Goal: Task Accomplishment & Management: Complete application form

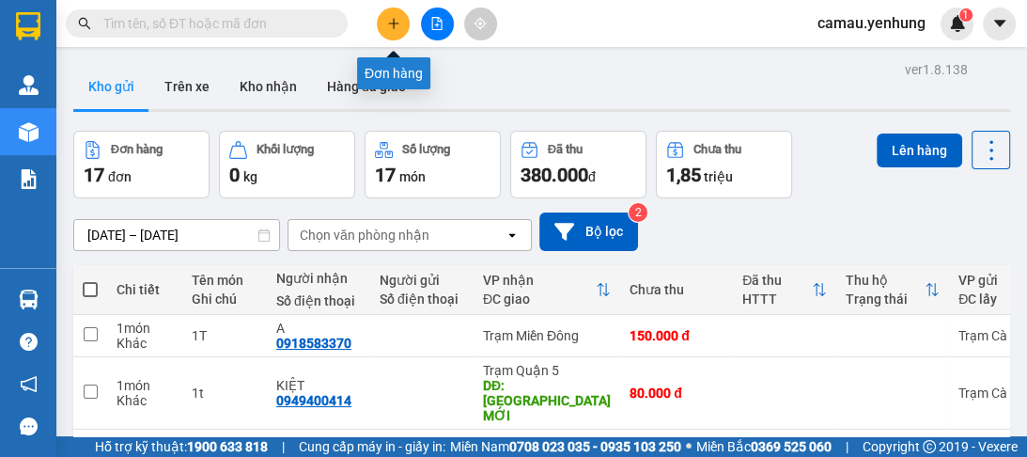
click at [391, 18] on icon "plus" at bounding box center [393, 23] width 13 height 13
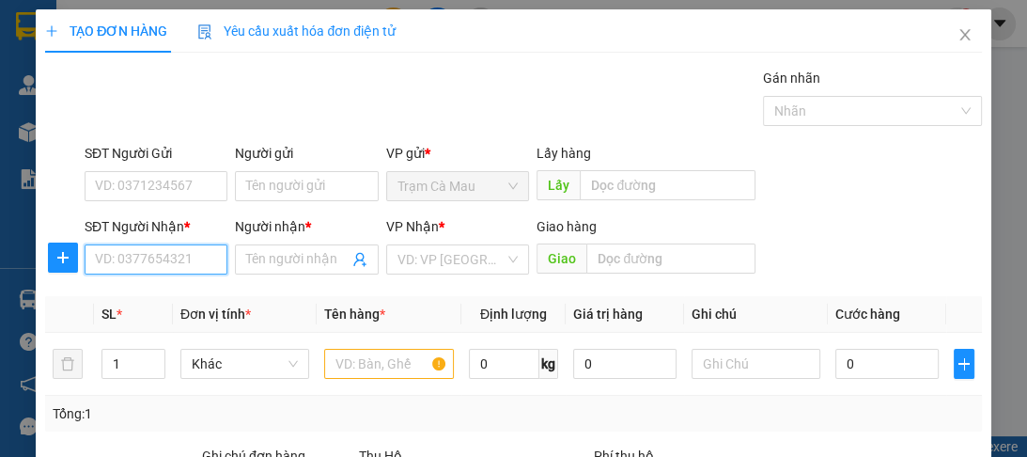
click at [110, 259] on input "SĐT Người Nhận *" at bounding box center [156, 259] width 143 height 30
type input "0913606439"
click at [121, 303] on div "0913606439 - 0" at bounding box center [154, 296] width 119 height 21
type input "0"
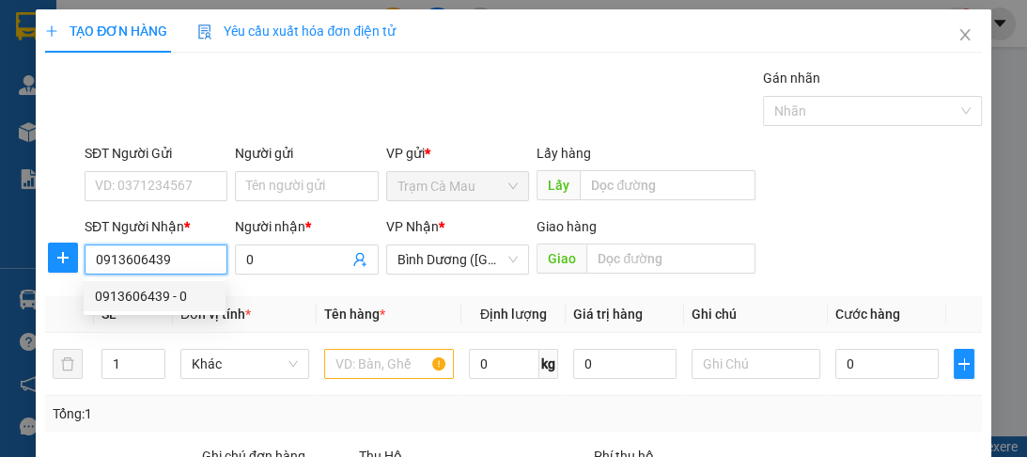
type input "300.000"
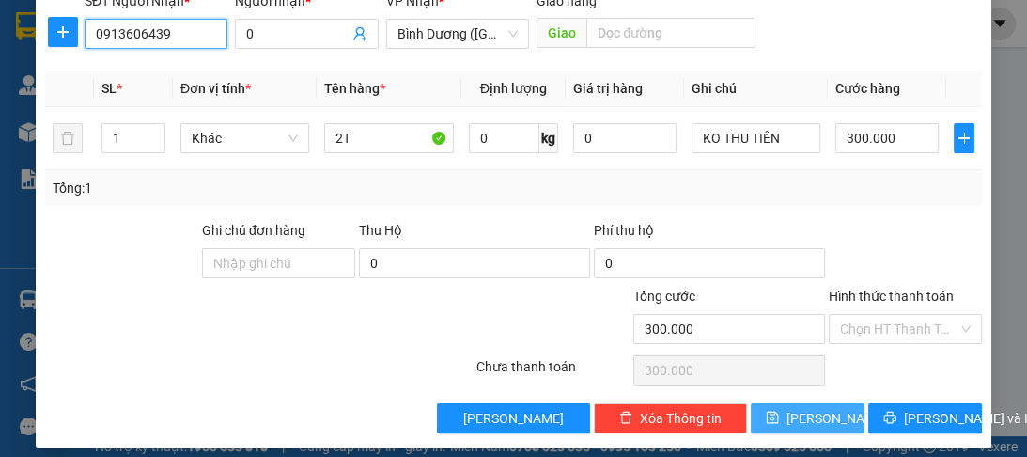
scroll to position [237, 0]
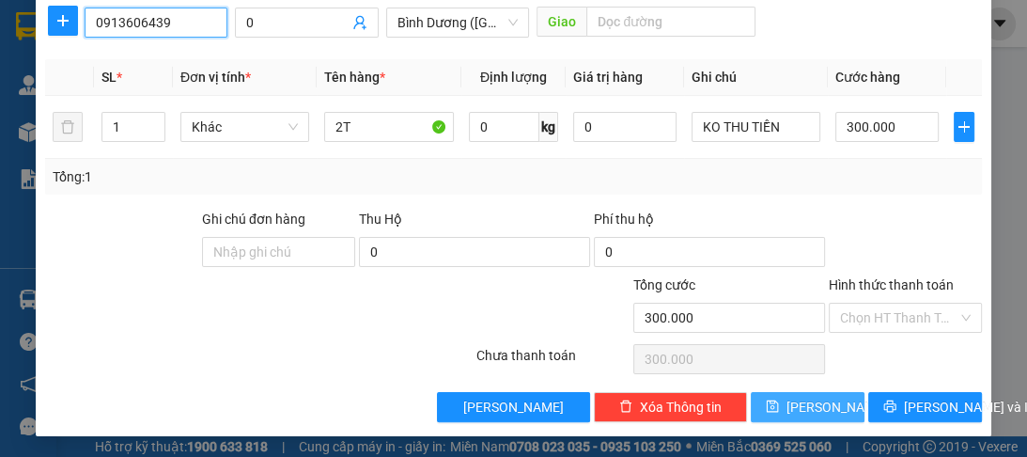
type input "0913606439"
click at [797, 407] on span "[PERSON_NAME]" at bounding box center [836, 406] width 101 height 21
type input "0"
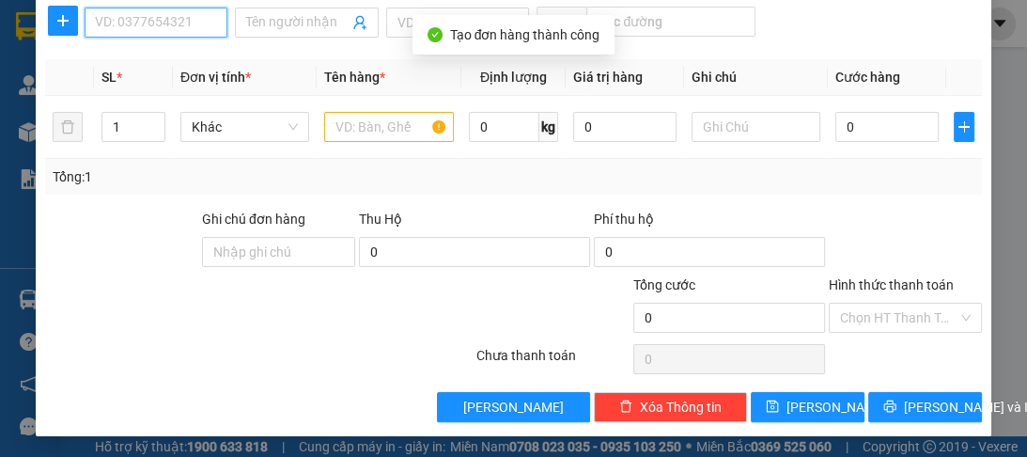
click at [136, 26] on input "SĐT Người Nhận *" at bounding box center [156, 23] width 143 height 30
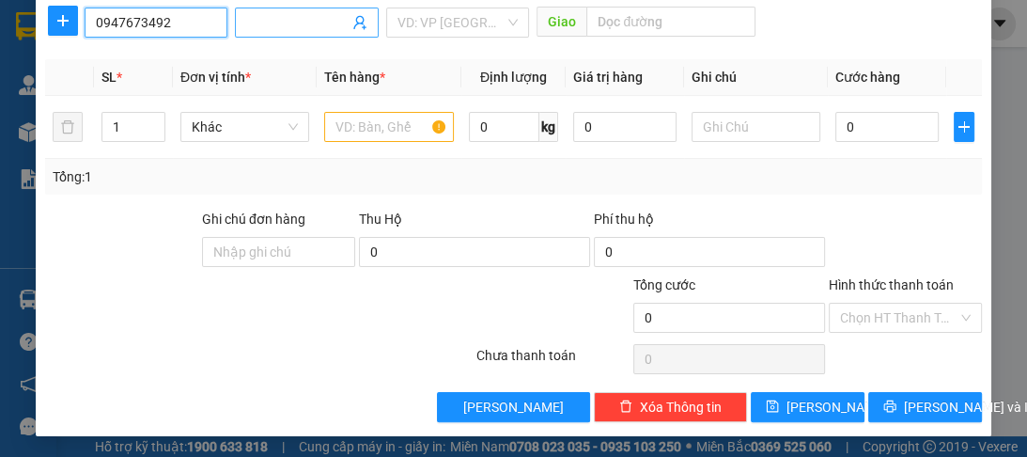
type input "0947673492"
click at [316, 25] on input "Người nhận *" at bounding box center [296, 22] width 101 height 21
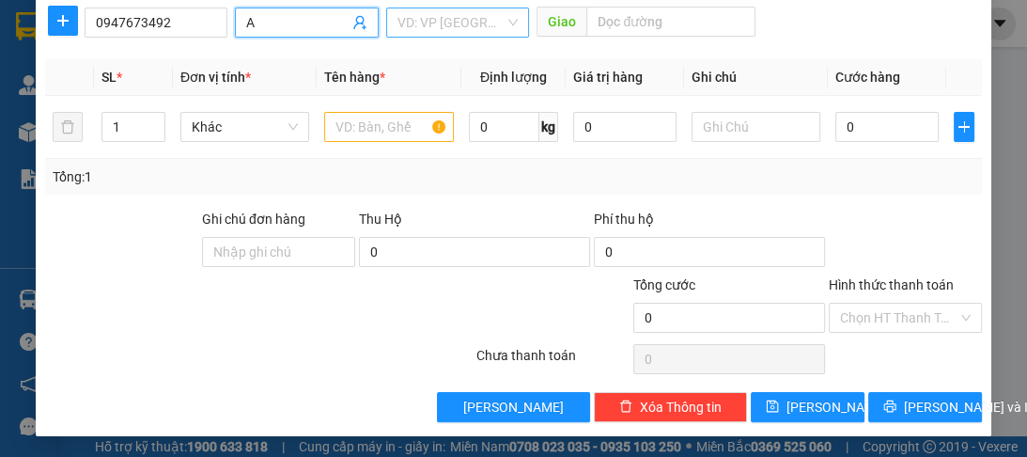
type input "A"
click at [455, 19] on input "search" at bounding box center [450, 22] width 107 height 28
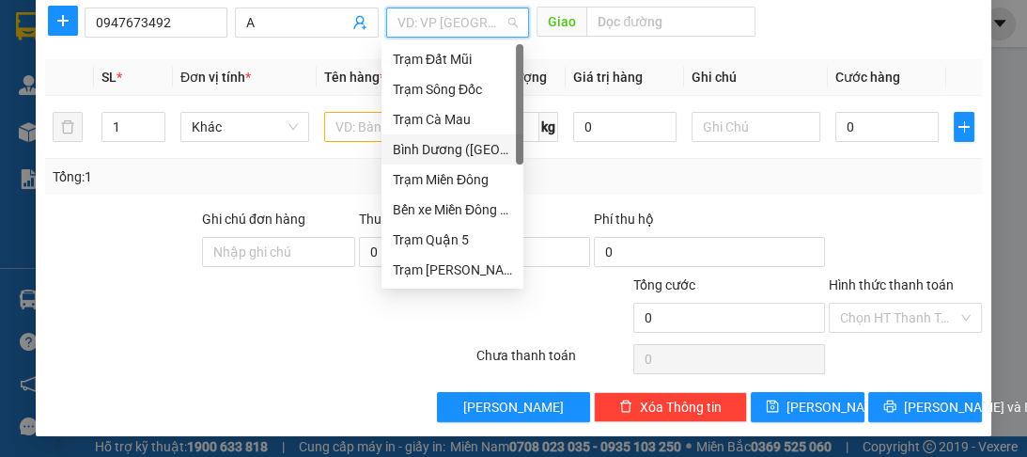
click at [422, 155] on div "Bình Dương ([GEOGRAPHIC_DATA])" at bounding box center [452, 149] width 119 height 21
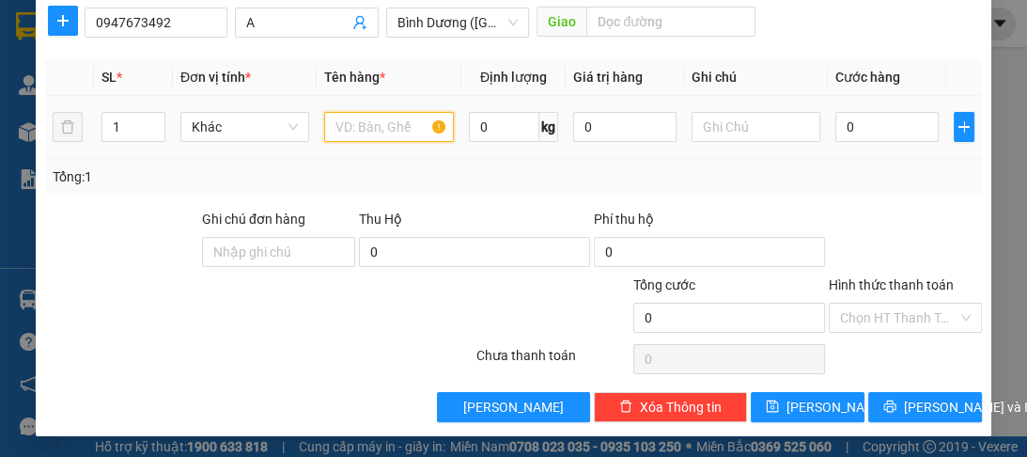
click at [387, 131] on input "text" at bounding box center [388, 127] width 129 height 30
type input "1"
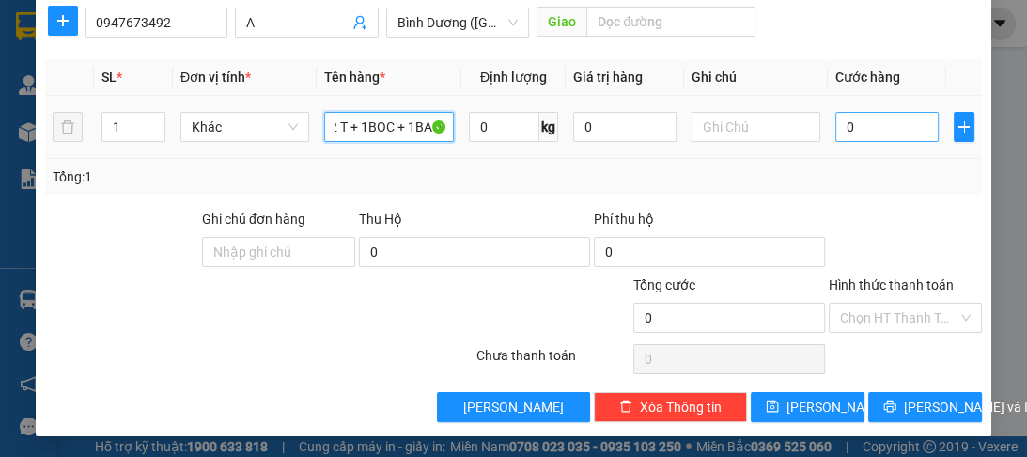
type input "2 T + 1BOC + 1BAO"
click at [908, 121] on input "0" at bounding box center [886, 127] width 103 height 30
type input "3"
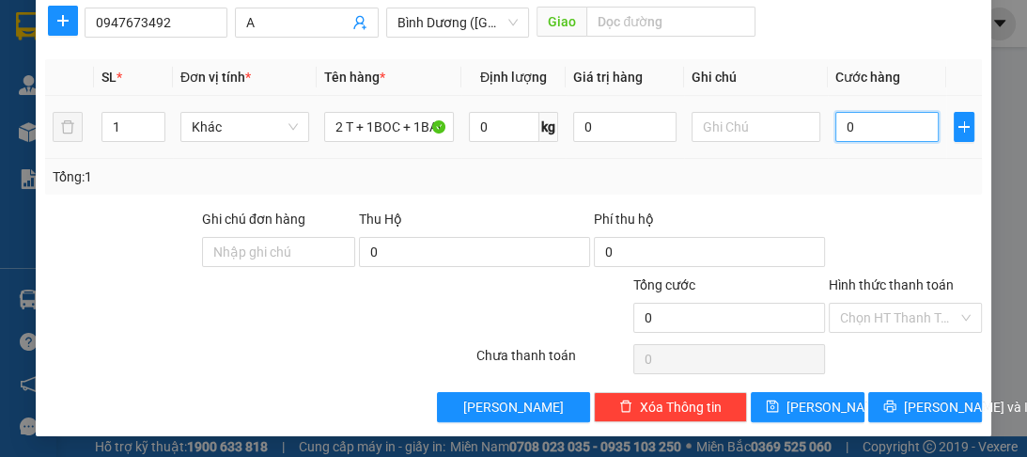
type input "3"
type input "35"
type input "350"
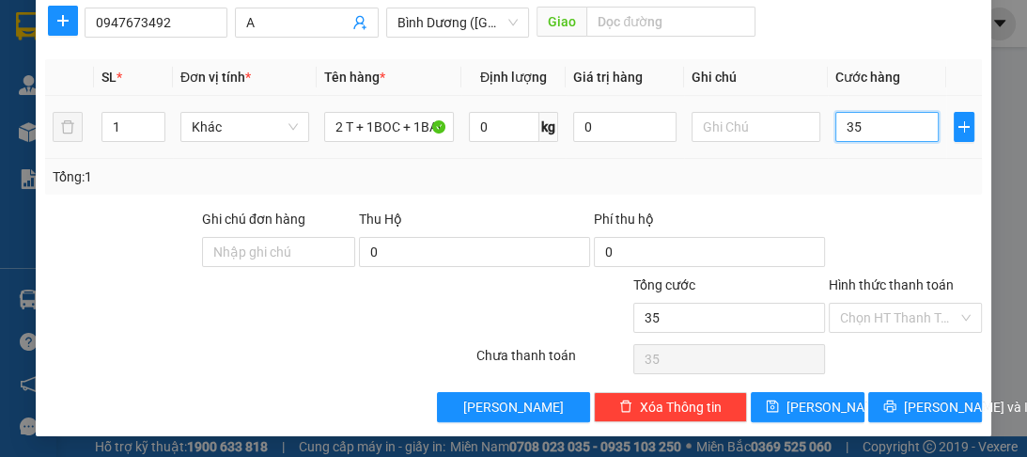
type input "350"
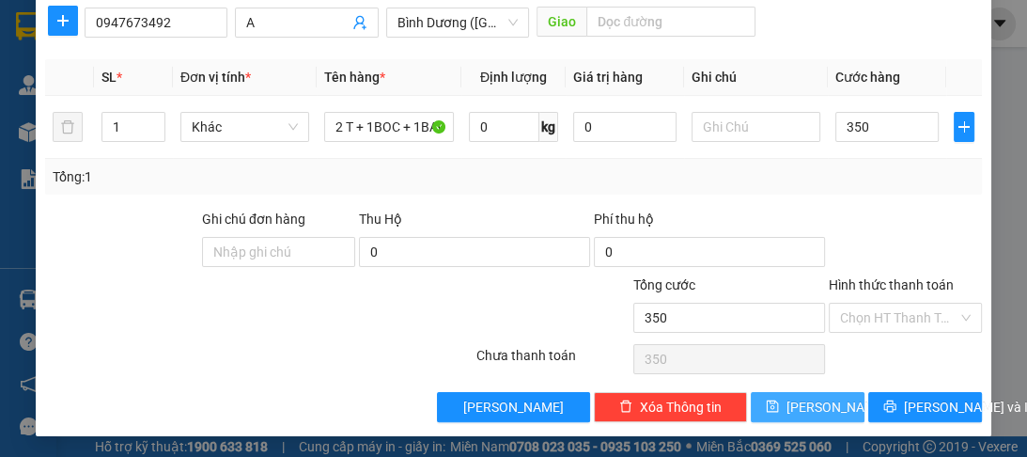
type input "350.000"
click at [812, 410] on span "[PERSON_NAME]" at bounding box center [836, 406] width 101 height 21
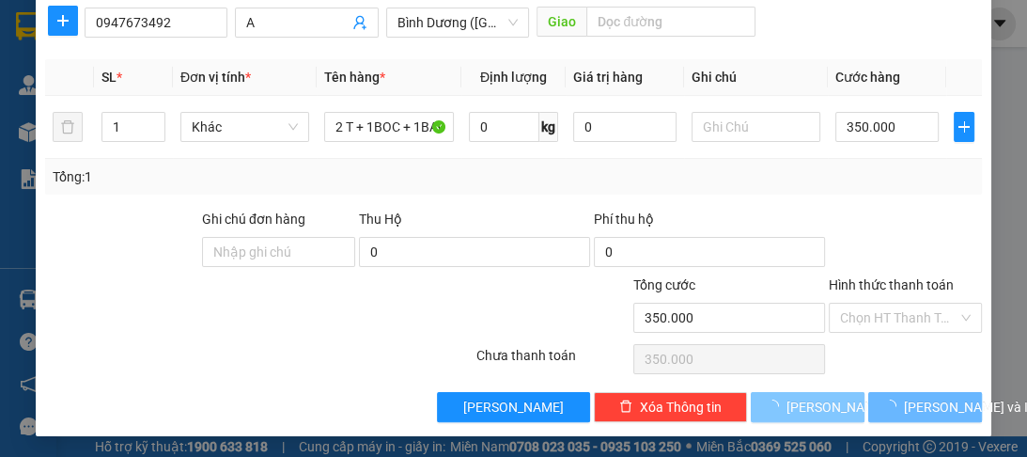
type input "0"
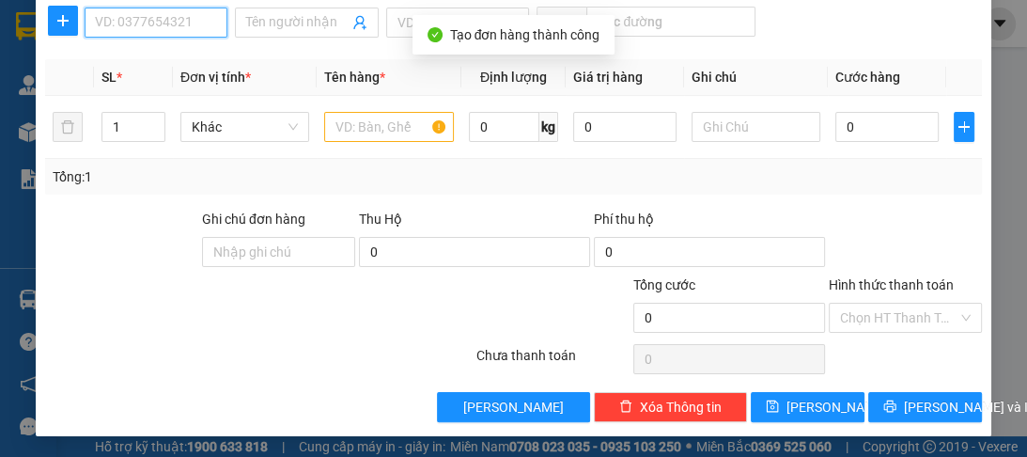
click at [197, 25] on input "SĐT Người Nhận *" at bounding box center [156, 23] width 143 height 30
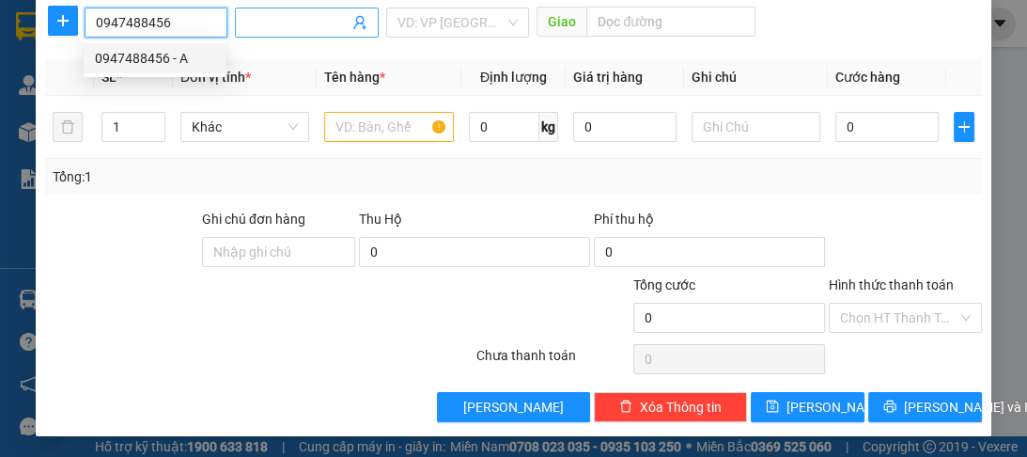
type input "0947488456"
click at [334, 26] on input "Người nhận *" at bounding box center [296, 22] width 101 height 21
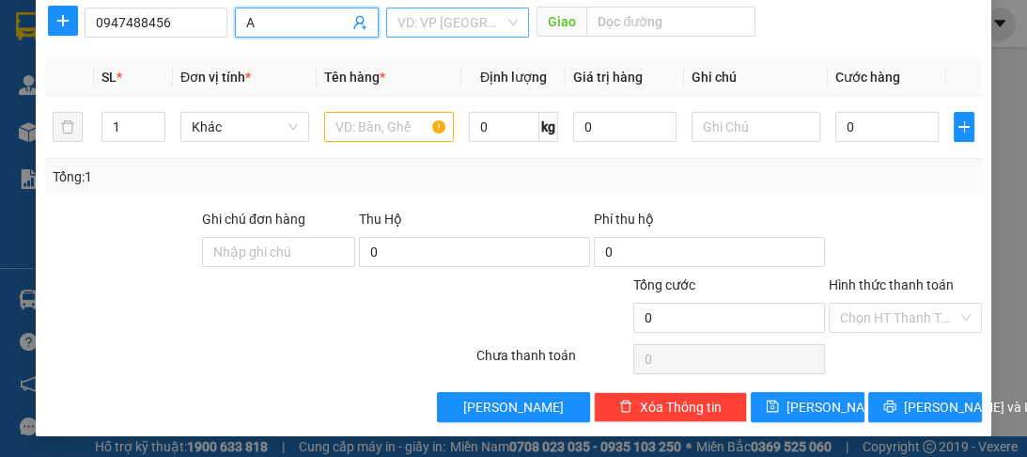
type input "A"
click at [427, 26] on input "search" at bounding box center [450, 22] width 107 height 28
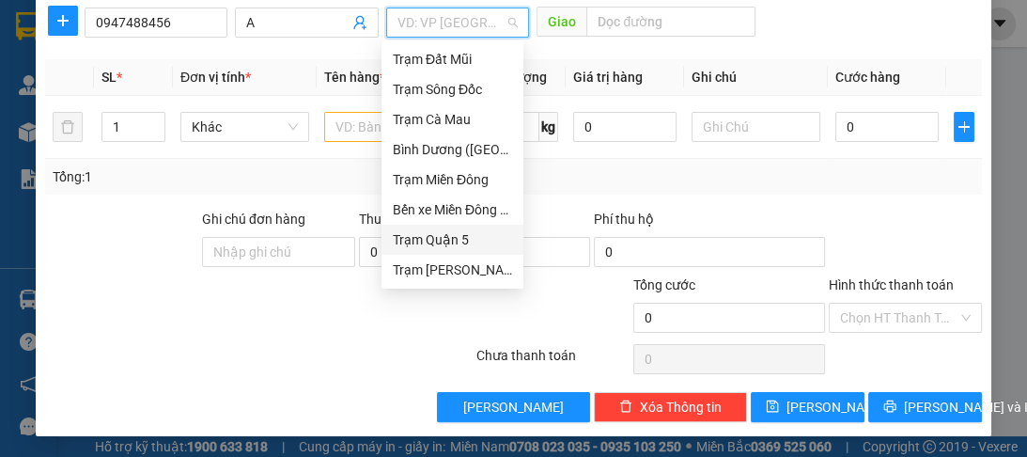
click at [413, 240] on div "Trạm Quận 5" at bounding box center [452, 239] width 119 height 21
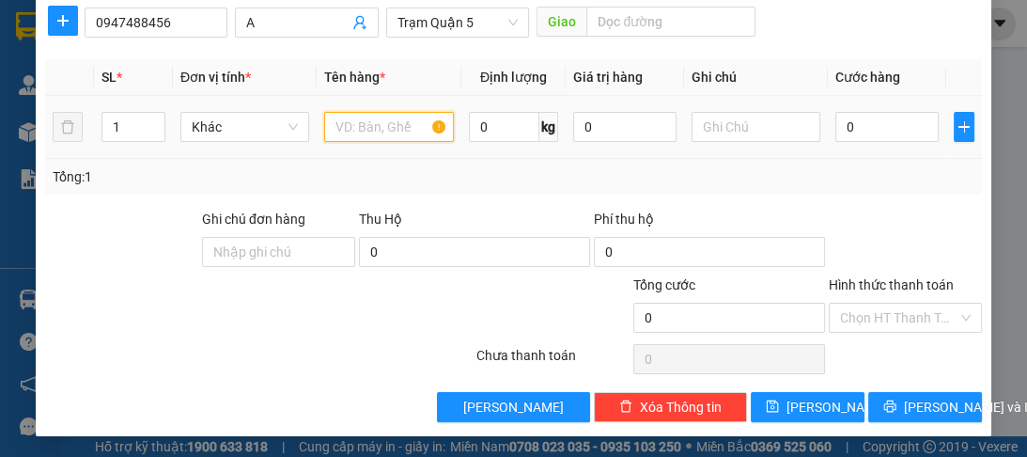
click at [361, 128] on input "text" at bounding box center [388, 127] width 129 height 30
type input "1 T"
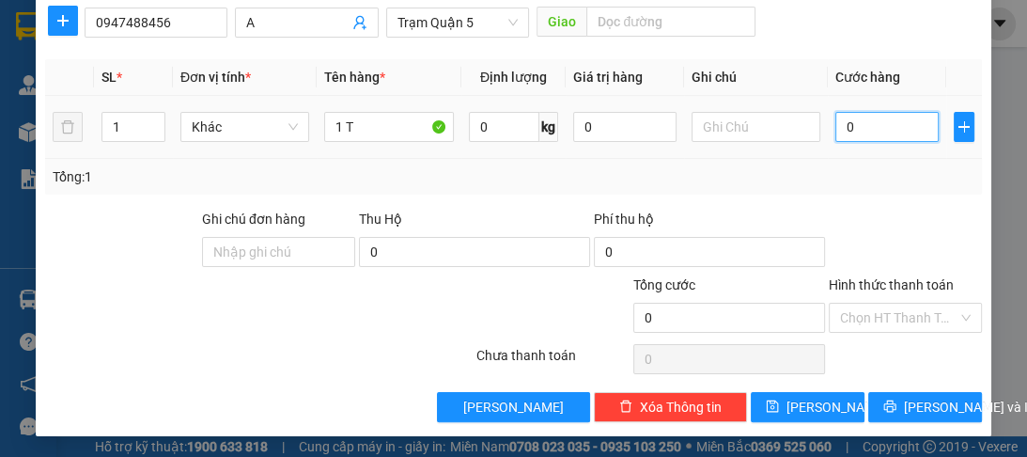
click at [853, 122] on input "0" at bounding box center [886, 127] width 103 height 30
type input "7"
type input "70"
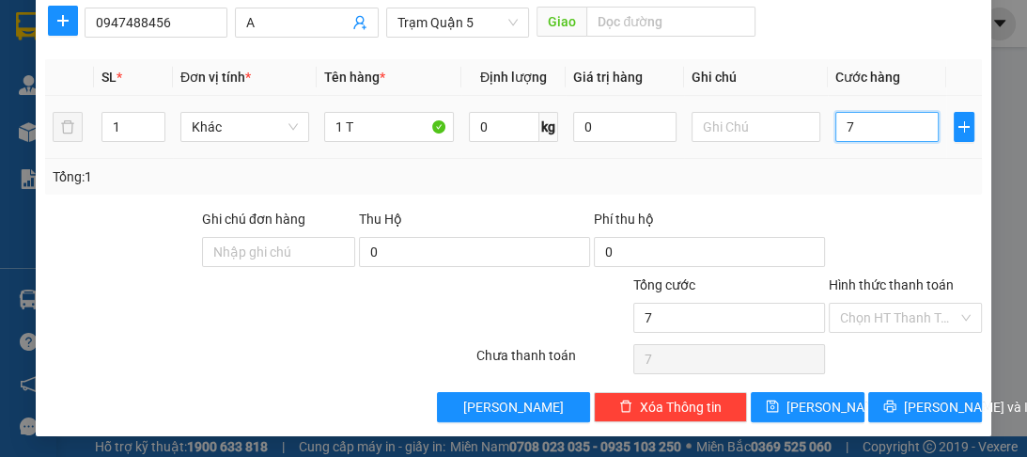
type input "70"
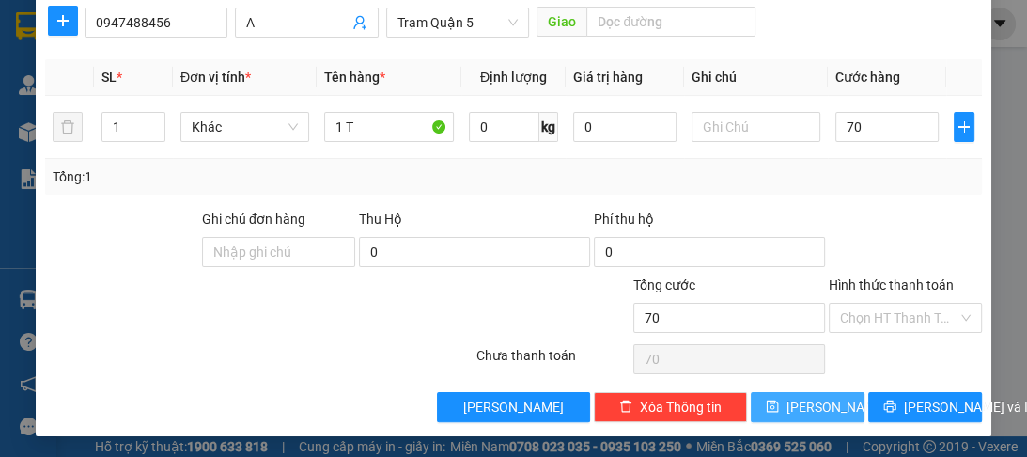
type input "70.000"
click at [776, 402] on icon "save" at bounding box center [772, 405] width 13 height 13
type input "0"
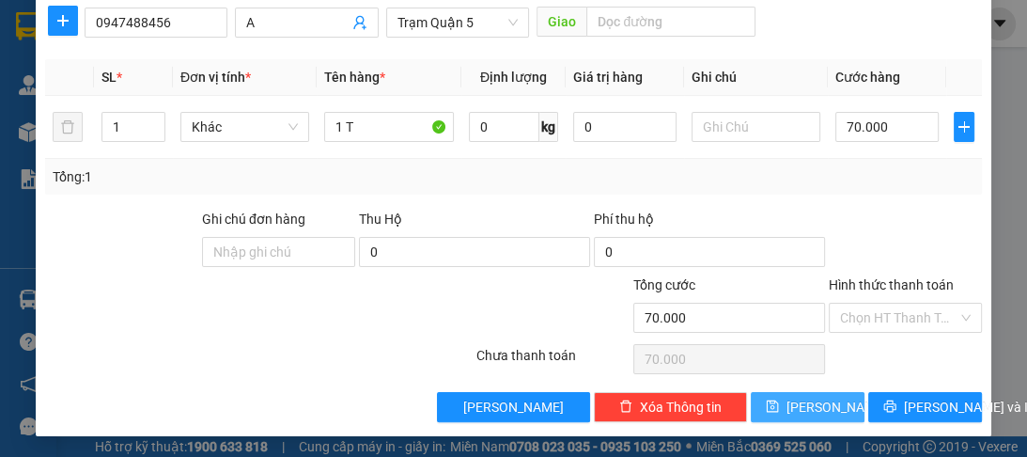
type input "0"
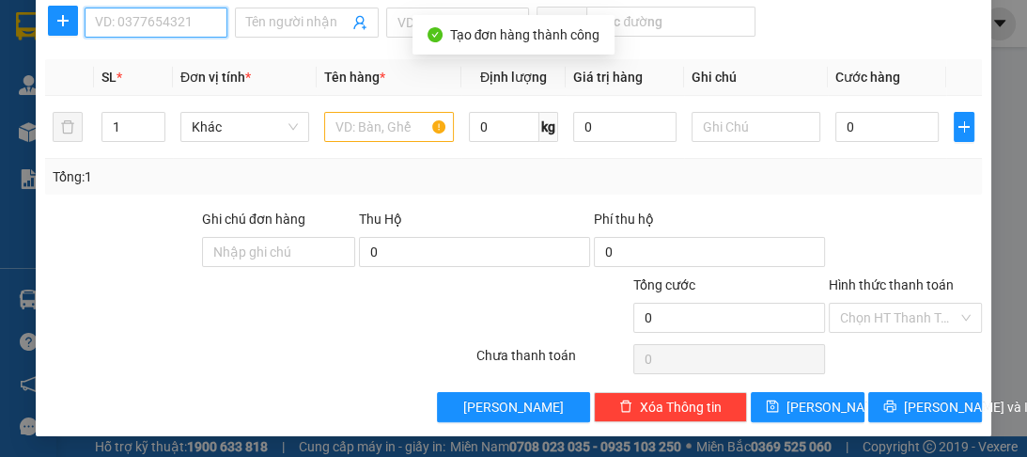
click at [179, 23] on input "SĐT Người Nhận *" at bounding box center [156, 23] width 143 height 30
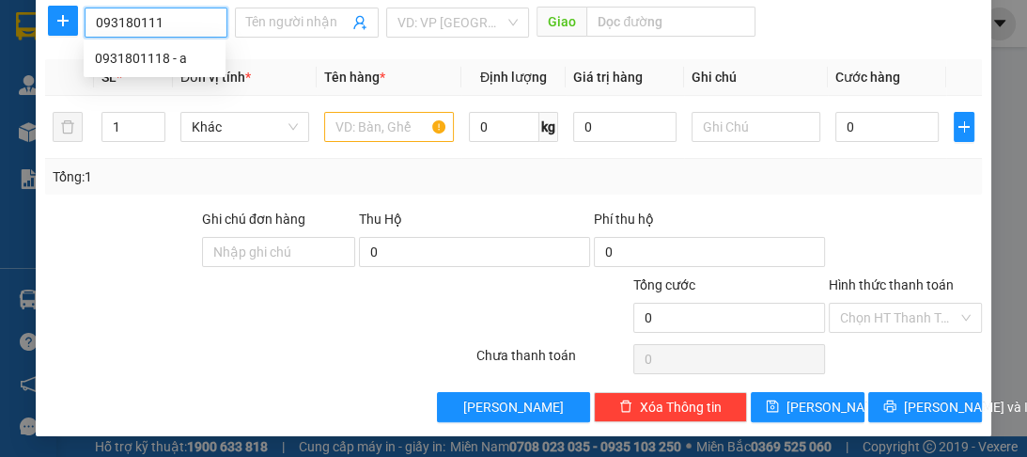
type input "0931801118"
click at [149, 66] on div "0931801118 - a" at bounding box center [154, 58] width 119 height 21
type input "a"
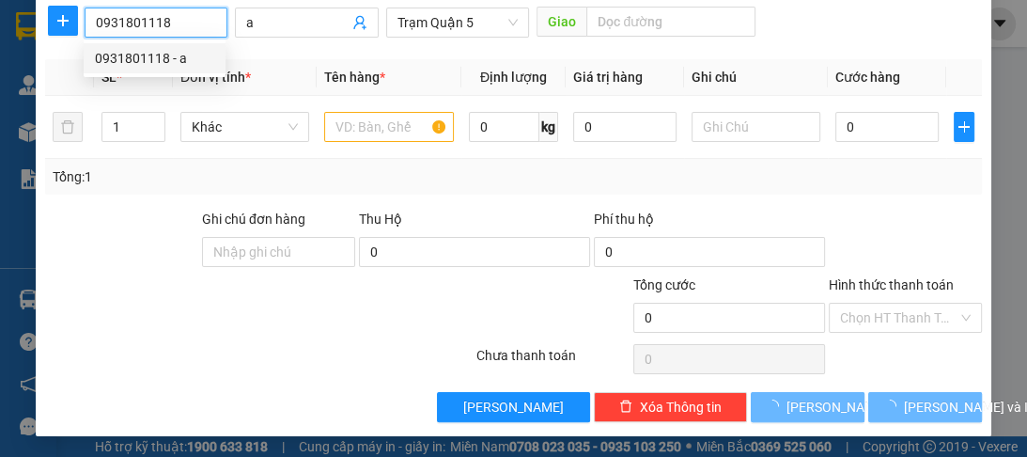
type input "70.000"
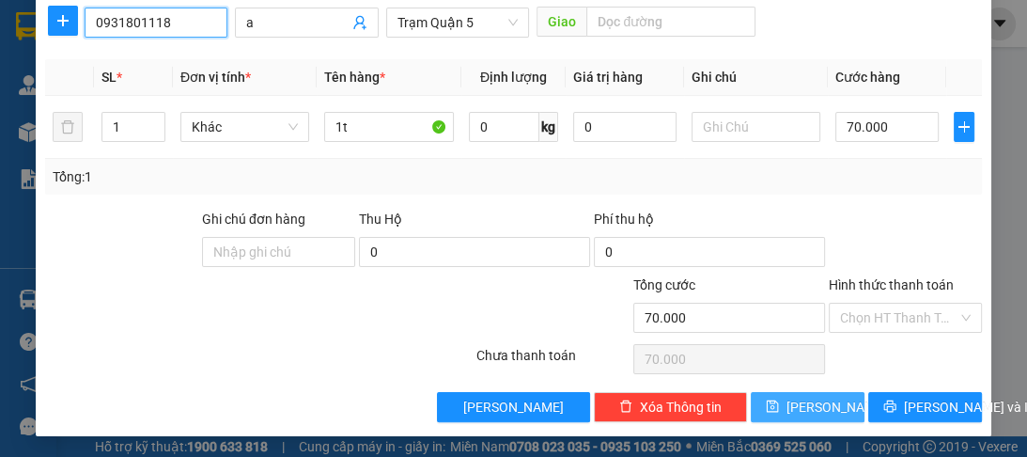
type input "0931801118"
click at [776, 410] on icon "save" at bounding box center [772, 405] width 13 height 13
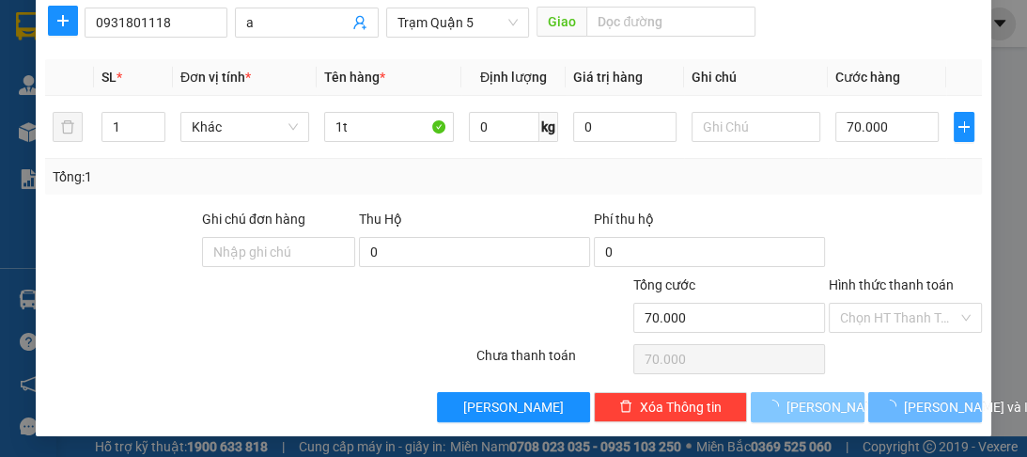
type input "0"
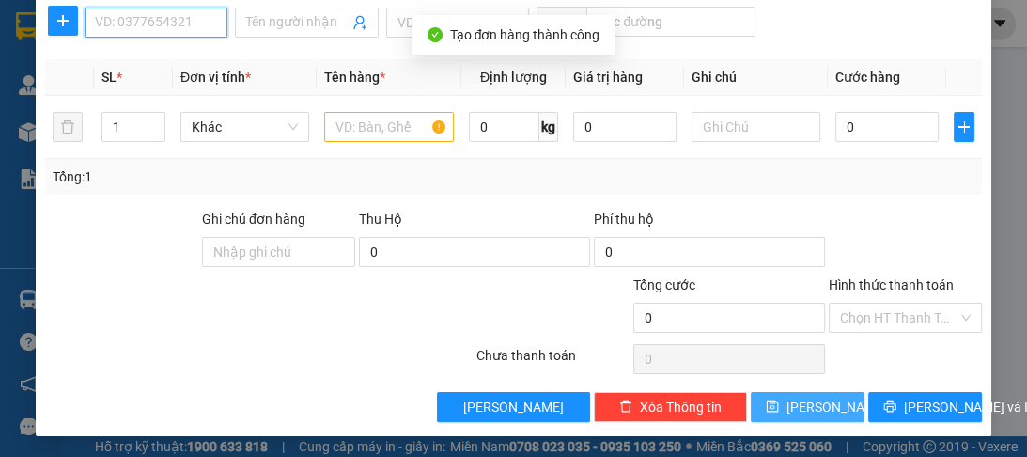
click at [115, 25] on input "SĐT Người Nhận *" at bounding box center [156, 23] width 143 height 30
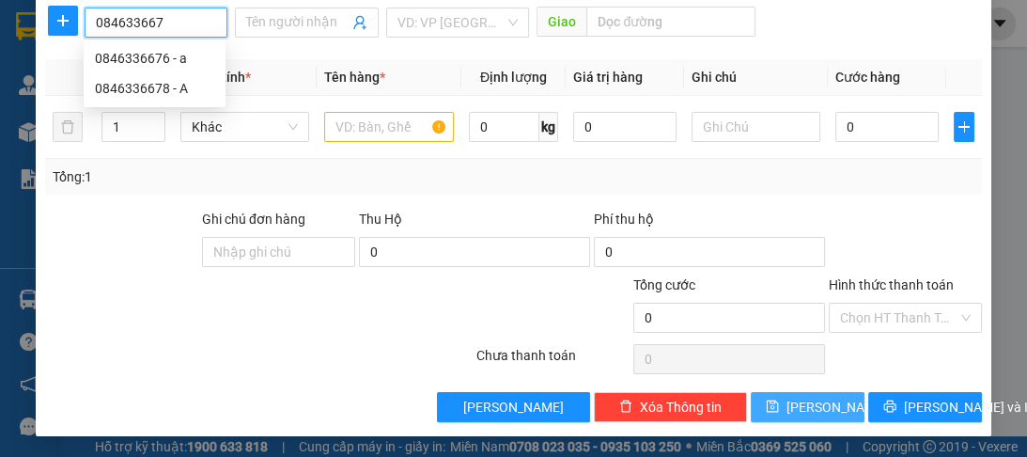
type input "0846336676"
click at [132, 56] on div "0846336676 - a" at bounding box center [154, 58] width 119 height 21
type input "a"
type input "1.260.000"
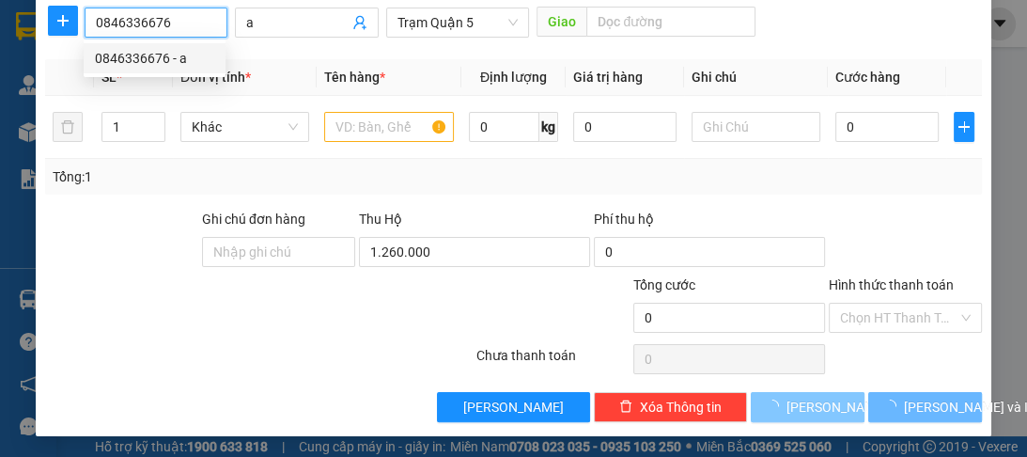
type input "70.000"
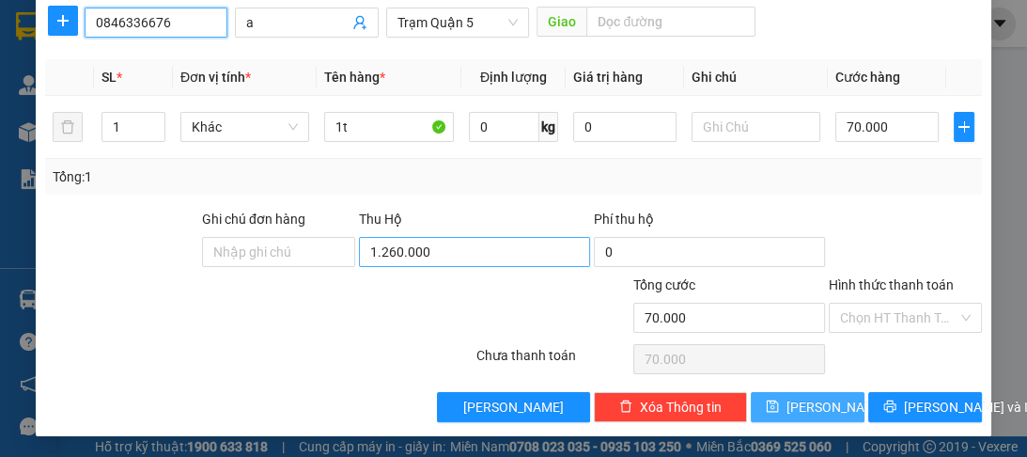
type input "0846336676"
click at [425, 252] on input "1.260.000" at bounding box center [474, 252] width 231 height 30
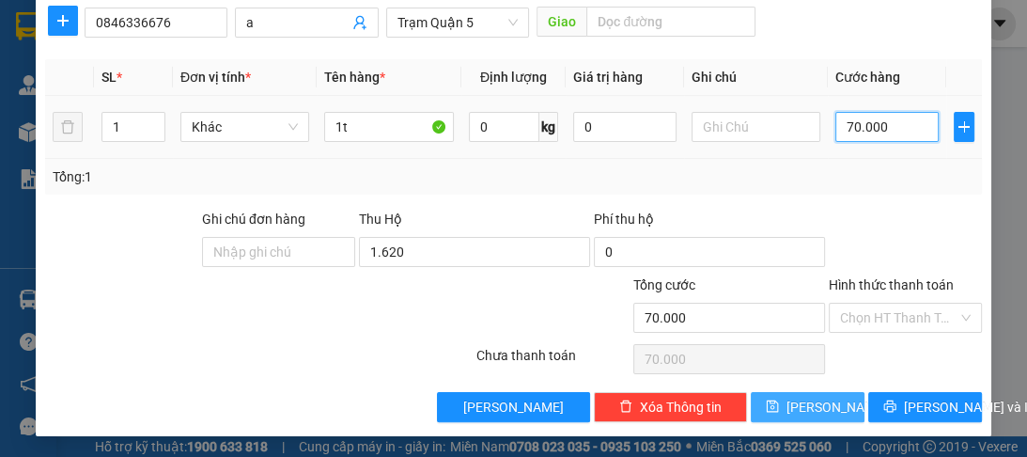
type input "1.620.000"
click at [899, 115] on input "70.000" at bounding box center [886, 127] width 103 height 30
type input "0"
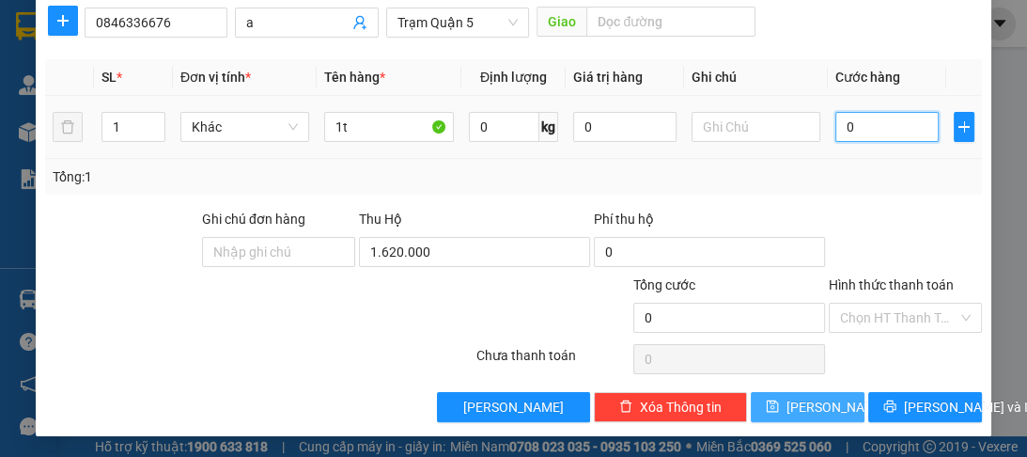
type input "8"
type input "08"
type input "80"
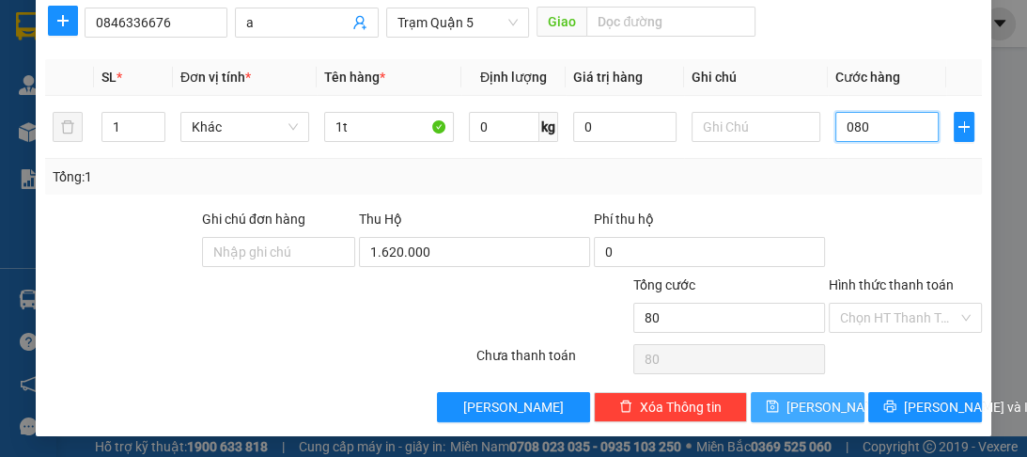
type input "080"
type input "80.000"
click at [806, 406] on span "[PERSON_NAME]" at bounding box center [836, 406] width 101 height 21
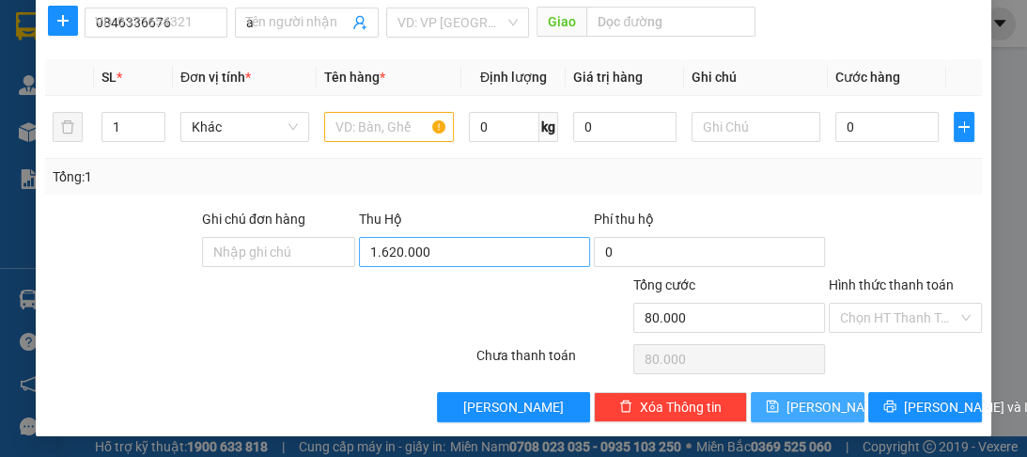
type input "0"
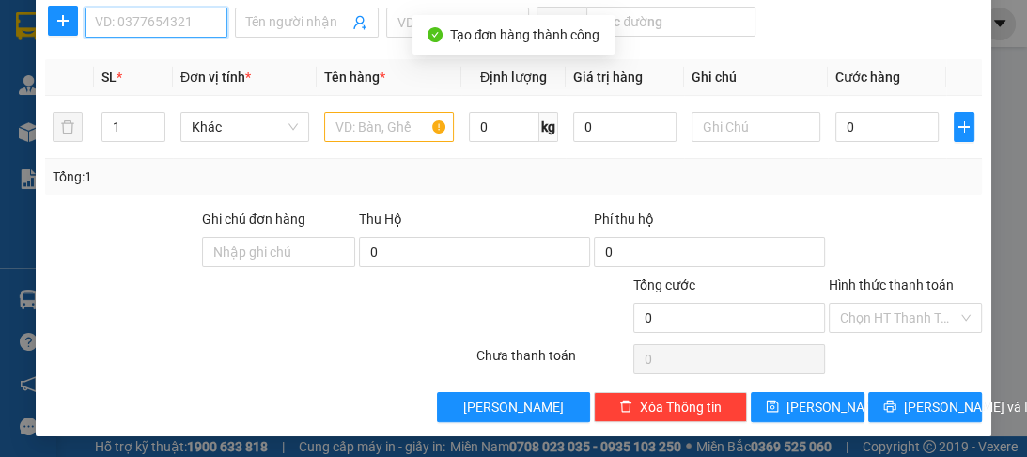
click at [116, 19] on input "SĐT Người Nhận *" at bounding box center [156, 23] width 143 height 30
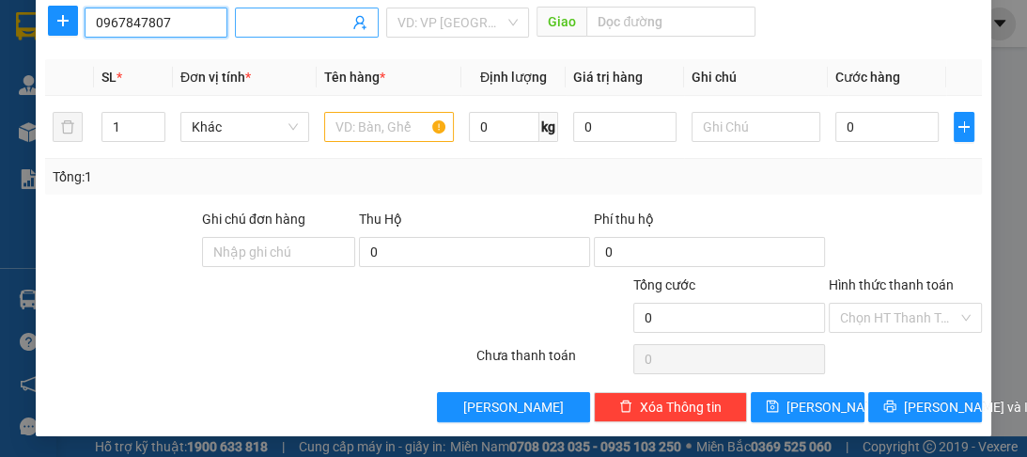
type input "0967847807"
click at [246, 19] on input "Người nhận *" at bounding box center [296, 22] width 101 height 21
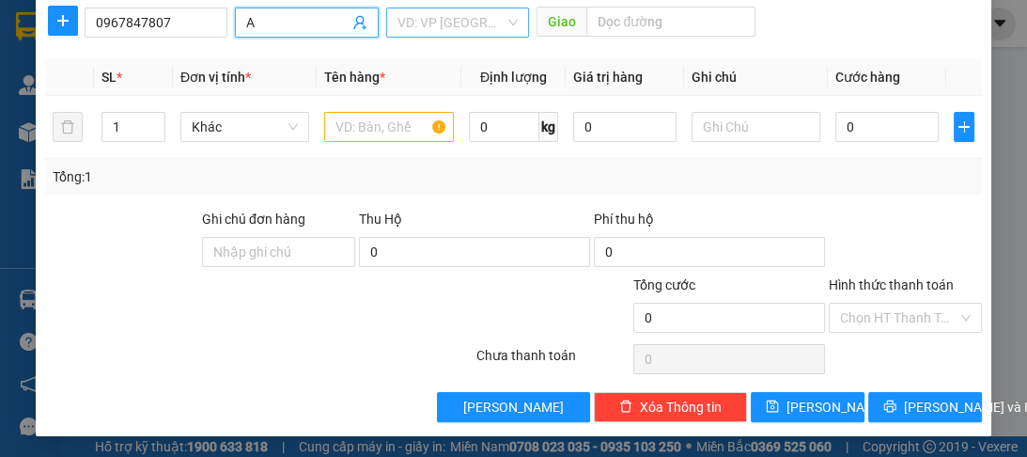
type input "A"
click at [434, 30] on input "search" at bounding box center [450, 22] width 107 height 28
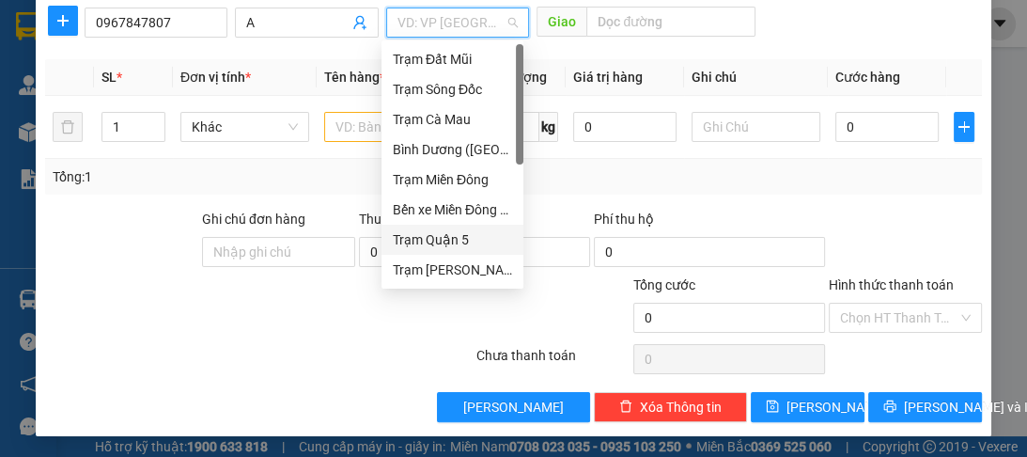
drag, startPoint x: 430, startPoint y: 239, endPoint x: 406, endPoint y: 181, distance: 62.3
click at [426, 235] on div "Trạm Quận 5" at bounding box center [452, 239] width 119 height 21
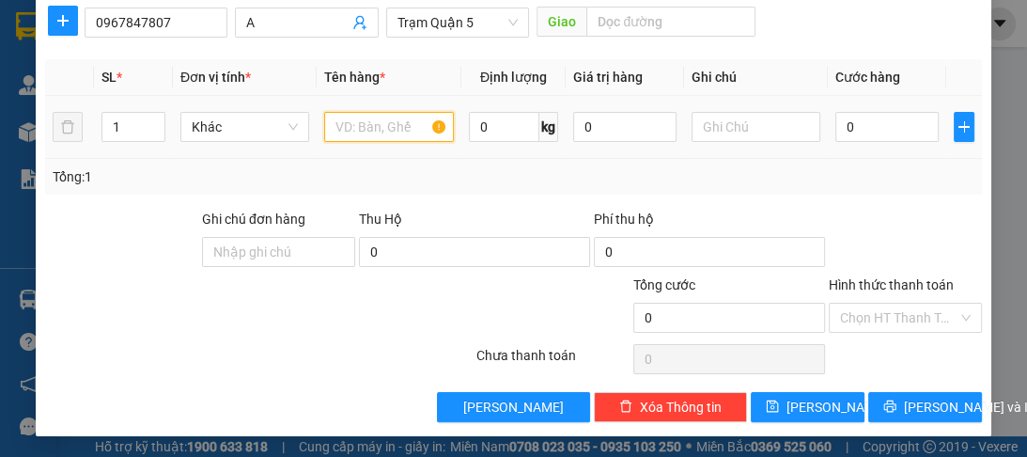
click at [383, 130] on input "text" at bounding box center [388, 127] width 129 height 30
type input "1T"
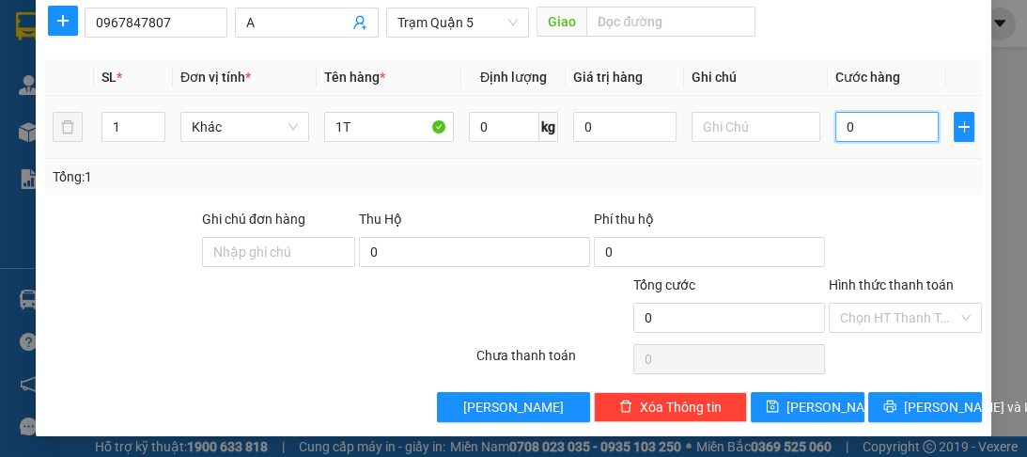
click at [870, 132] on input "0" at bounding box center [886, 127] width 103 height 30
type input "6"
type input "60"
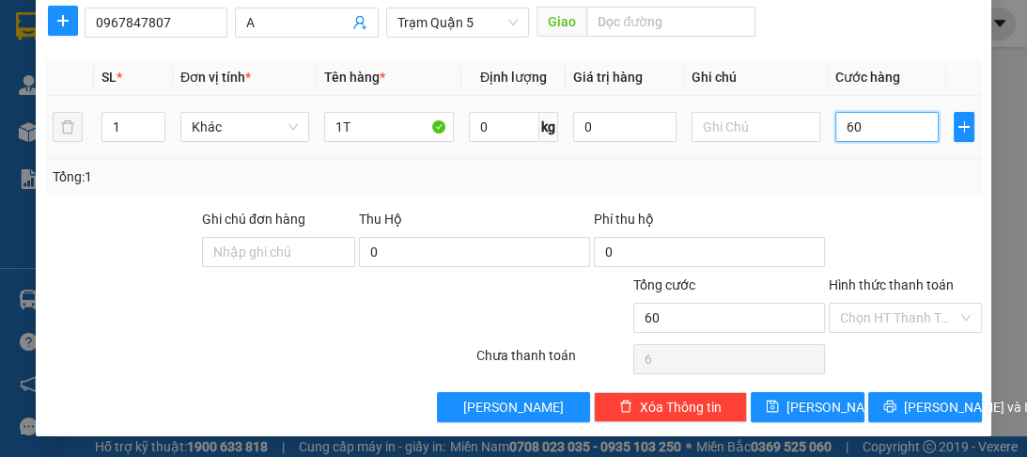
type input "60"
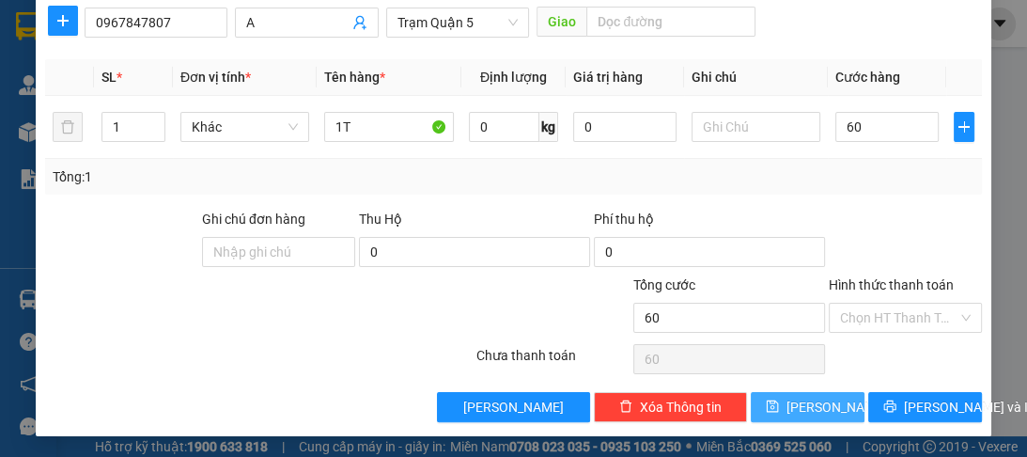
type input "60.000"
click at [820, 406] on button "[PERSON_NAME]" at bounding box center [808, 407] width 114 height 30
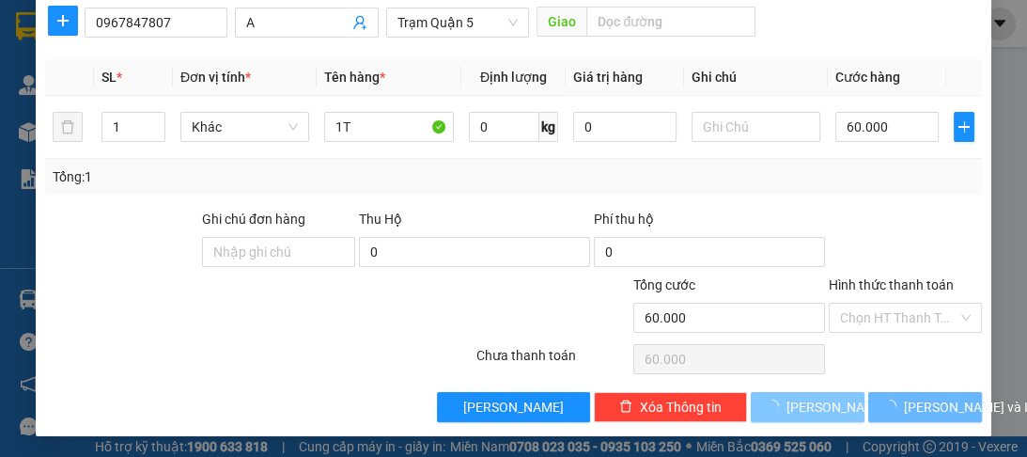
type input "0"
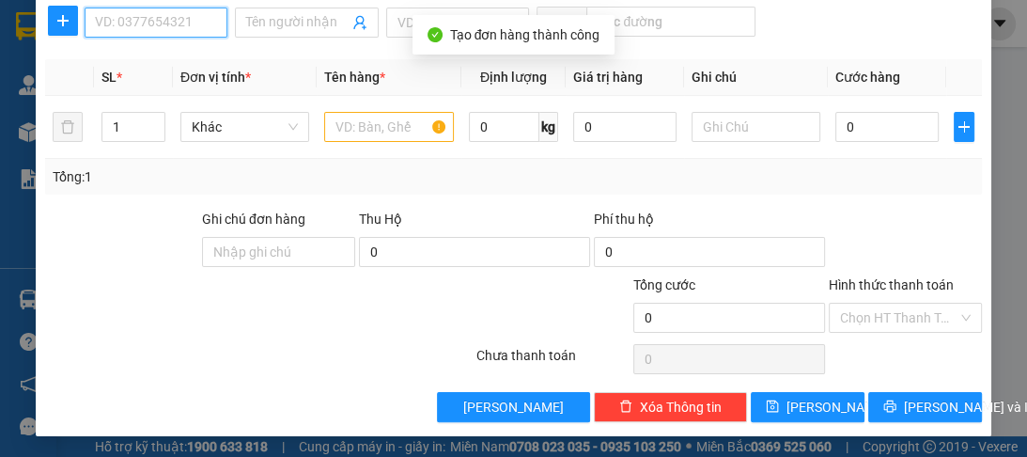
click at [173, 11] on input "SĐT Người Nhận *" at bounding box center [156, 23] width 143 height 30
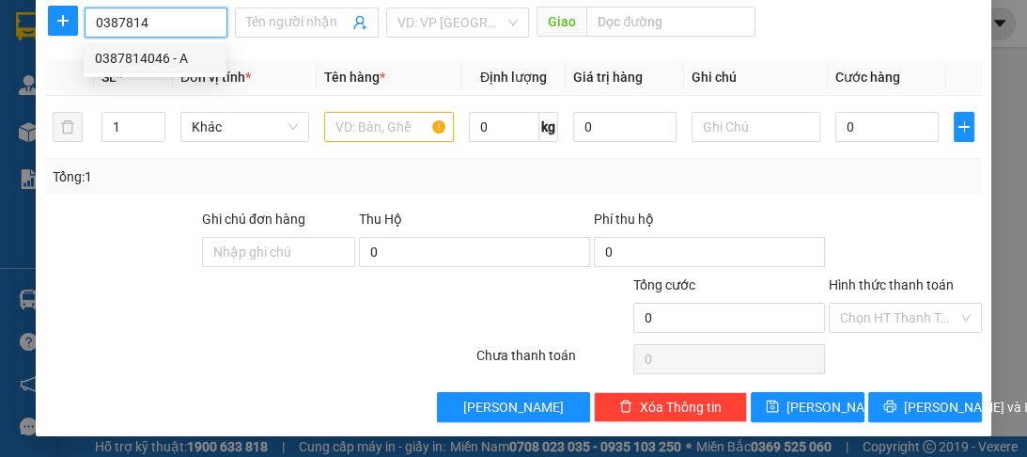
click at [120, 65] on div "0387814046 - A" at bounding box center [154, 58] width 119 height 21
type input "0387814046"
type input "A"
type input "250.000"
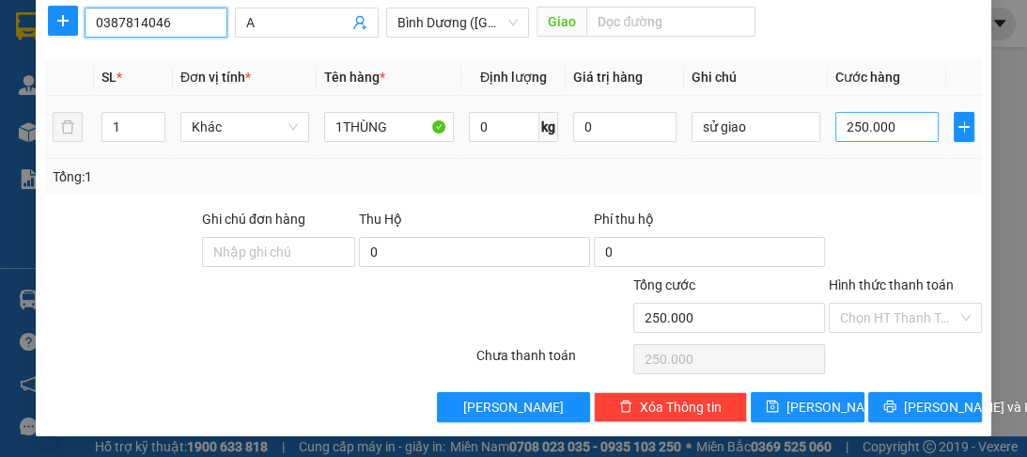
type input "0387814046"
click at [886, 127] on input "250.000" at bounding box center [886, 127] width 103 height 30
type input "0"
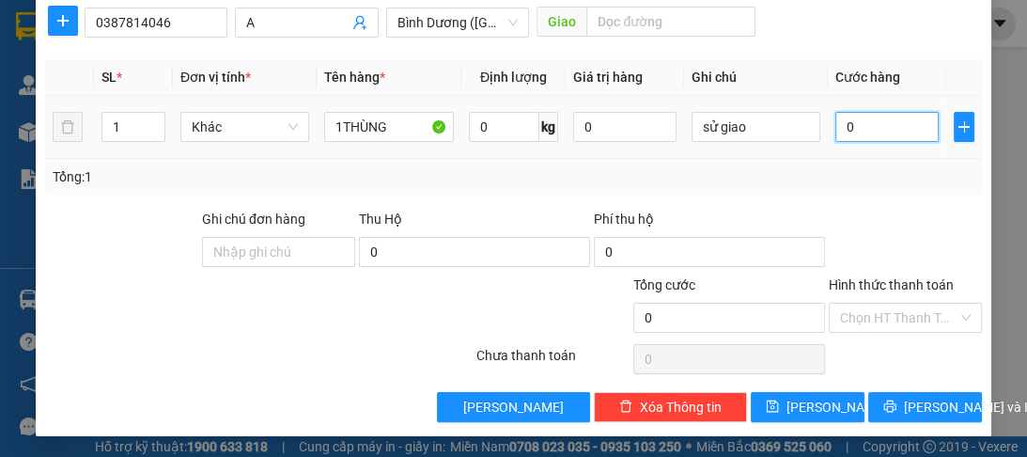
type input "1"
type input "01"
type input "10"
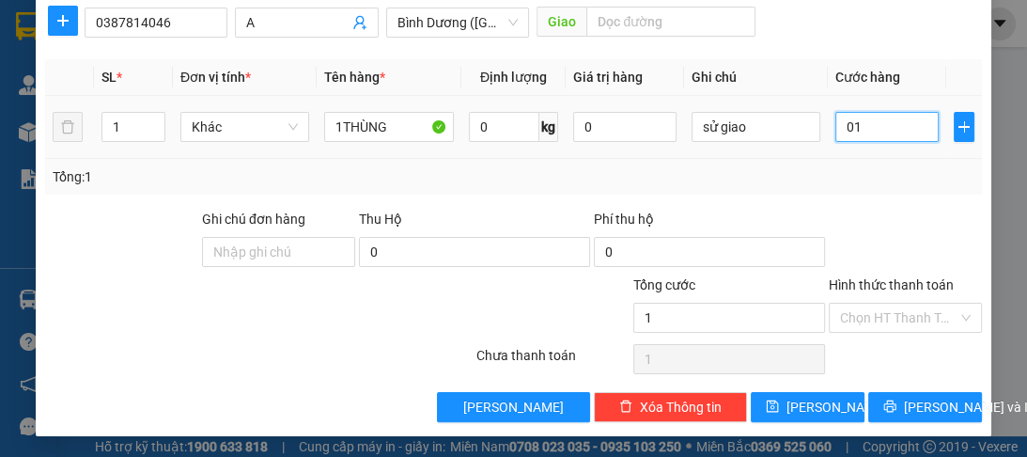
type input "010"
type input "100"
type input "0.100"
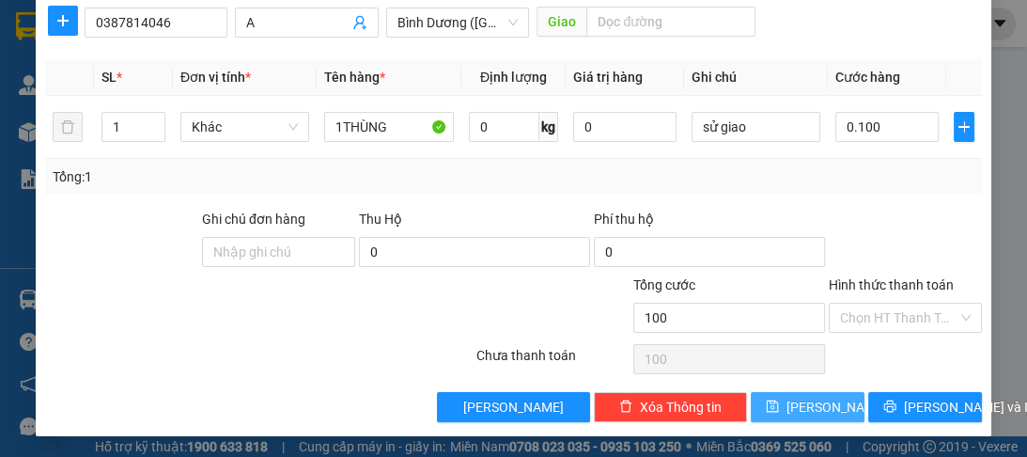
type input "100.000"
click at [808, 401] on span "[PERSON_NAME]" at bounding box center [836, 406] width 101 height 21
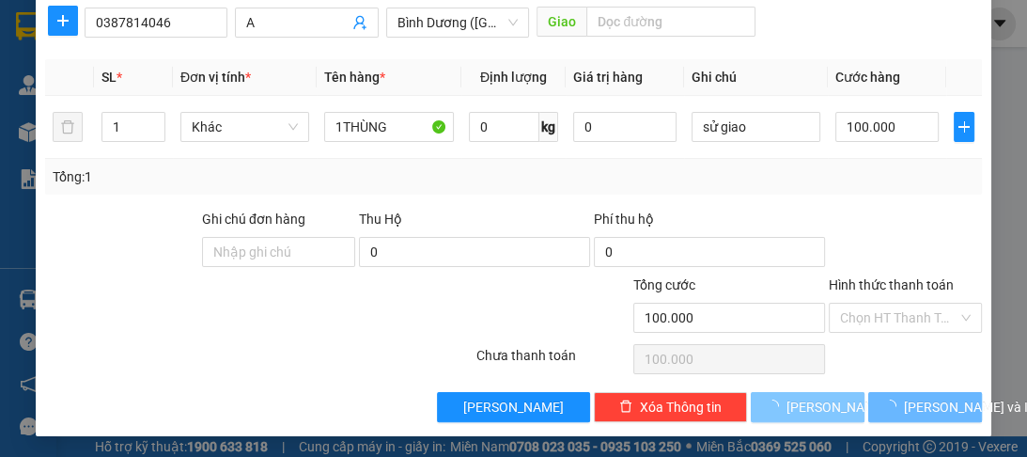
type input "0"
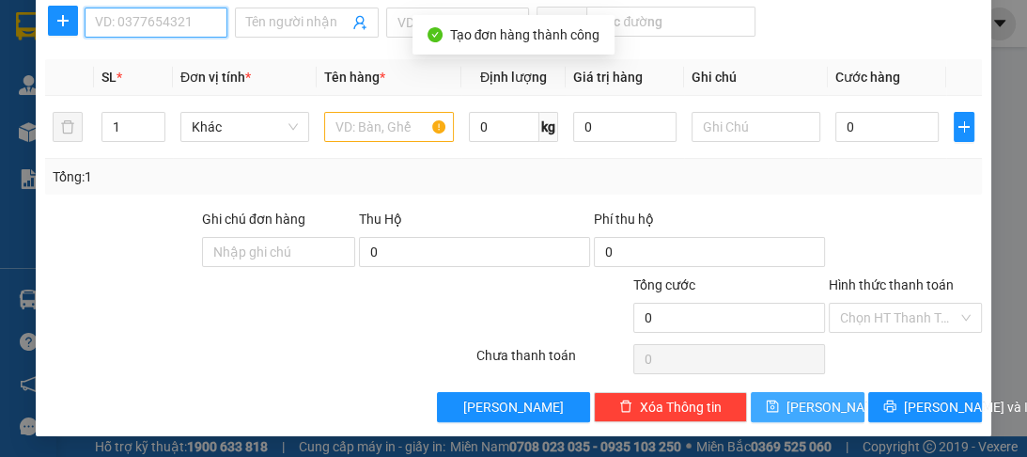
click at [125, 30] on input "SĐT Người Nhận *" at bounding box center [156, 23] width 143 height 30
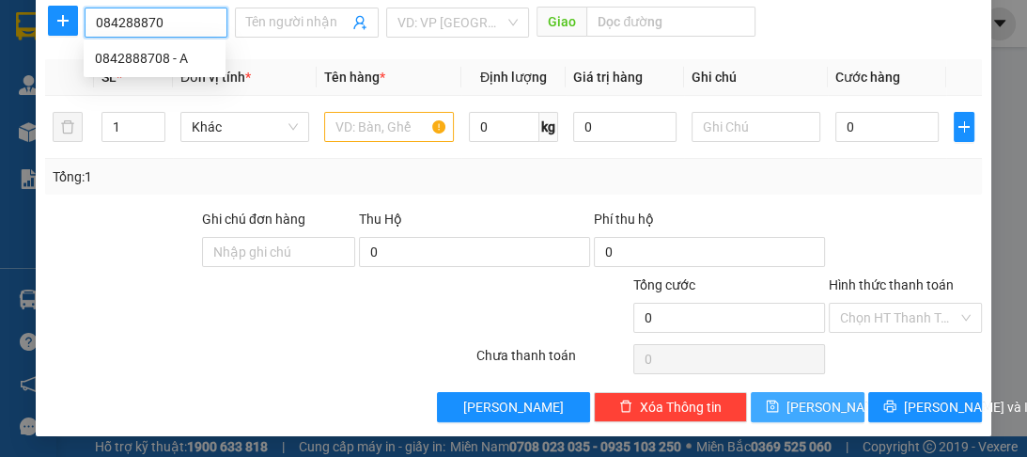
type input "0842888708"
click at [113, 64] on div "0842888708 - A" at bounding box center [154, 58] width 119 height 21
type input "A"
type input "80.000"
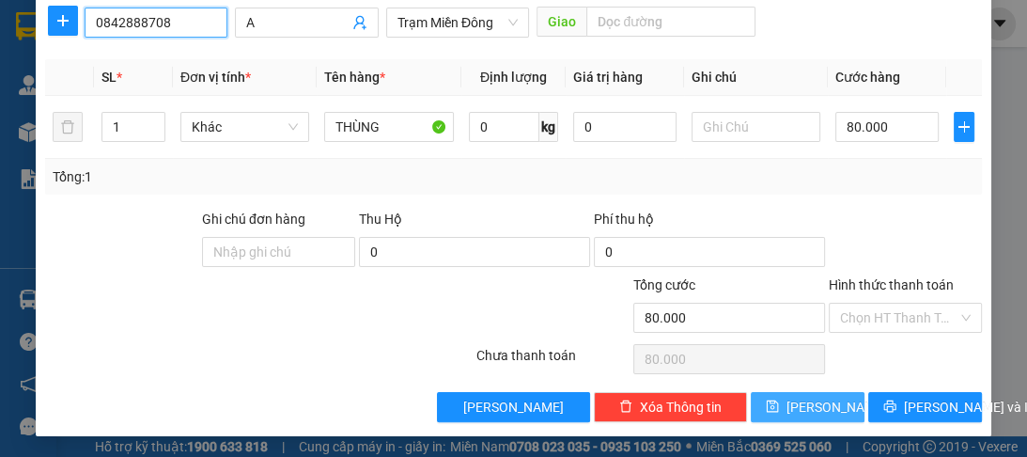
type input "0842888708"
click at [805, 408] on span "[PERSON_NAME]" at bounding box center [836, 406] width 101 height 21
type input "0"
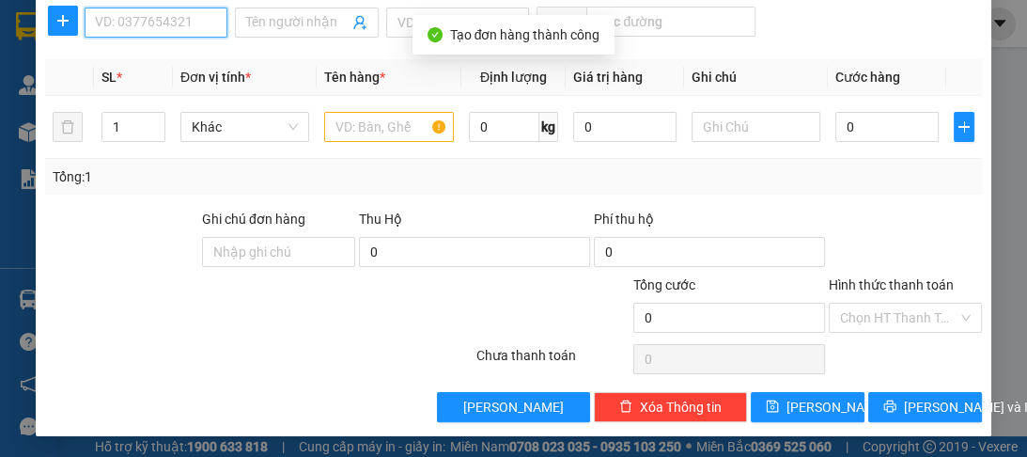
click at [192, 30] on input "SĐT Người Nhận *" at bounding box center [156, 23] width 143 height 30
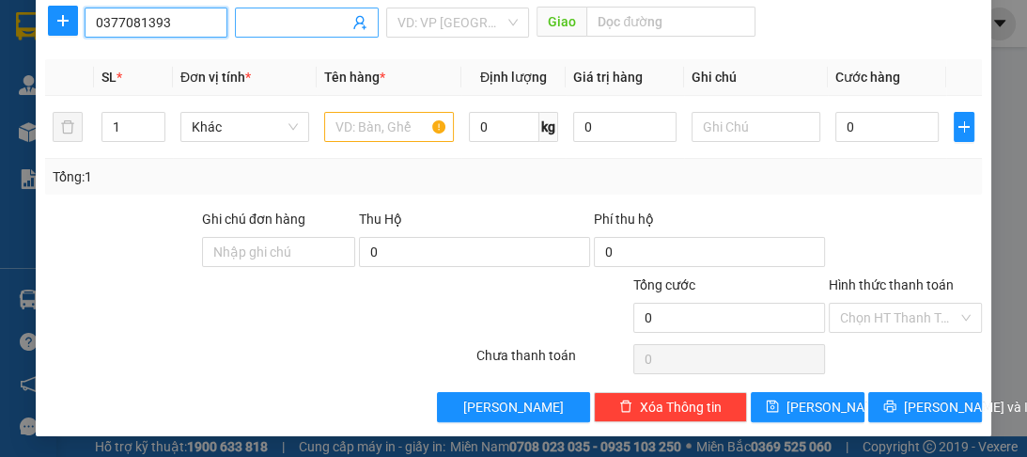
type input "0377081393"
click at [252, 24] on input "Người nhận *" at bounding box center [296, 22] width 101 height 21
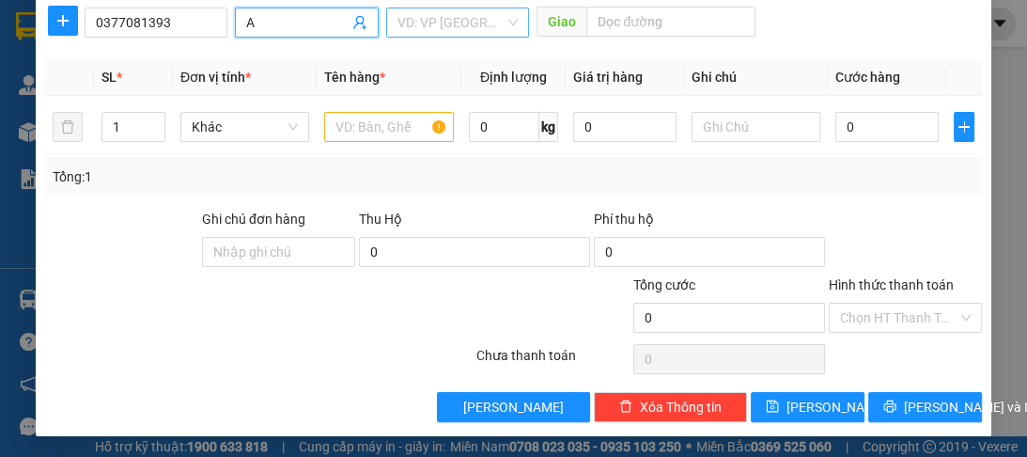
type input "A"
click at [458, 32] on input "search" at bounding box center [450, 22] width 107 height 28
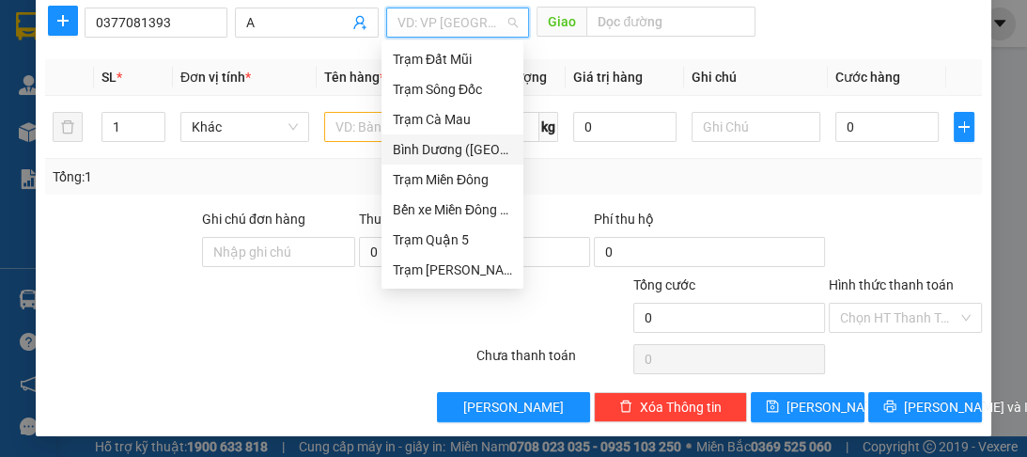
click at [434, 155] on div "Bình Dương ([GEOGRAPHIC_DATA])" at bounding box center [452, 149] width 119 height 21
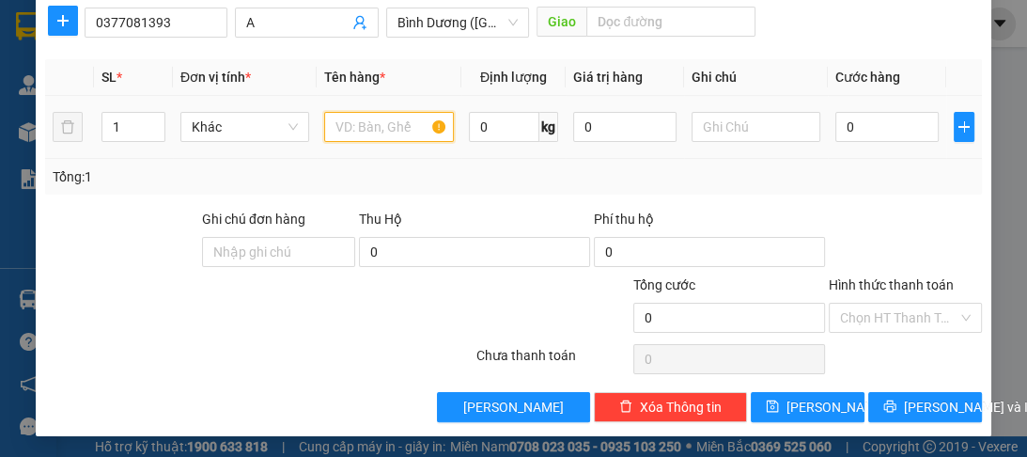
click at [387, 137] on input "text" at bounding box center [388, 127] width 129 height 30
type input "1T"
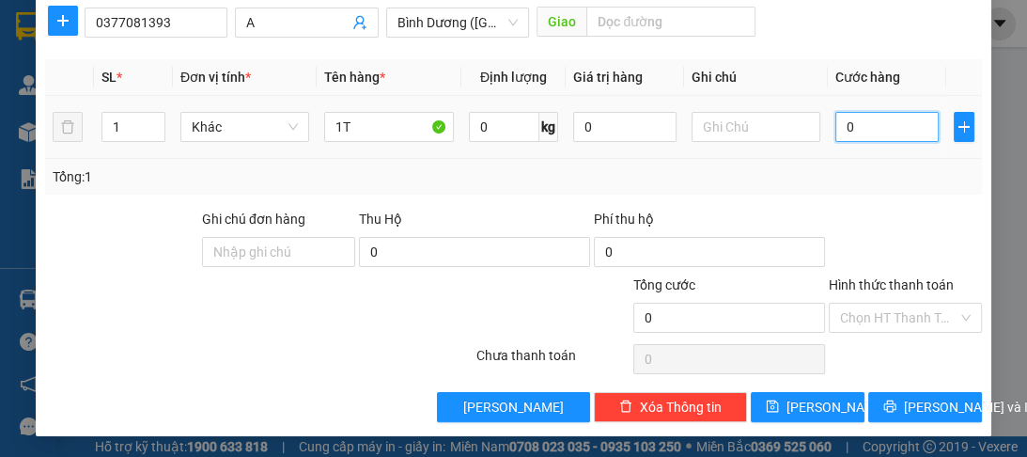
click at [847, 132] on input "0" at bounding box center [886, 127] width 103 height 30
type input "1"
type input "10"
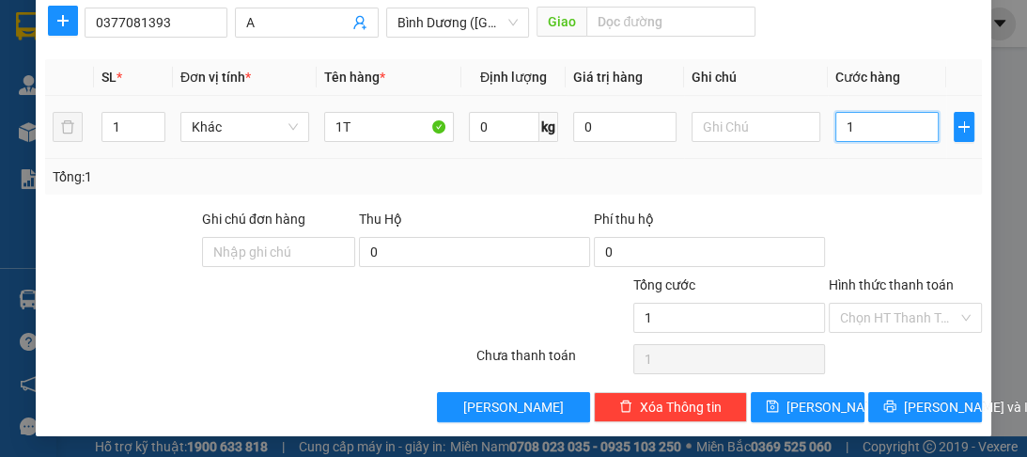
type input "10"
type input "100"
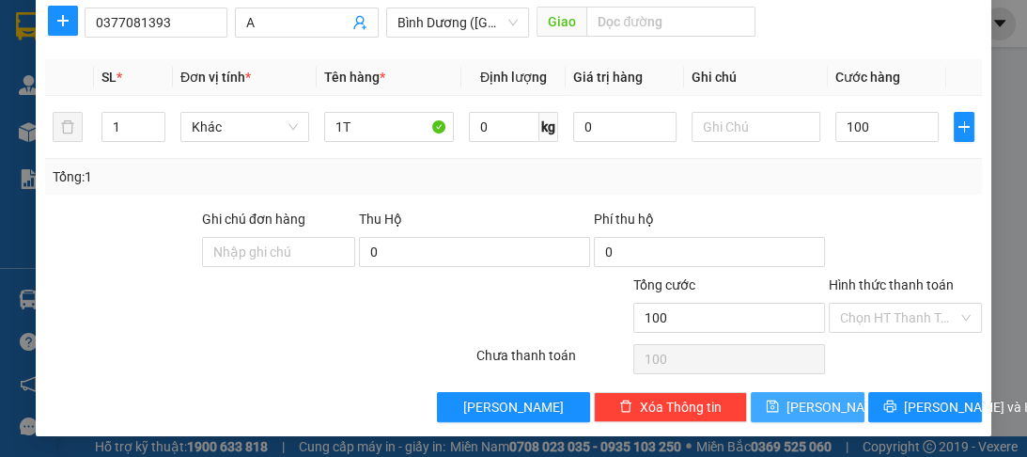
type input "100.000"
click at [779, 412] on span "save" at bounding box center [772, 406] width 13 height 15
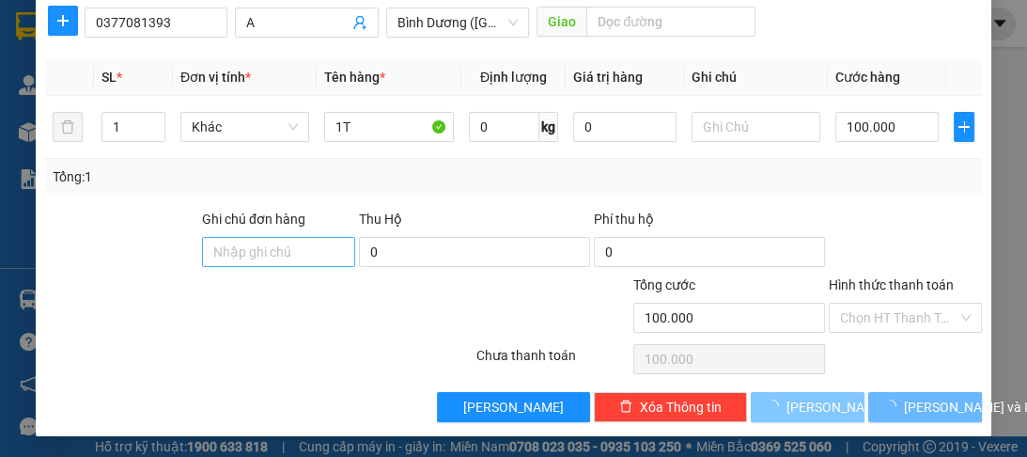
type input "0"
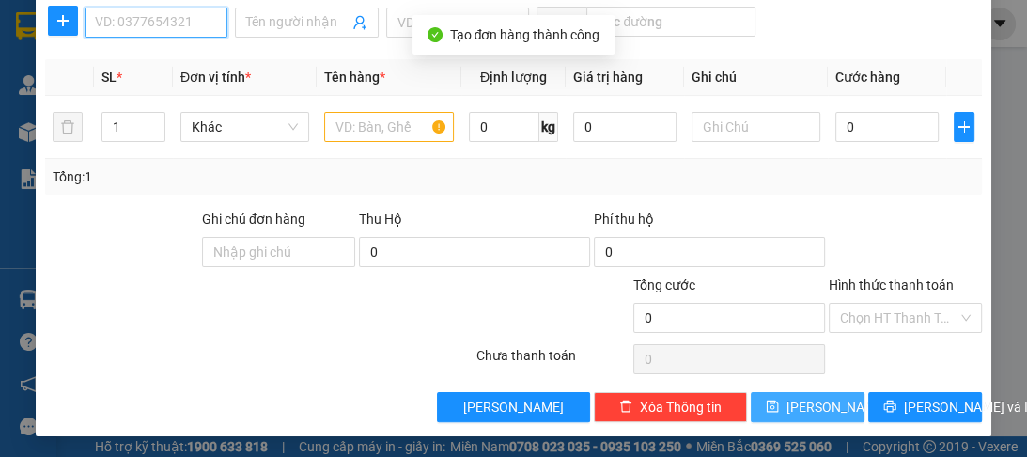
click at [92, 32] on input "SĐT Người Nhận *" at bounding box center [156, 23] width 143 height 30
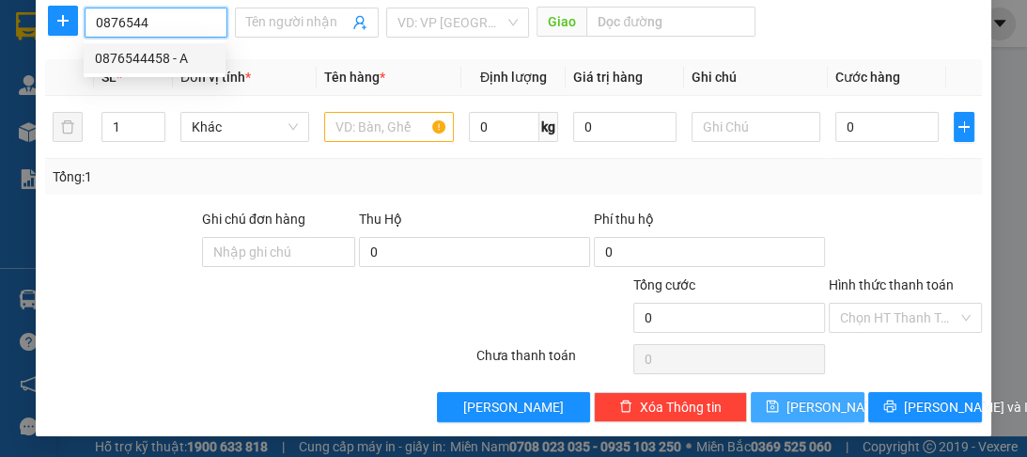
click at [118, 65] on div "0876544458 - A" at bounding box center [154, 58] width 119 height 21
type input "0876544458"
type input "A"
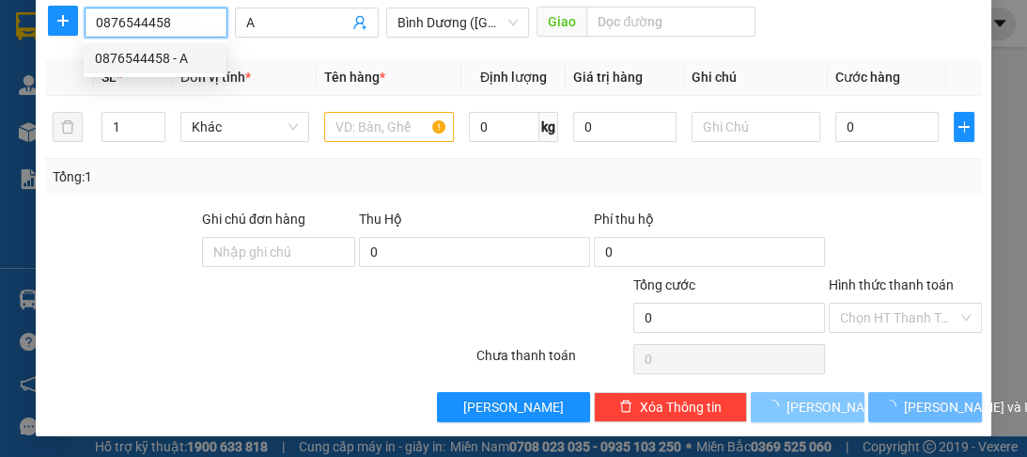
type input "100.000"
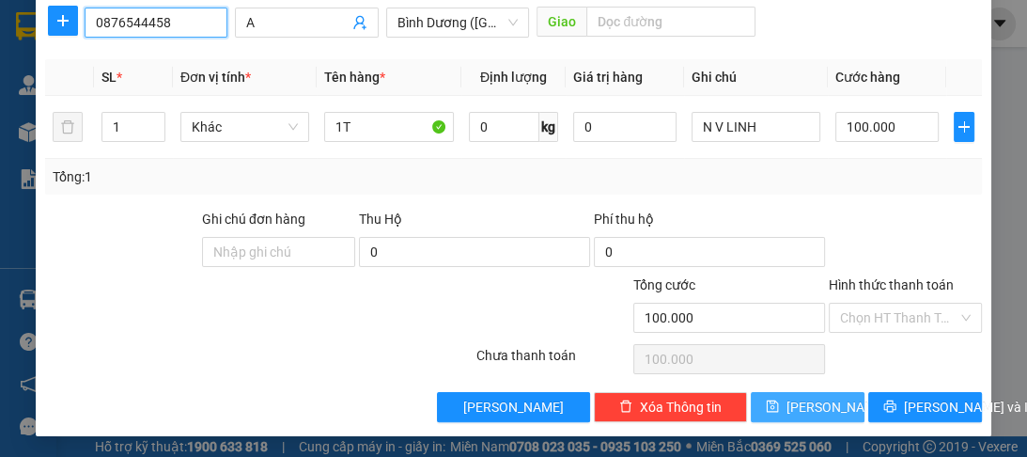
type input "0876544458"
click at [888, 278] on label "Hình thức thanh toán" at bounding box center [891, 284] width 125 height 15
click at [888, 303] on input "Hình thức thanh toán" at bounding box center [898, 317] width 117 height 28
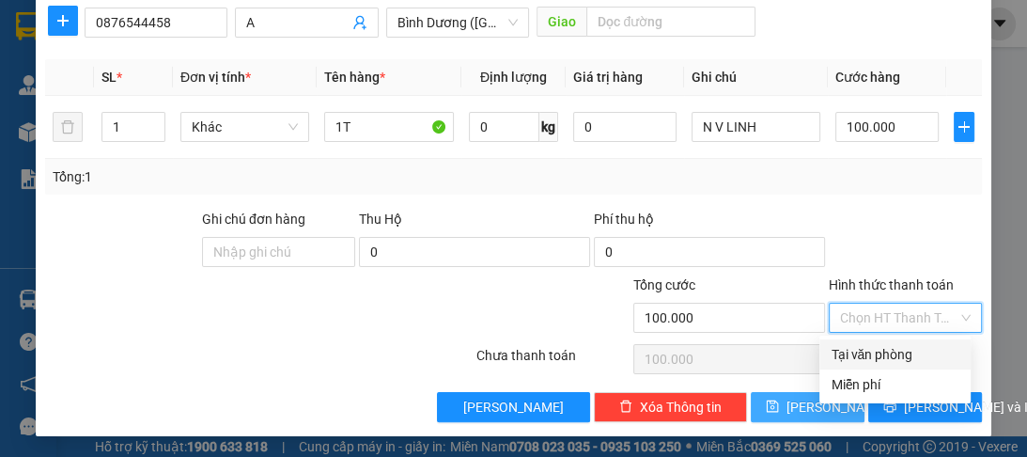
click at [866, 354] on div "Tại văn phòng" at bounding box center [895, 354] width 129 height 21
type input "0"
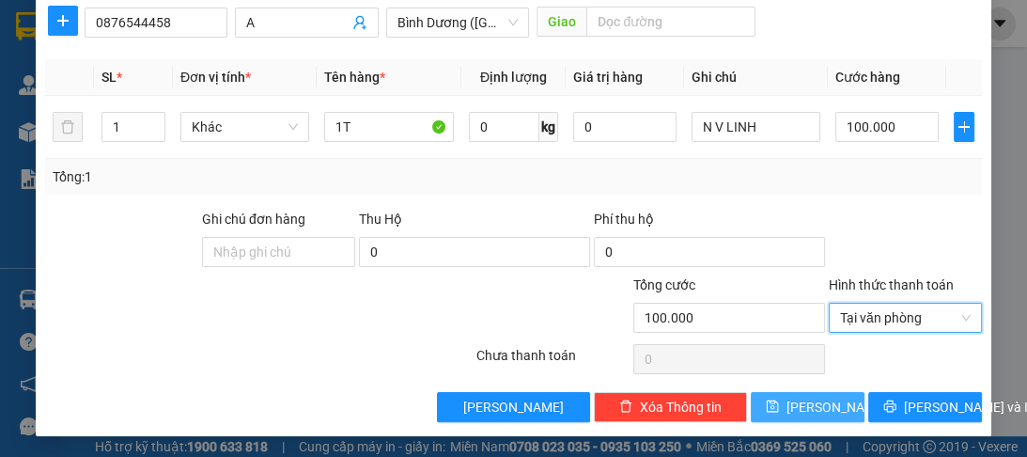
click at [796, 401] on button "[PERSON_NAME]" at bounding box center [808, 407] width 114 height 30
type input "0"
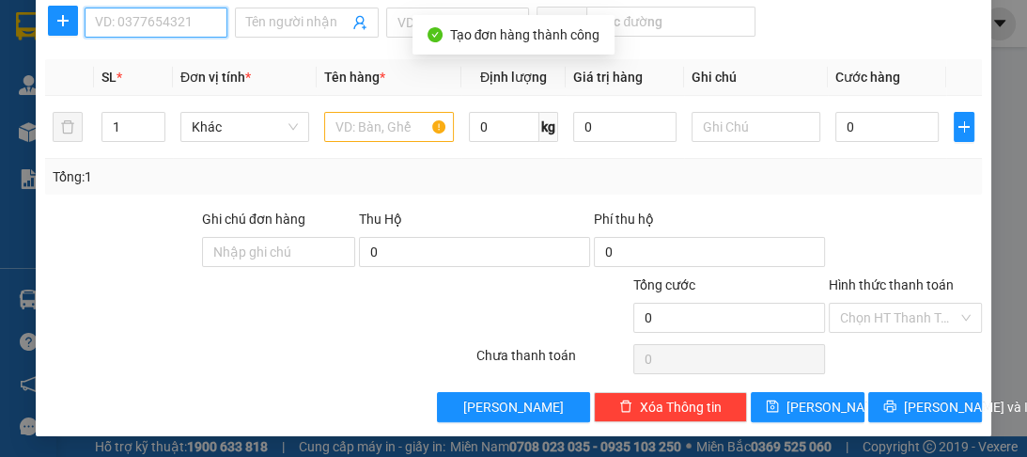
click at [171, 18] on input "SĐT Người Nhận *" at bounding box center [156, 23] width 143 height 30
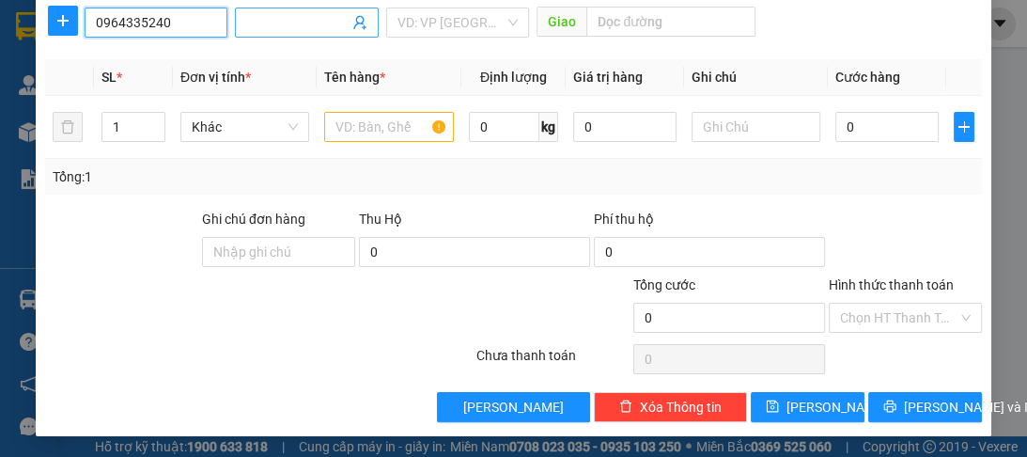
type input "0964335240"
click at [274, 15] on input "Người nhận *" at bounding box center [296, 22] width 101 height 21
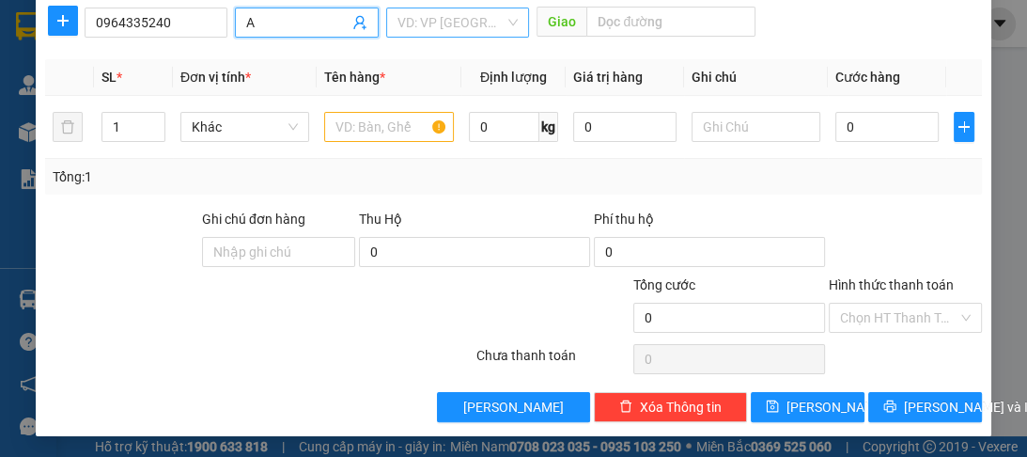
type input "A"
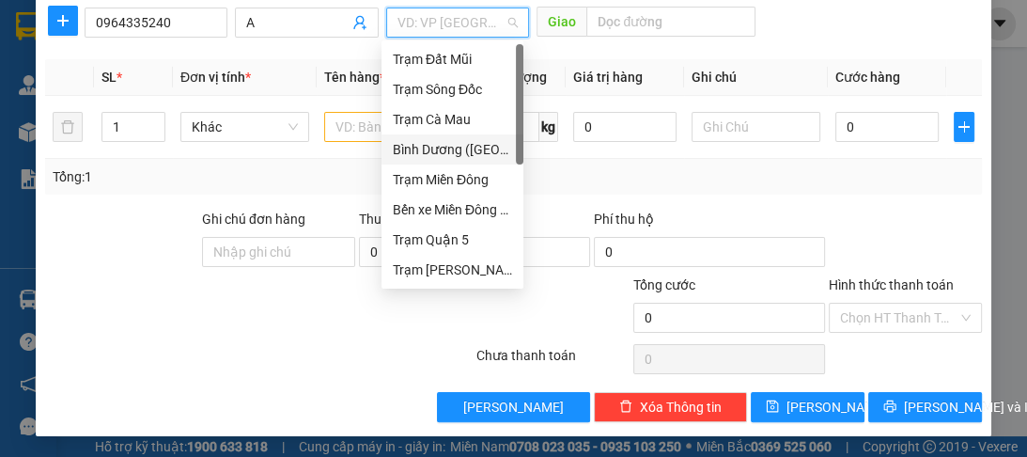
click at [408, 27] on input "search" at bounding box center [450, 22] width 107 height 28
click at [423, 241] on div "Trạm Quận 5" at bounding box center [452, 239] width 119 height 21
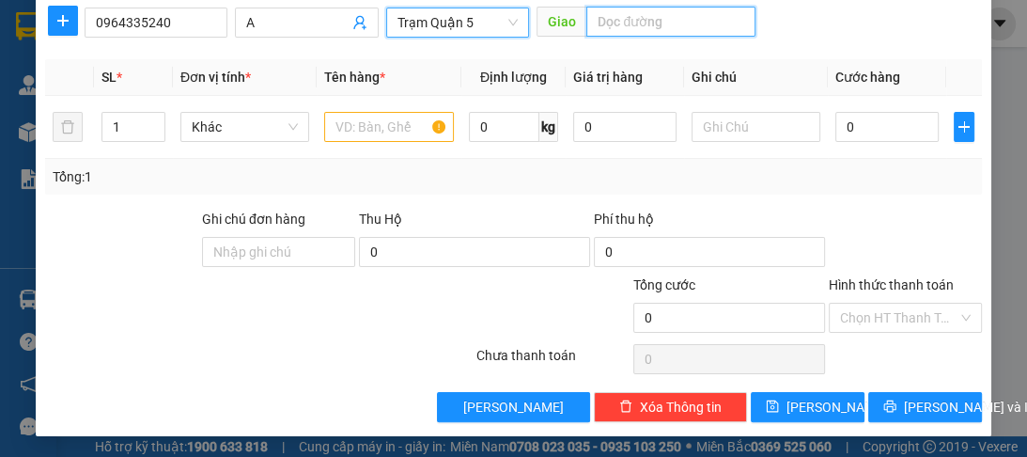
click at [646, 33] on input "text" at bounding box center [670, 22] width 169 height 30
type input "Q 12"
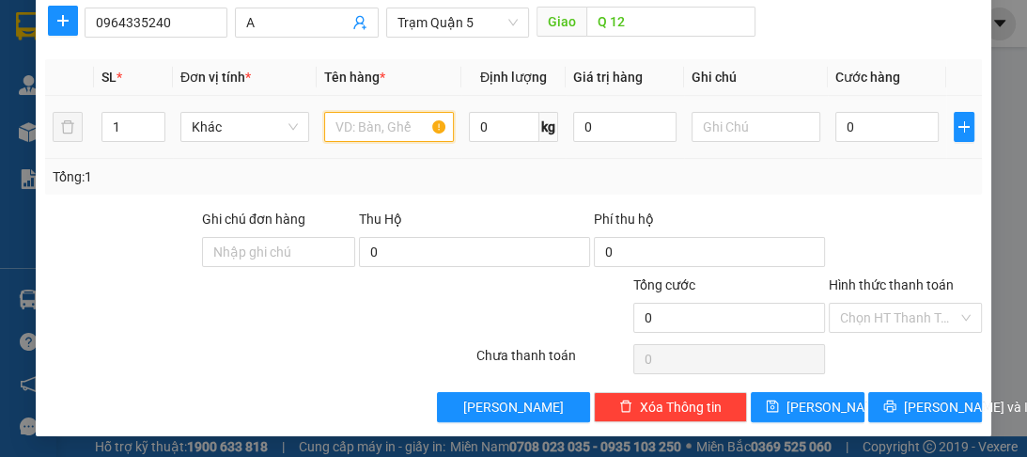
click at [403, 134] on input "text" at bounding box center [388, 127] width 129 height 30
type input "1T"
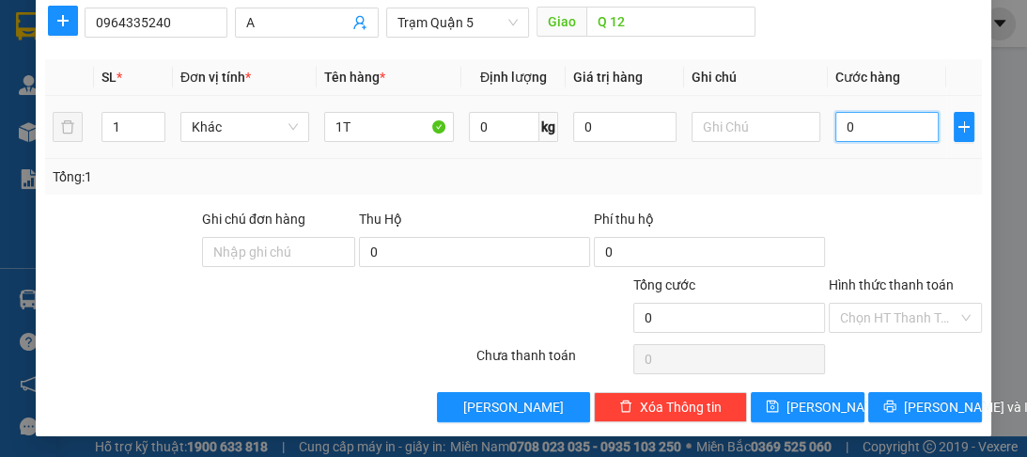
click at [863, 127] on input "0" at bounding box center [886, 127] width 103 height 30
type input "8"
type input "80"
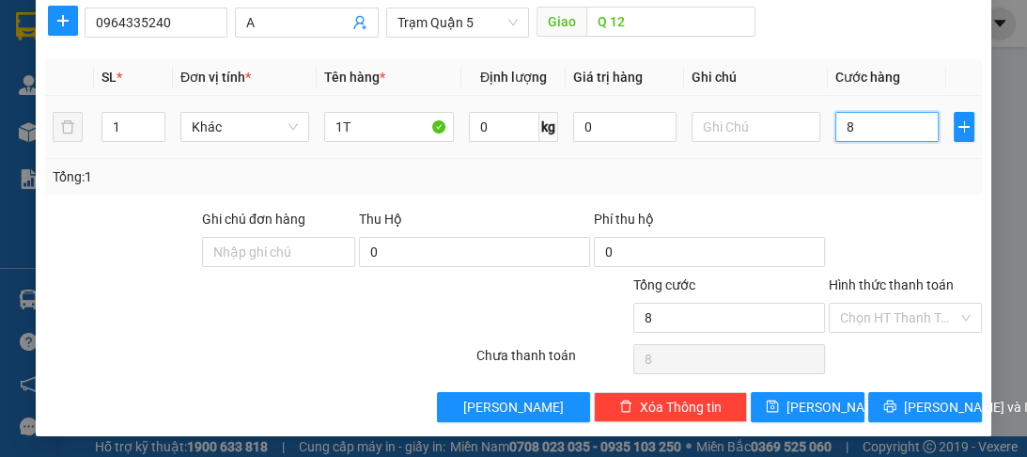
type input "80"
type input "80.000"
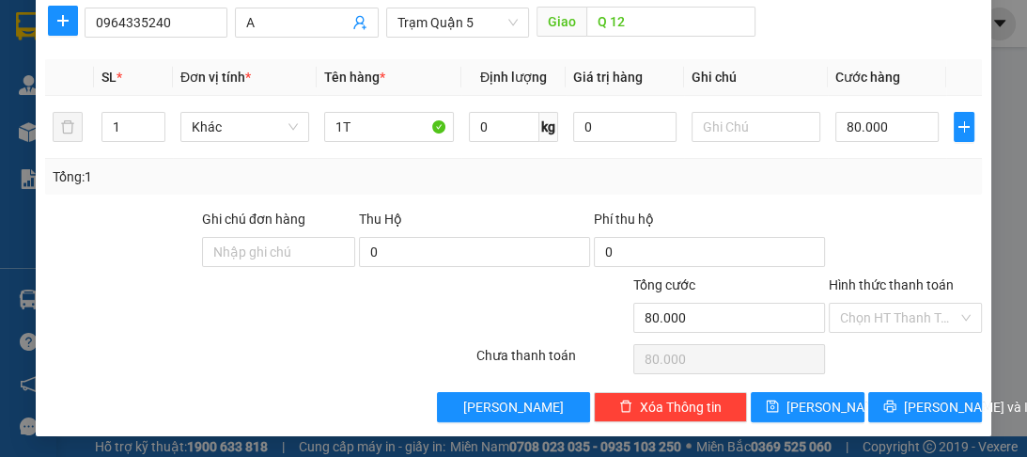
click at [847, 281] on label "Hình thức thanh toán" at bounding box center [891, 284] width 125 height 15
click at [847, 303] on input "Hình thức thanh toán" at bounding box center [898, 317] width 117 height 28
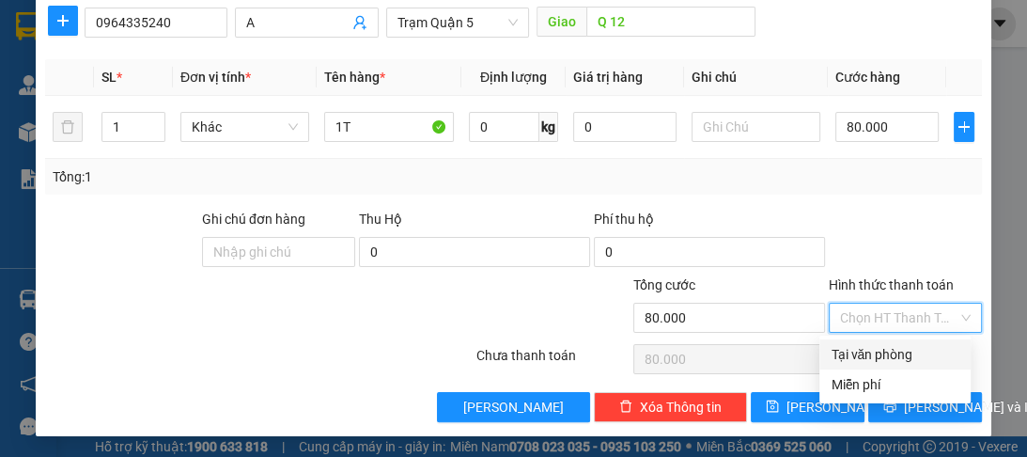
drag, startPoint x: 843, startPoint y: 352, endPoint x: 840, endPoint y: 365, distance: 12.5
click at [843, 353] on div "Tại văn phòng" at bounding box center [895, 354] width 129 height 21
type input "0"
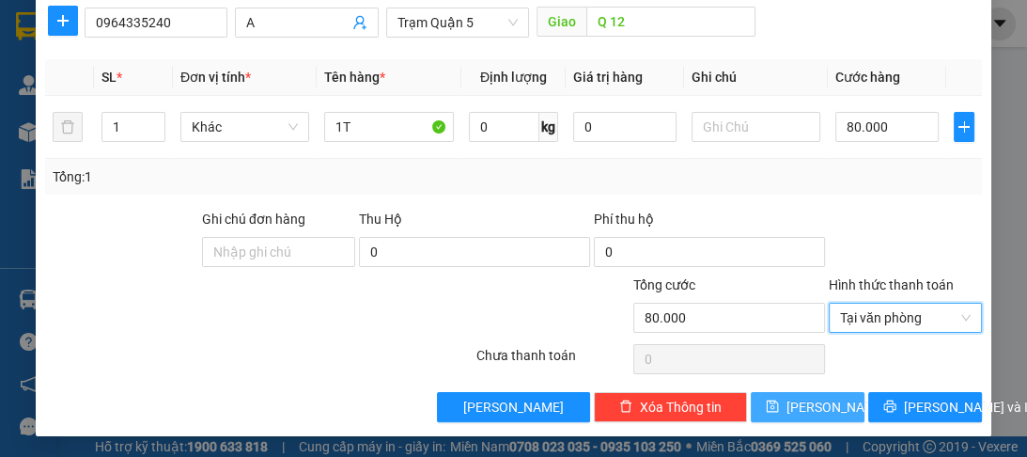
click at [816, 405] on span "[PERSON_NAME]" at bounding box center [836, 406] width 101 height 21
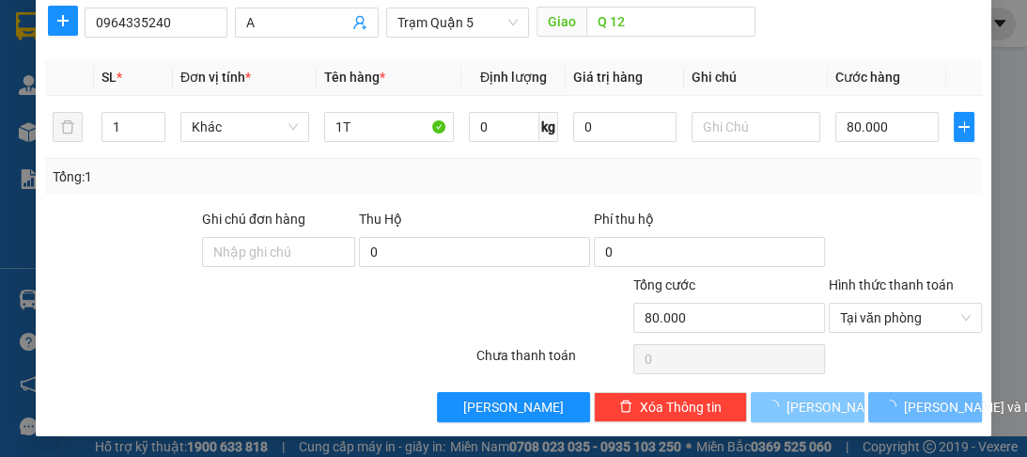
type input "0"
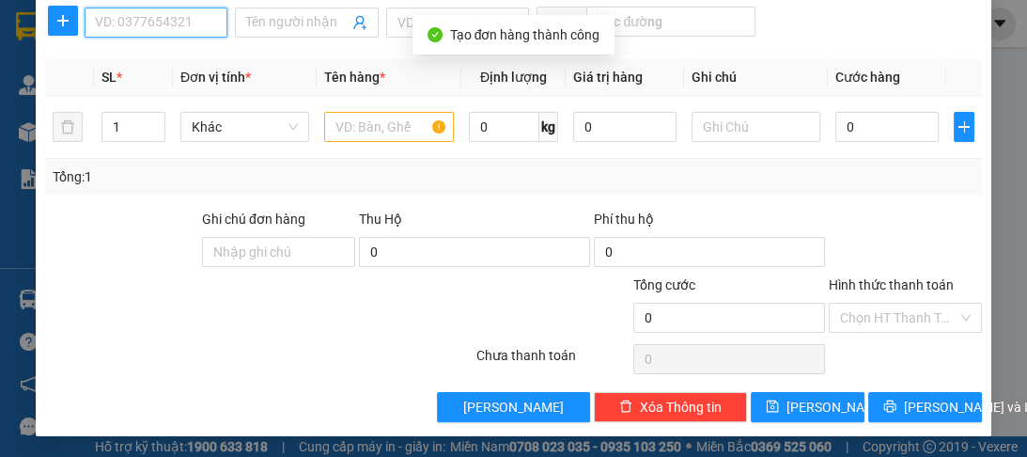
click at [177, 26] on input "SĐT Người Nhận *" at bounding box center [156, 23] width 143 height 30
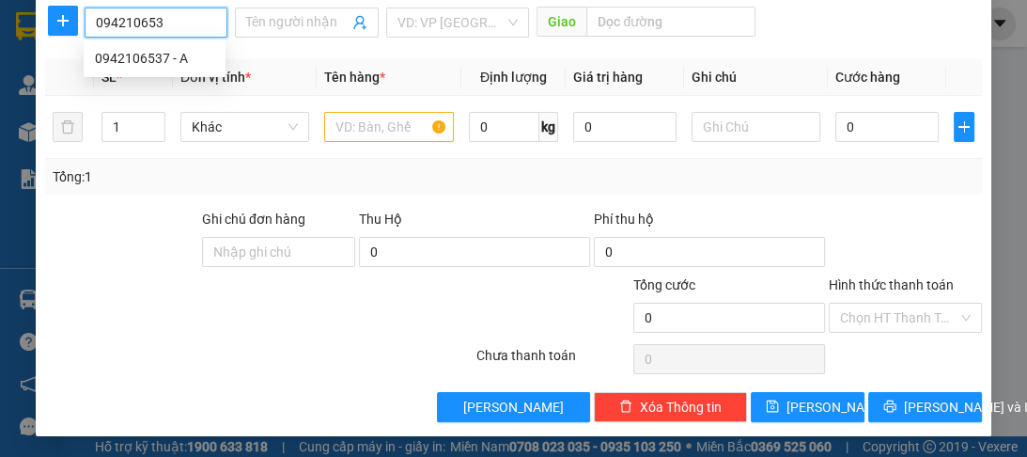
type input "0942106537"
click at [165, 65] on div "0942106537 - A" at bounding box center [154, 58] width 119 height 21
type input "A"
type input "ĐN"
type input "70.000"
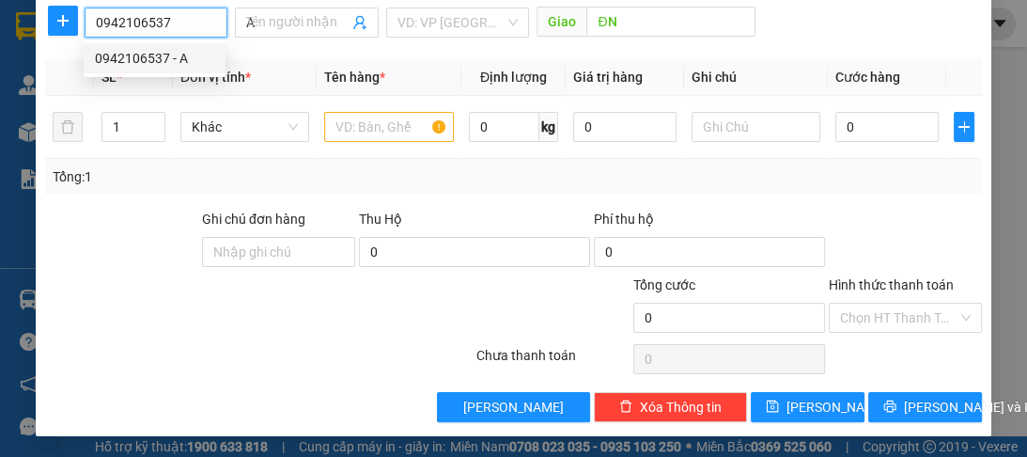
type input "70.000"
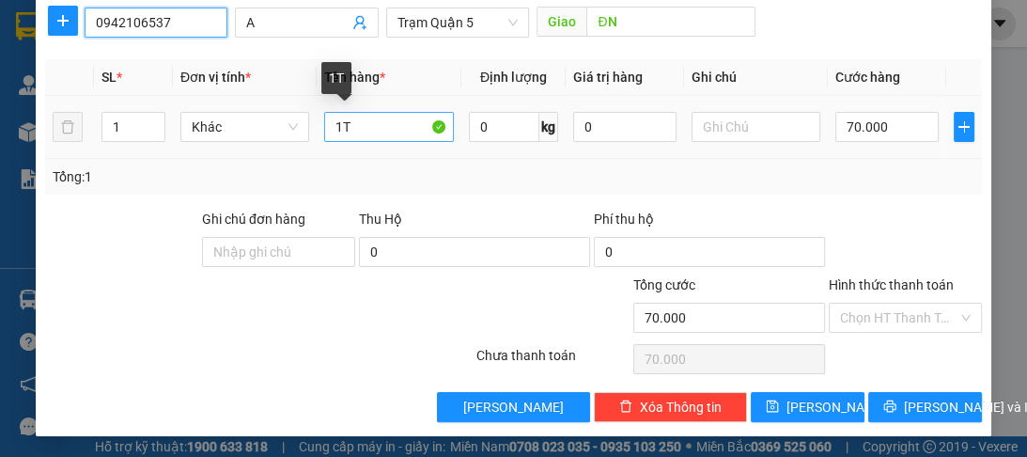
type input "0942106537"
click at [349, 129] on input "1T" at bounding box center [388, 127] width 129 height 30
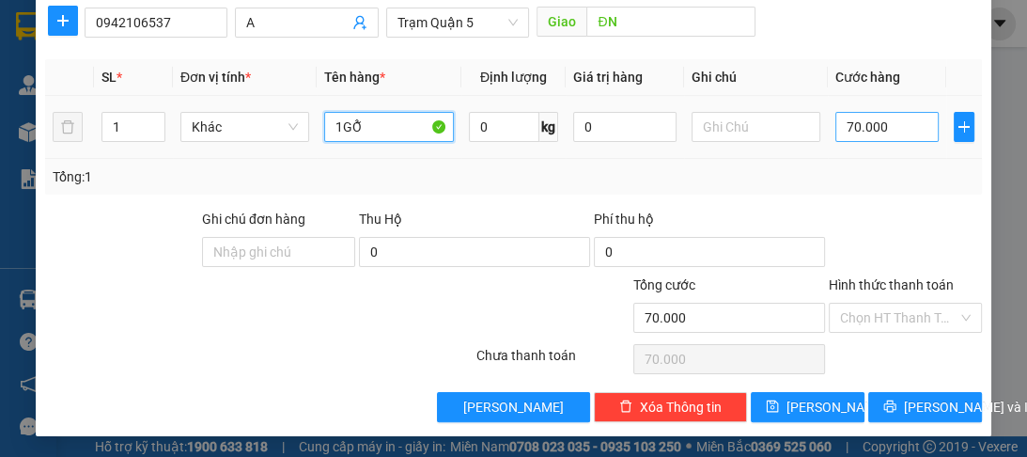
type input "1GỖ"
click at [887, 122] on input "70.000" at bounding box center [886, 127] width 103 height 30
type input "0"
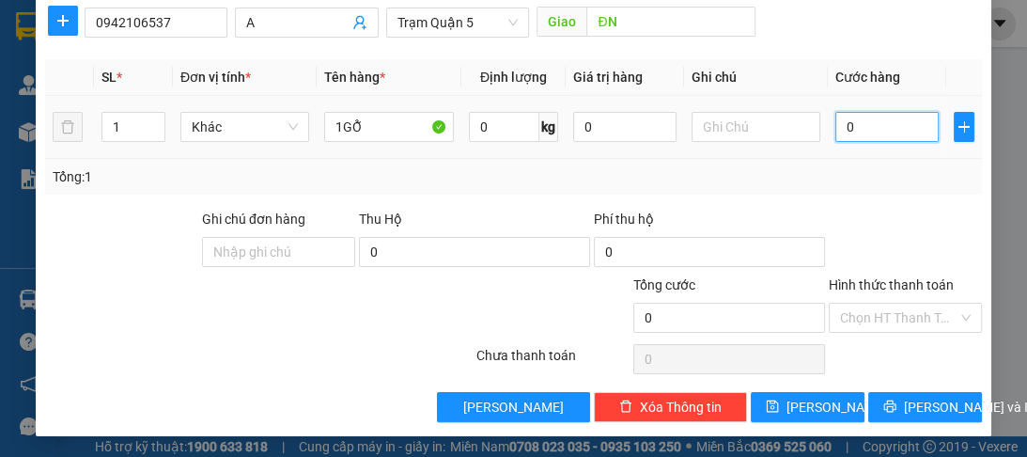
type input "1"
type input "01"
type input "10"
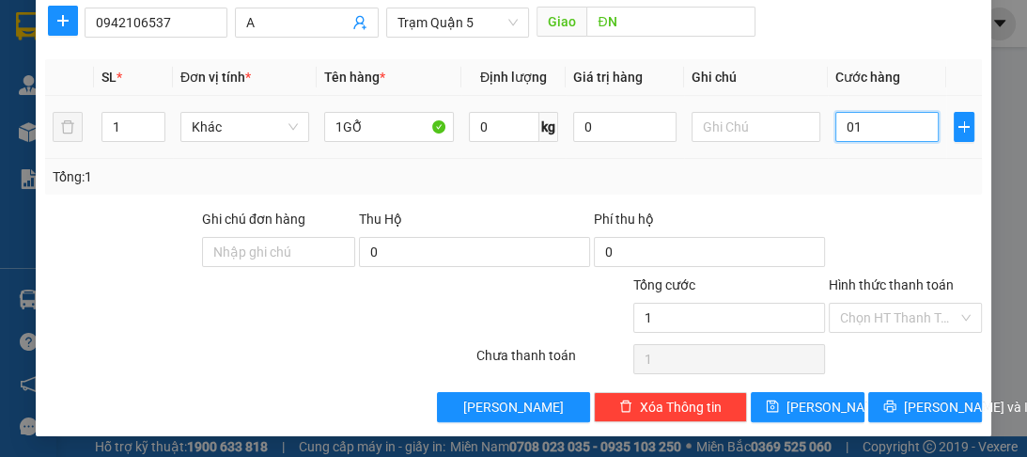
type input "010"
type input "100"
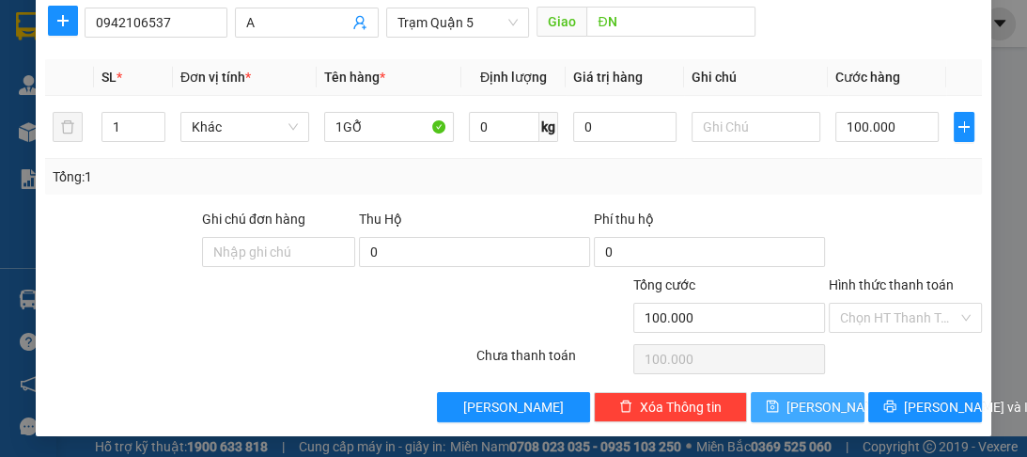
click at [800, 405] on span "[PERSON_NAME]" at bounding box center [836, 406] width 101 height 21
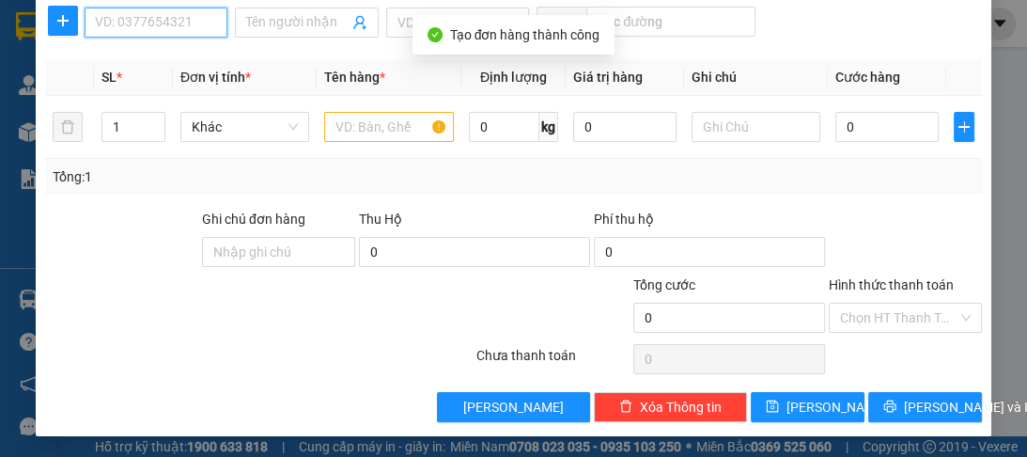
click at [201, 29] on input "SĐT Người Nhận *" at bounding box center [156, 23] width 143 height 30
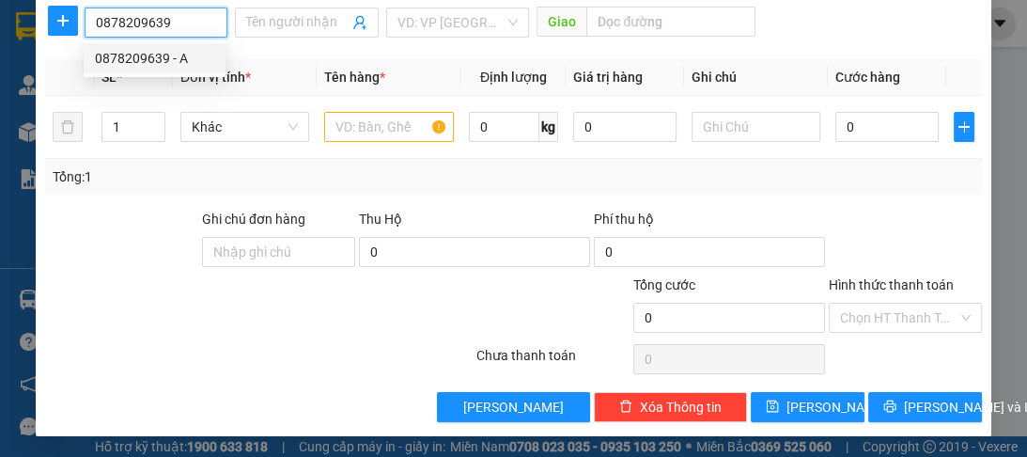
click at [168, 64] on div "0878209639 - A" at bounding box center [154, 58] width 119 height 21
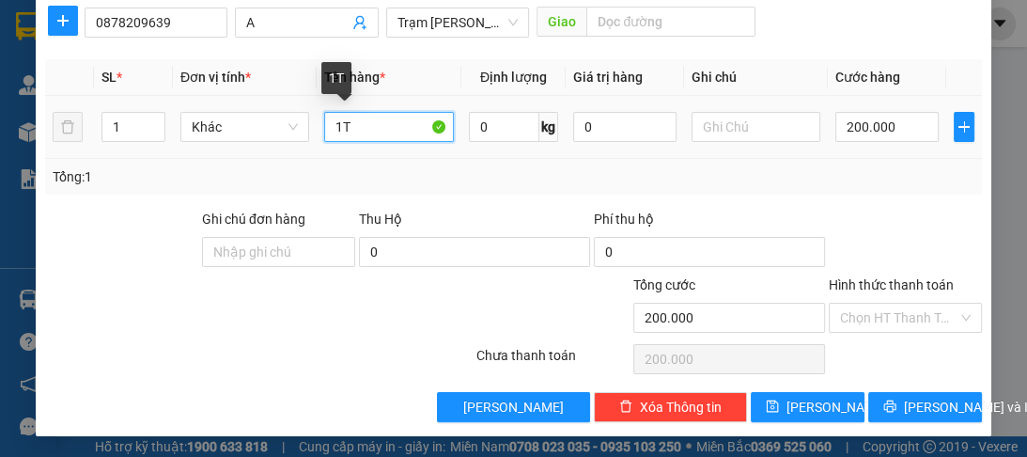
click at [340, 120] on input "1T" at bounding box center [388, 127] width 129 height 30
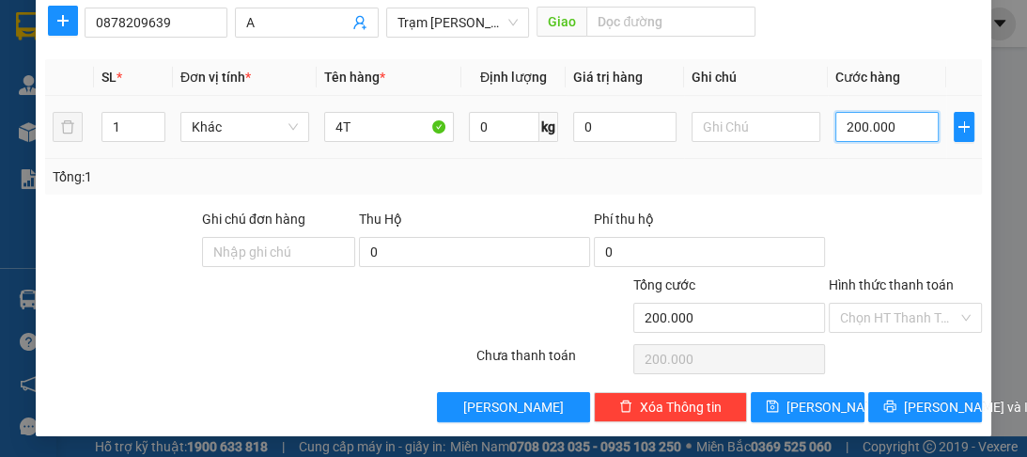
click at [886, 117] on input "200.000" at bounding box center [886, 127] width 103 height 30
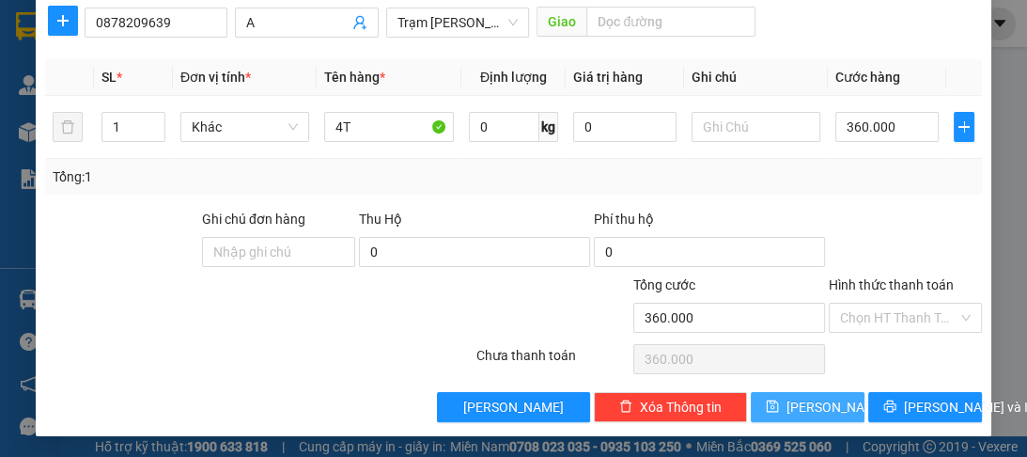
click at [778, 405] on icon "save" at bounding box center [772, 406] width 12 height 12
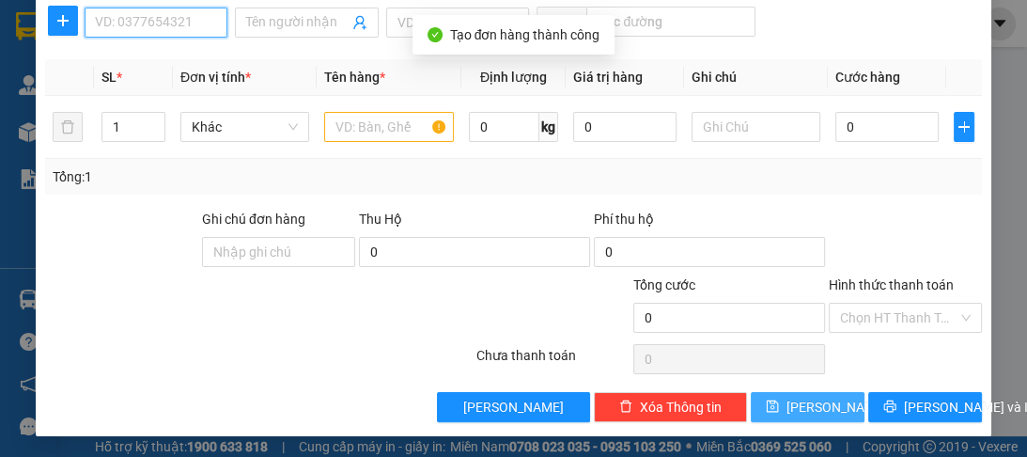
click at [150, 25] on input "SĐT Người Nhận *" at bounding box center [156, 23] width 143 height 30
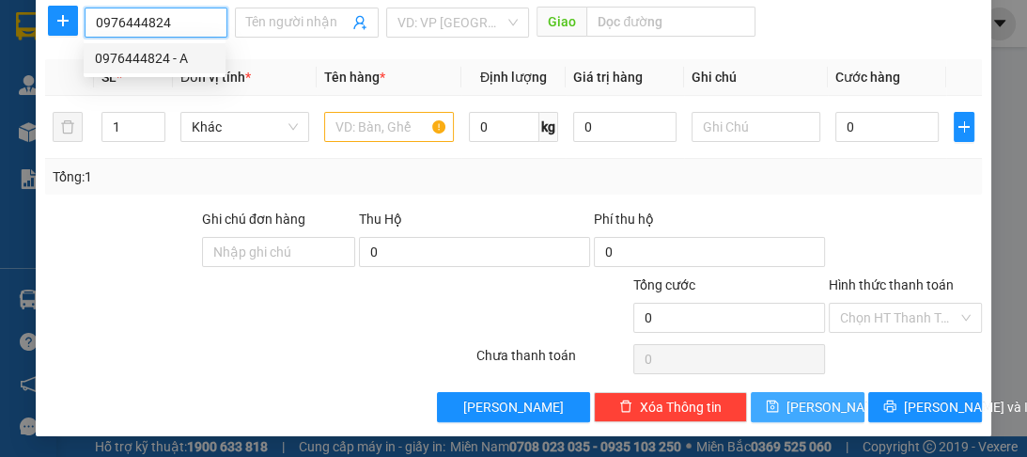
click at [138, 58] on div "0976444824 - A" at bounding box center [154, 58] width 119 height 21
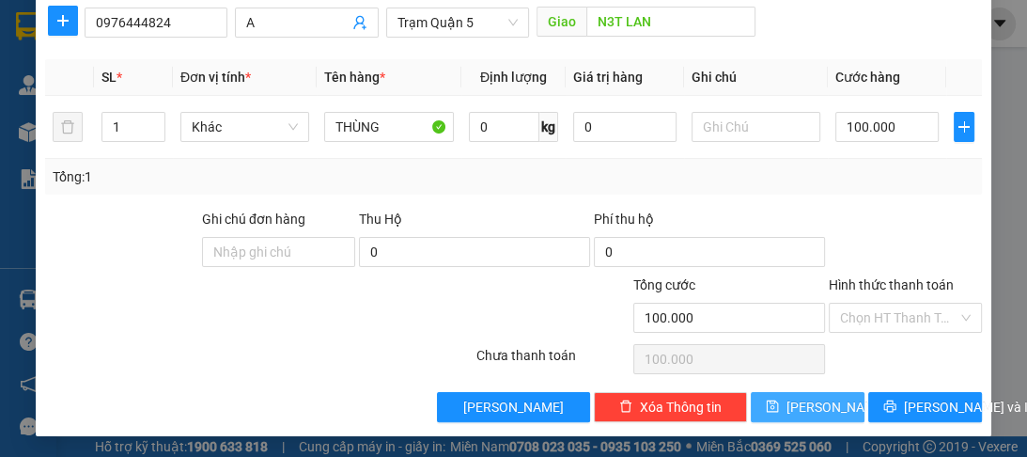
click at [848, 291] on div "Hình thức thanh toán" at bounding box center [905, 288] width 153 height 28
click at [848, 280] on label "Hình thức thanh toán" at bounding box center [891, 284] width 125 height 15
click at [848, 303] on input "Hình thức thanh toán" at bounding box center [898, 317] width 117 height 28
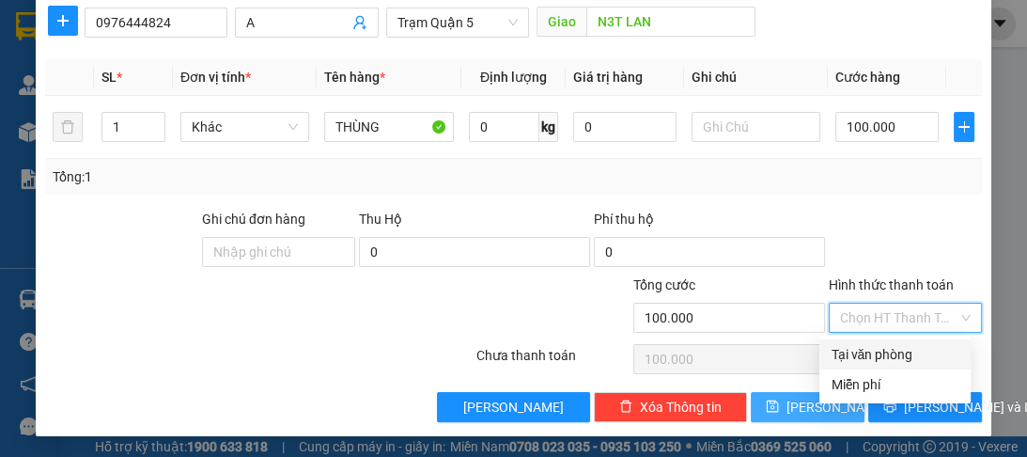
click at [864, 346] on div "Tại văn phòng" at bounding box center [895, 354] width 129 height 21
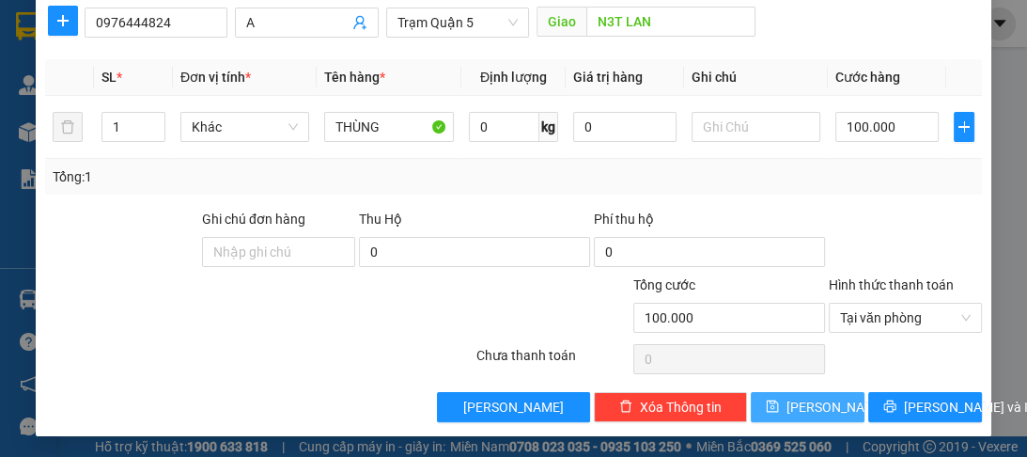
click at [796, 408] on button "[PERSON_NAME]" at bounding box center [808, 407] width 114 height 30
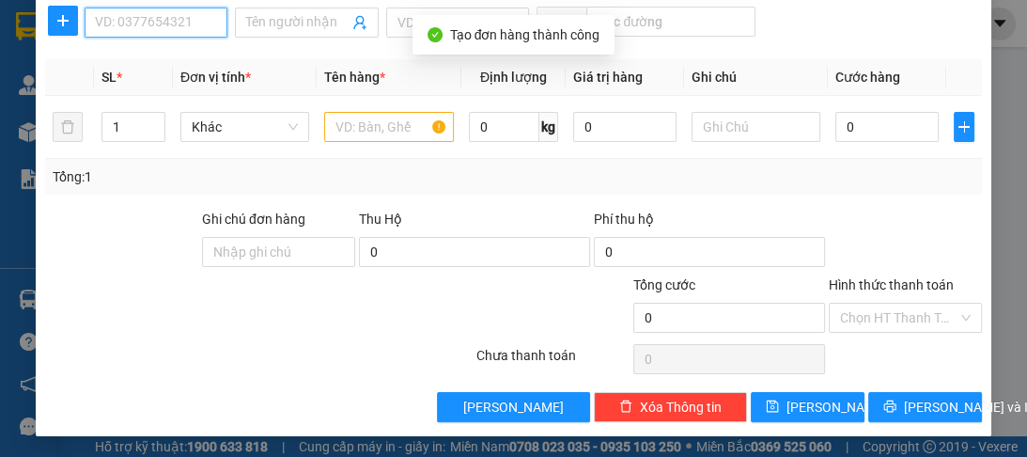
click at [179, 17] on input "SĐT Người Nhận *" at bounding box center [156, 23] width 143 height 30
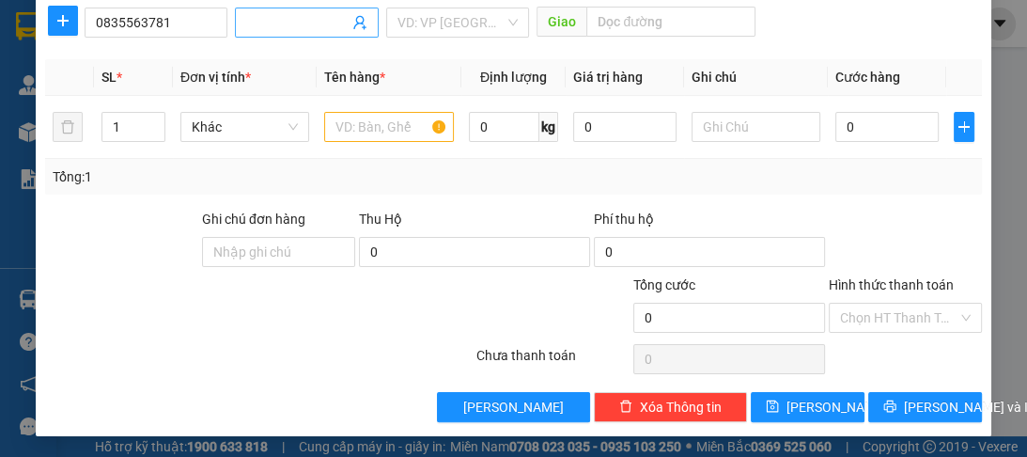
click at [268, 28] on input "Người nhận *" at bounding box center [296, 22] width 101 height 21
click at [432, 22] on input "search" at bounding box center [450, 22] width 107 height 28
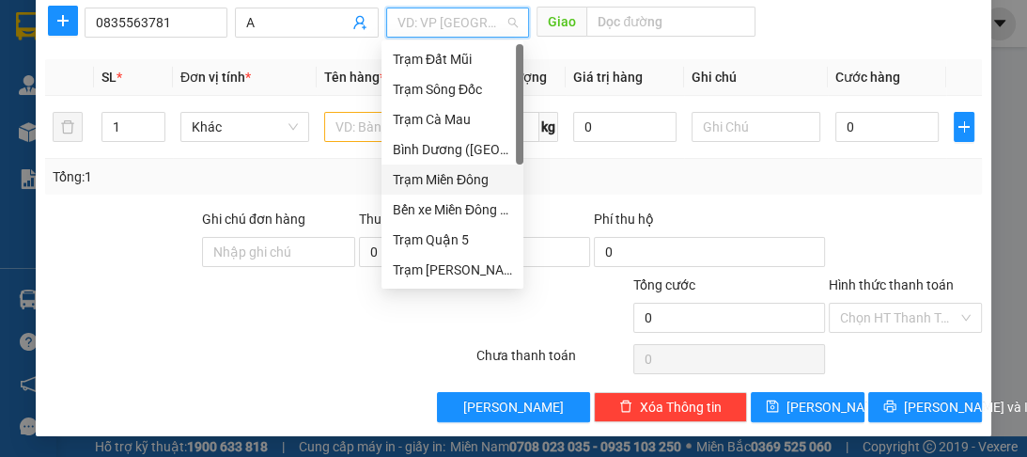
click at [447, 181] on div "Trạm Miền Đông" at bounding box center [452, 179] width 119 height 21
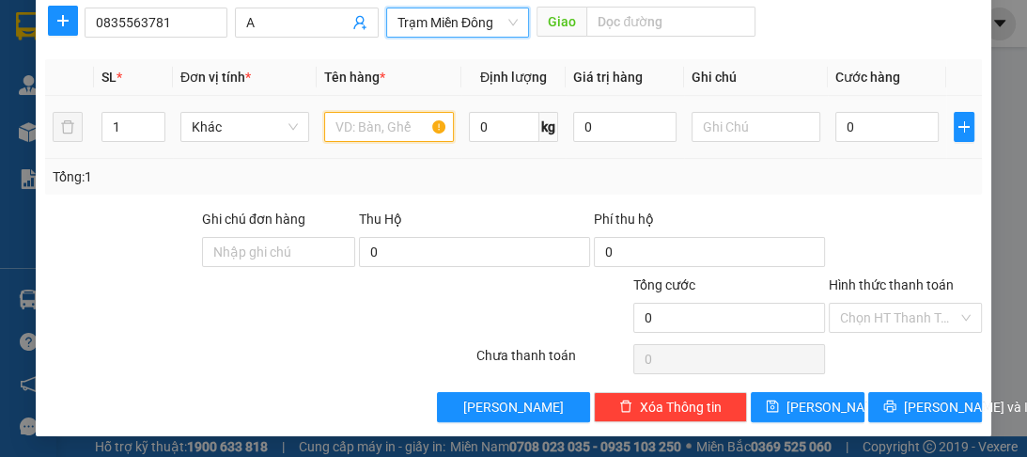
click at [365, 135] on input "text" at bounding box center [388, 127] width 129 height 30
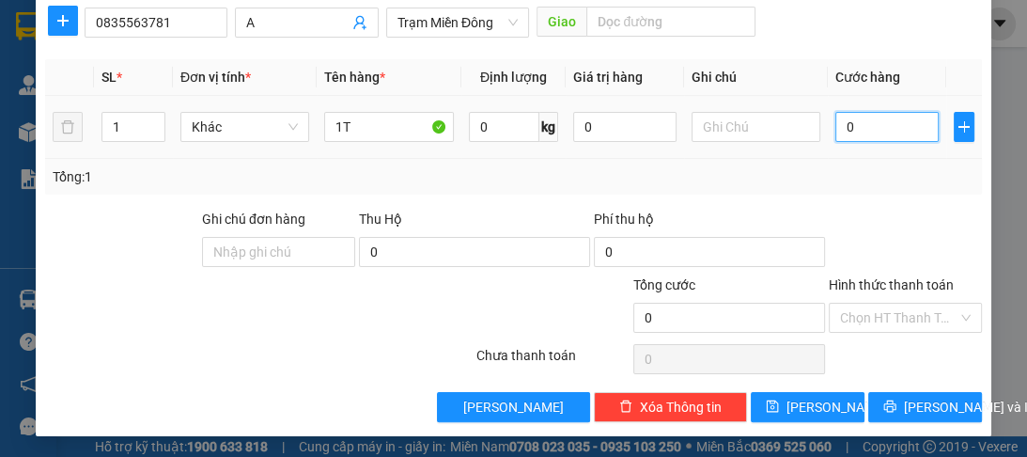
click at [908, 133] on input "0" at bounding box center [886, 127] width 103 height 30
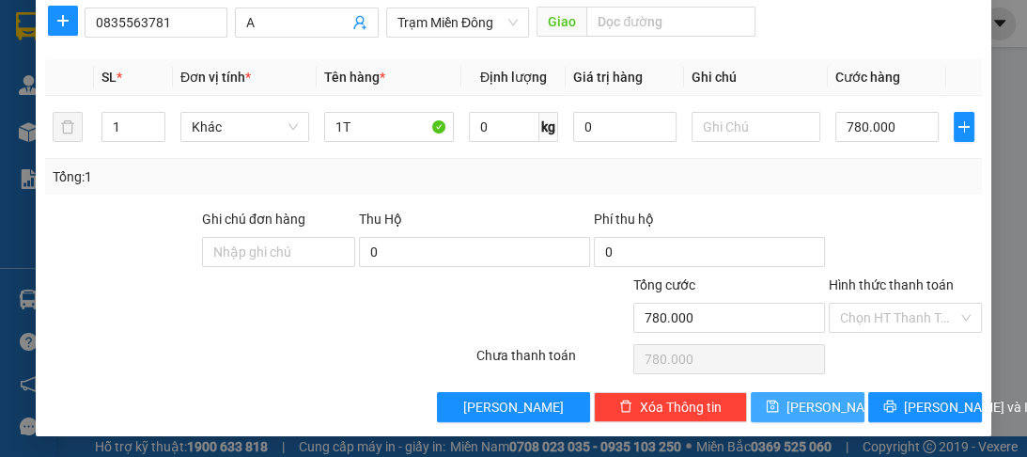
click at [779, 404] on icon "save" at bounding box center [772, 405] width 13 height 13
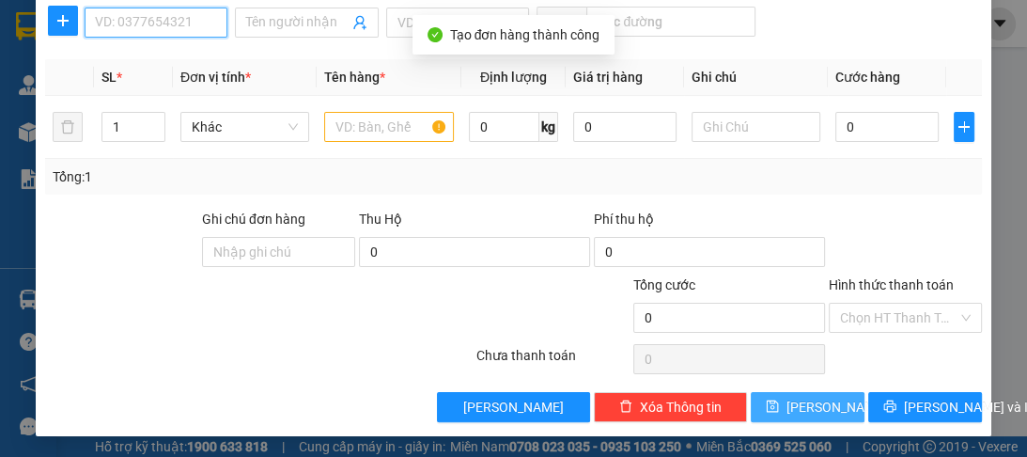
click at [96, 24] on input "SĐT Người Nhận *" at bounding box center [156, 23] width 143 height 30
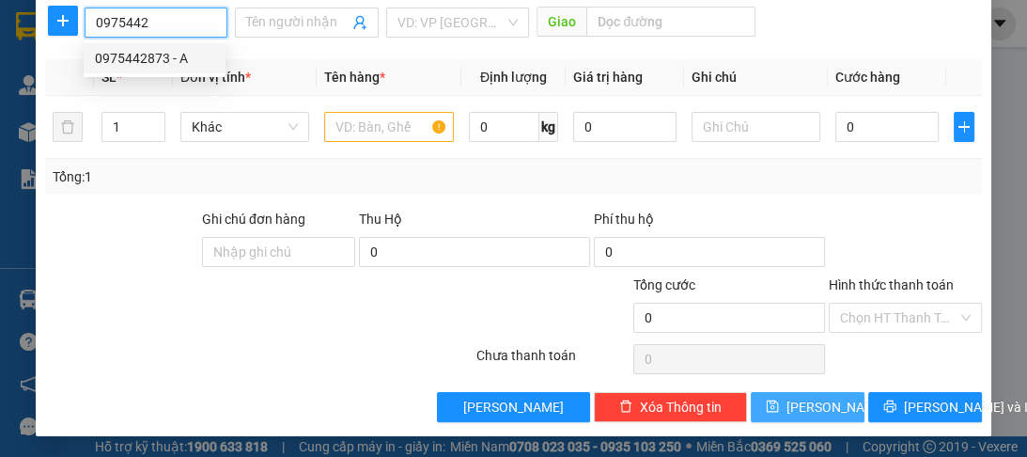
click at [101, 60] on div "0975442873 - A" at bounding box center [154, 58] width 119 height 21
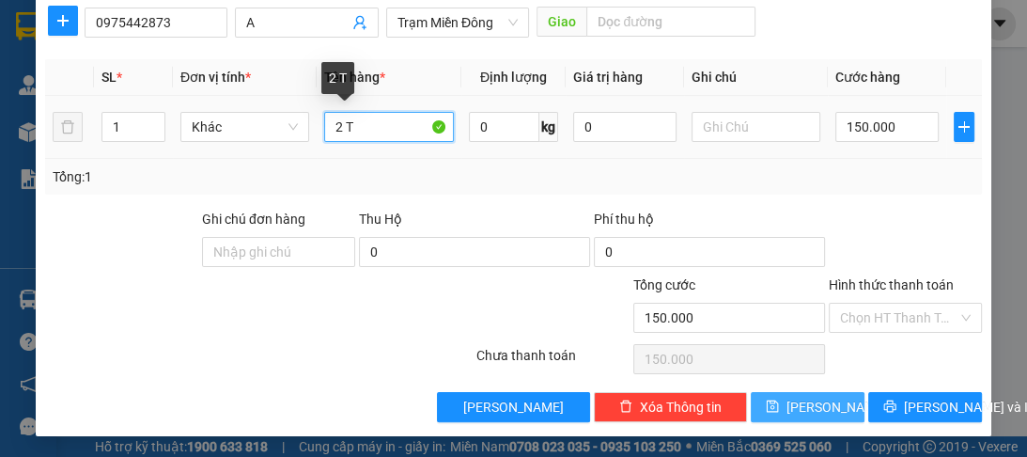
click at [336, 117] on input "2 T" at bounding box center [388, 127] width 129 height 30
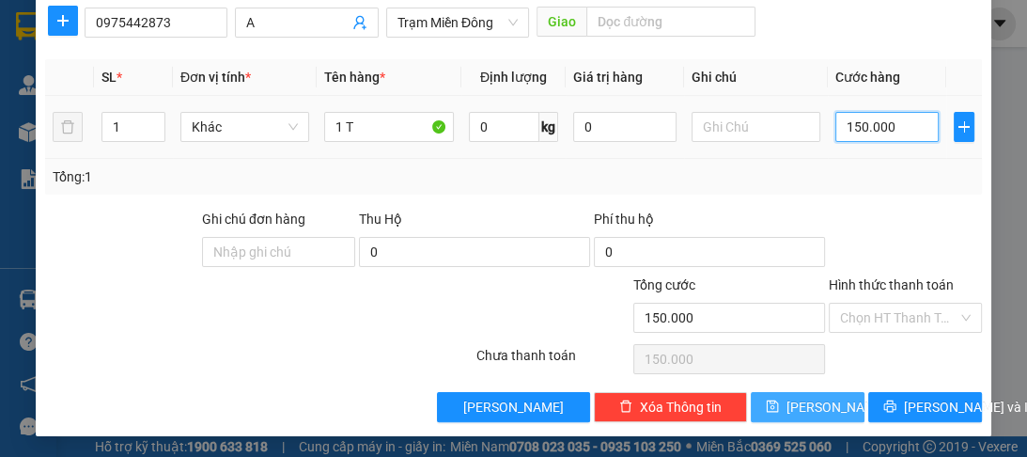
click at [895, 132] on input "150.000" at bounding box center [886, 127] width 103 height 30
click at [799, 406] on span "[PERSON_NAME]" at bounding box center [836, 406] width 101 height 21
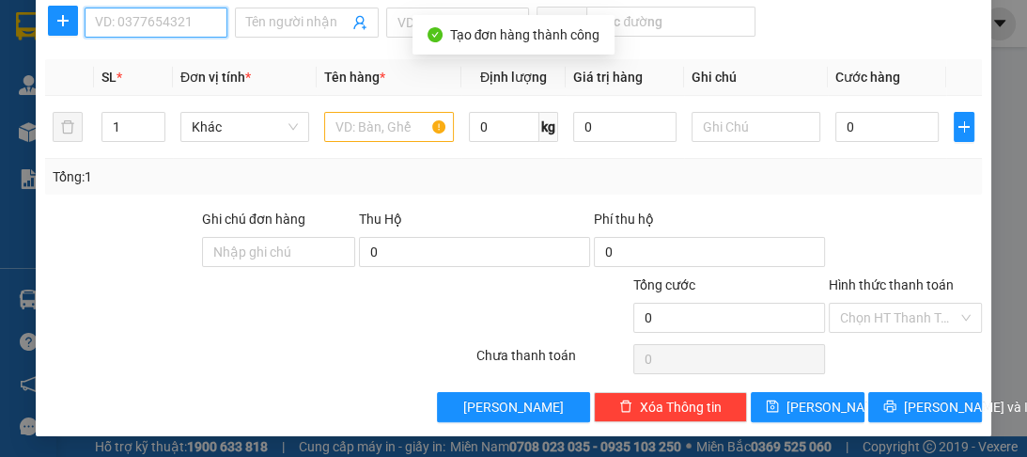
click at [189, 23] on input "SĐT Người Nhận *" at bounding box center [156, 23] width 143 height 30
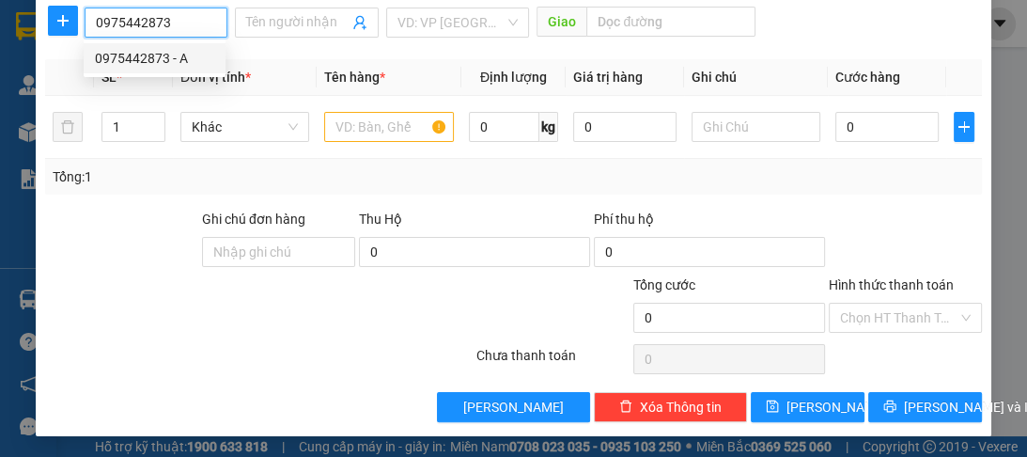
click at [124, 53] on div "0975442873 - A" at bounding box center [154, 58] width 119 height 21
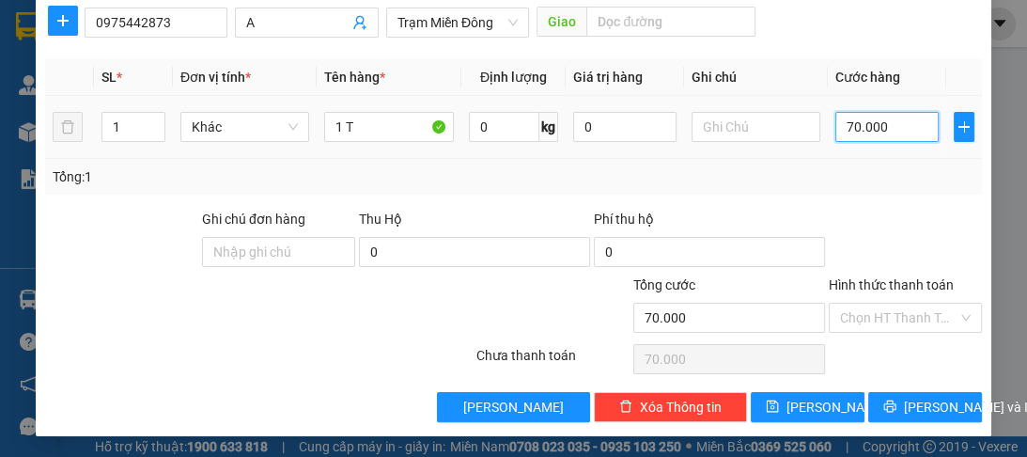
click at [882, 130] on input "70.000" at bounding box center [886, 127] width 103 height 30
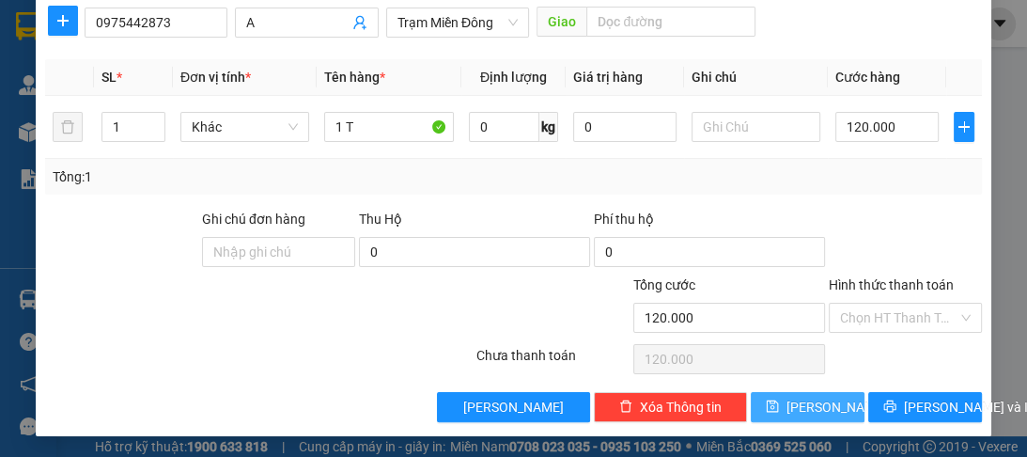
click at [827, 399] on button "[PERSON_NAME]" at bounding box center [808, 407] width 114 height 30
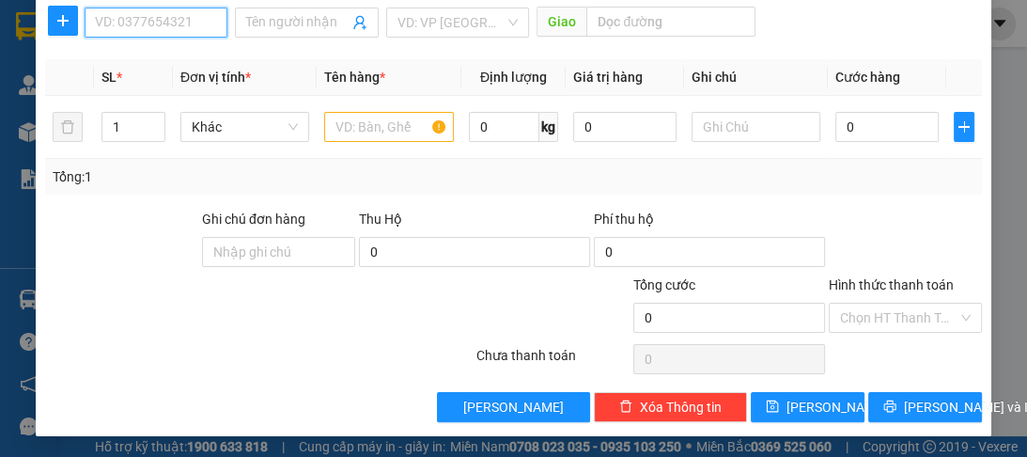
click at [178, 23] on input "SĐT Người Nhận *" at bounding box center [156, 23] width 143 height 30
click at [169, 55] on div "0909767914 - A" at bounding box center [154, 58] width 119 height 21
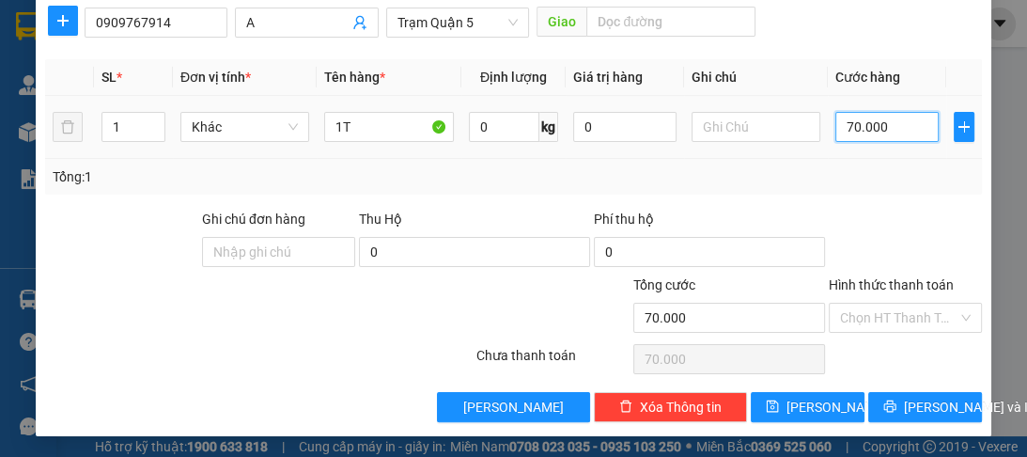
click at [904, 125] on input "70.000" at bounding box center [886, 127] width 103 height 30
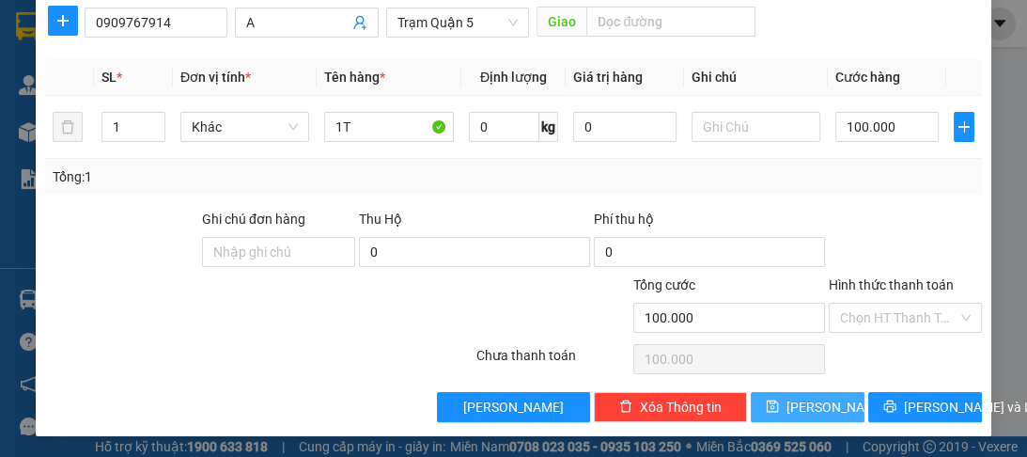
click at [805, 408] on span "[PERSON_NAME]" at bounding box center [836, 406] width 101 height 21
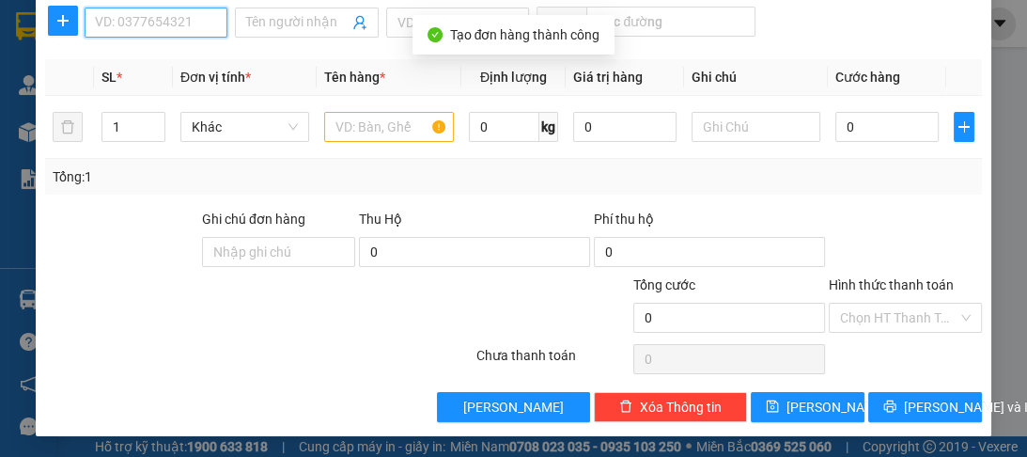
click at [162, 26] on input "SĐT Người Nhận *" at bounding box center [156, 23] width 143 height 30
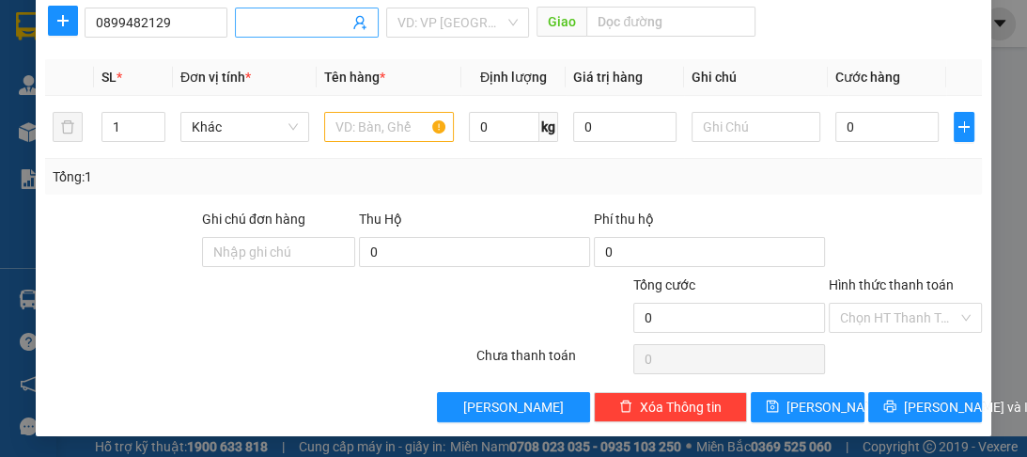
click at [274, 23] on input "Người nhận *" at bounding box center [296, 22] width 101 height 21
click at [434, 34] on input "search" at bounding box center [450, 22] width 107 height 28
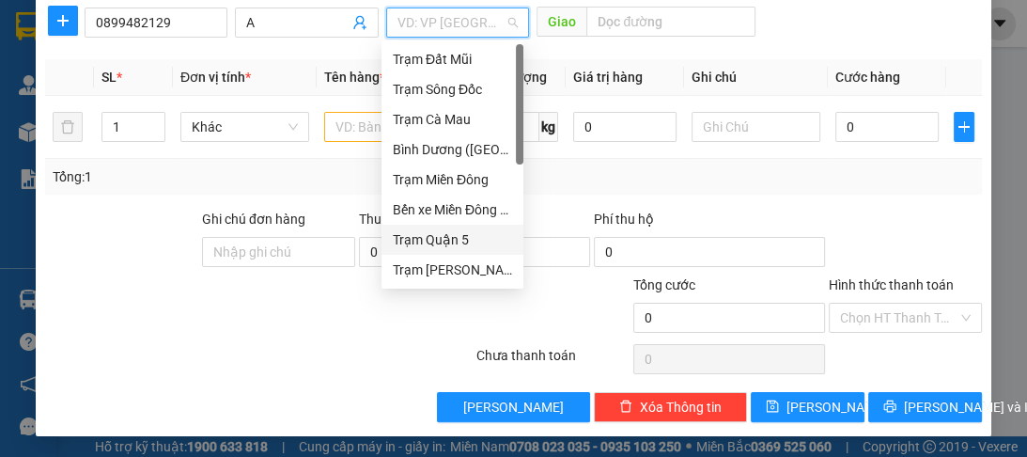
click at [436, 239] on div "Trạm Quận 5" at bounding box center [452, 239] width 119 height 21
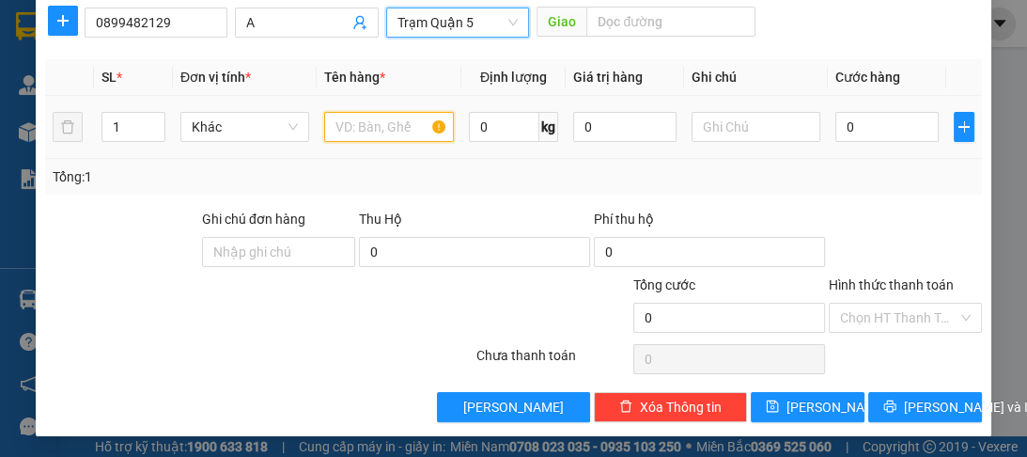
click at [365, 135] on input "text" at bounding box center [388, 127] width 129 height 30
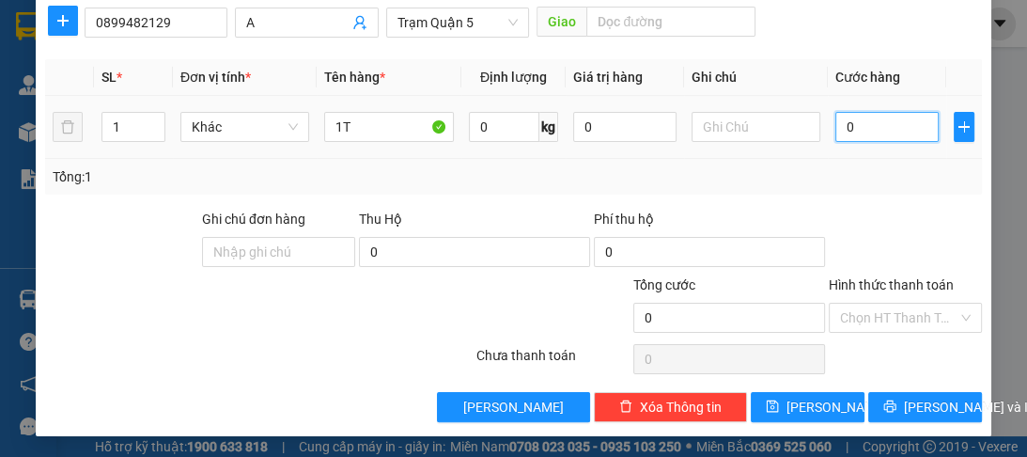
click at [883, 115] on input "0" at bounding box center [886, 127] width 103 height 30
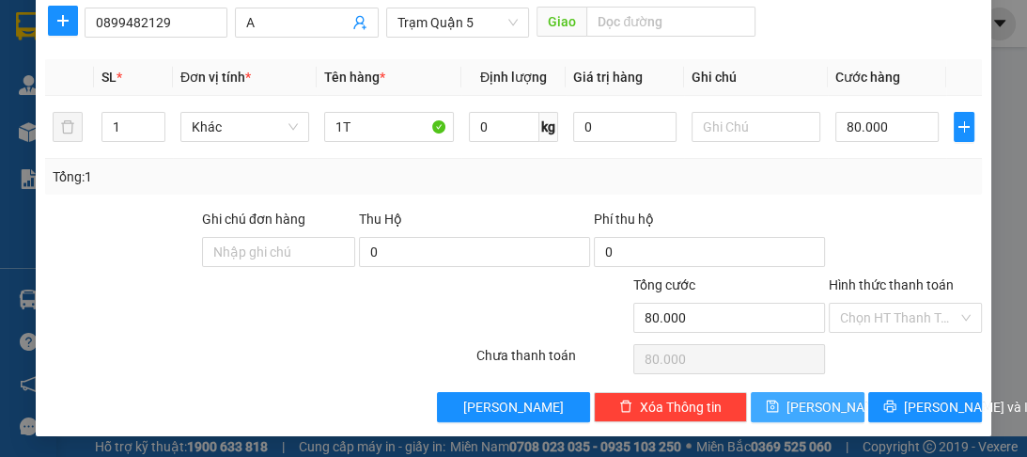
click at [778, 400] on icon "save" at bounding box center [772, 406] width 12 height 12
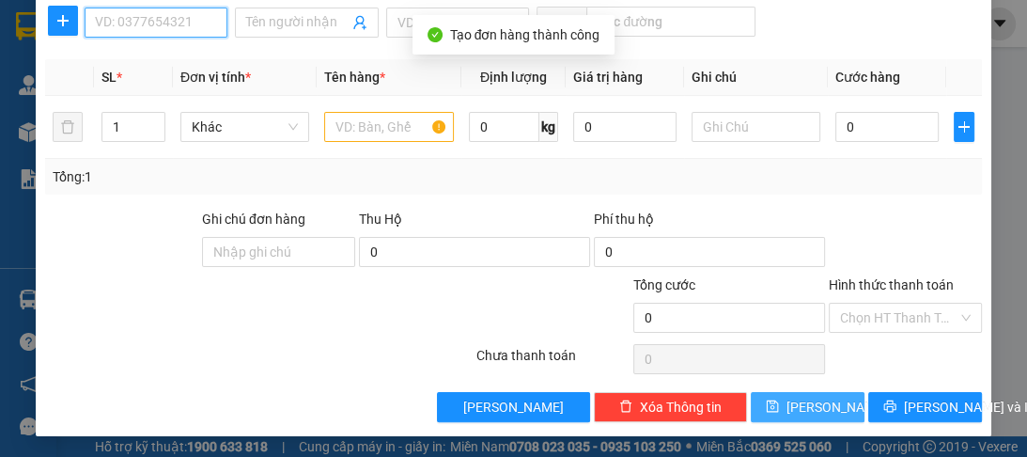
click at [190, 19] on input "SĐT Người Nhận *" at bounding box center [156, 23] width 143 height 30
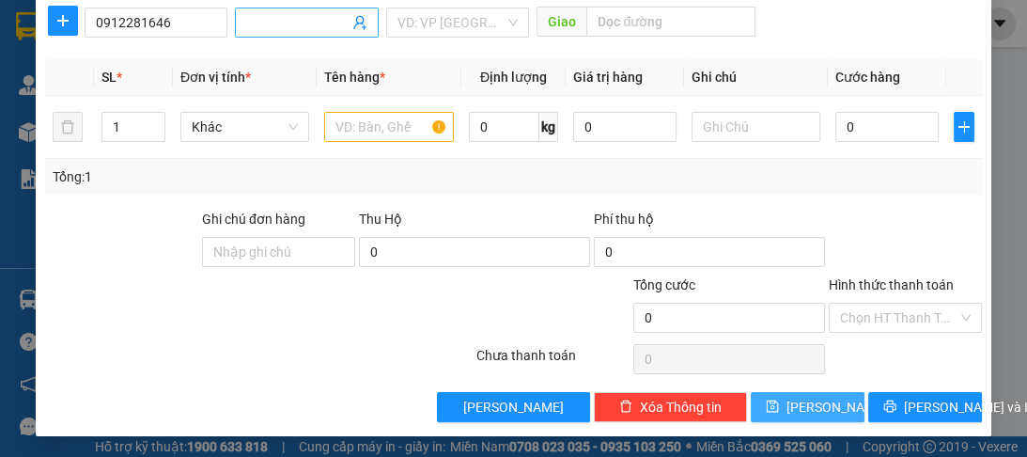
click at [258, 25] on input "Người nhận *" at bounding box center [296, 22] width 101 height 21
click at [391, 25] on div "VD: VP [GEOGRAPHIC_DATA]" at bounding box center [457, 23] width 143 height 30
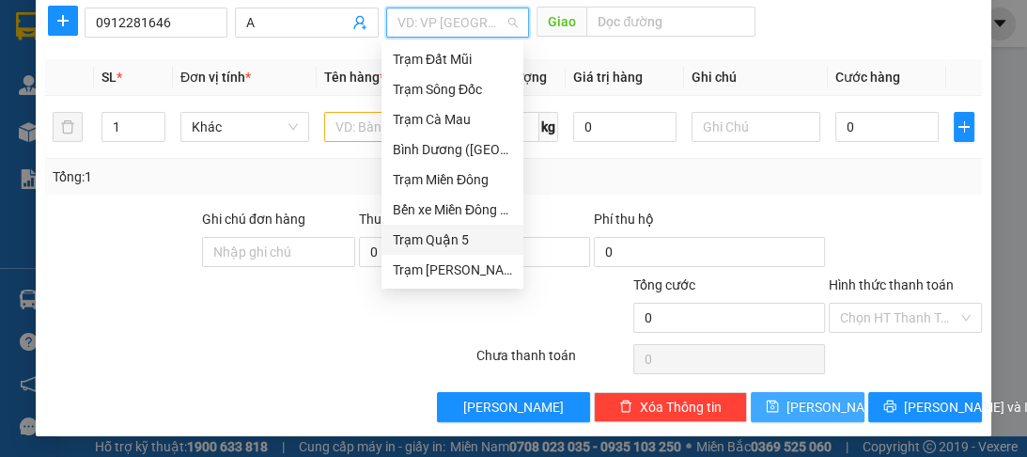
click at [404, 243] on div "Trạm Quận 5" at bounding box center [452, 239] width 119 height 21
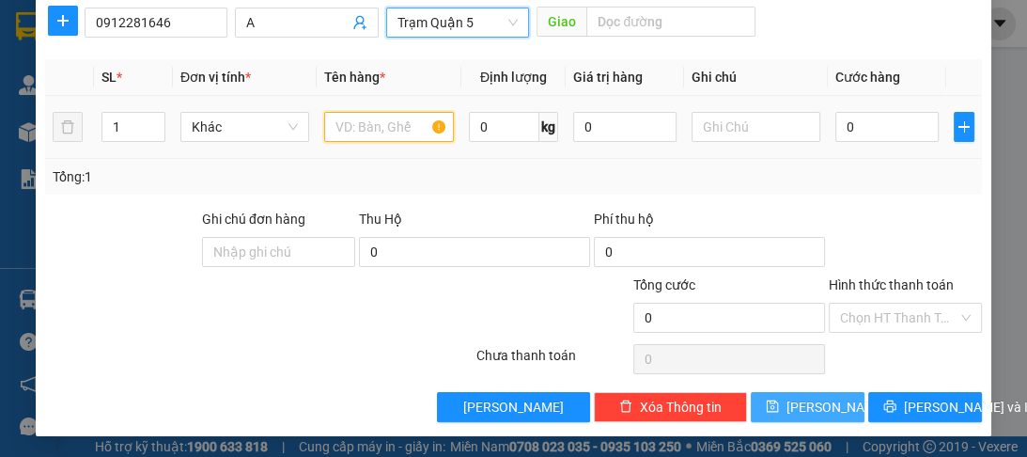
click at [373, 129] on input "text" at bounding box center [388, 127] width 129 height 30
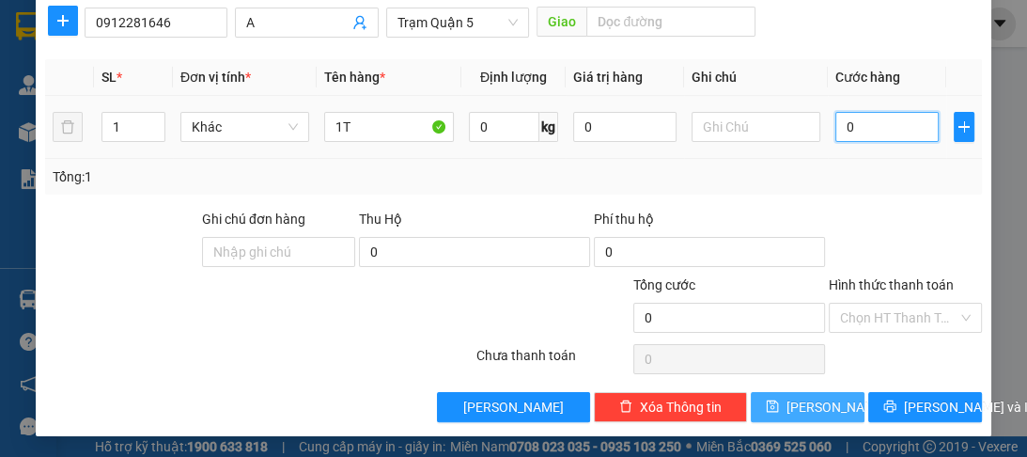
click at [853, 127] on input "0" at bounding box center [886, 127] width 103 height 30
click at [843, 282] on label "Hình thức thanh toán" at bounding box center [891, 284] width 125 height 15
click at [843, 303] on input "Hình thức thanh toán" at bounding box center [898, 317] width 117 height 28
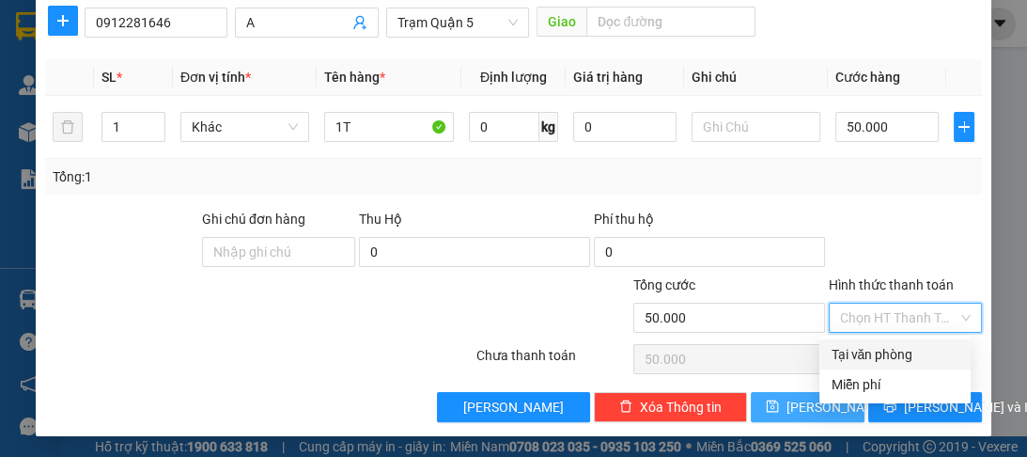
click at [837, 354] on div "Tại văn phòng" at bounding box center [895, 354] width 129 height 21
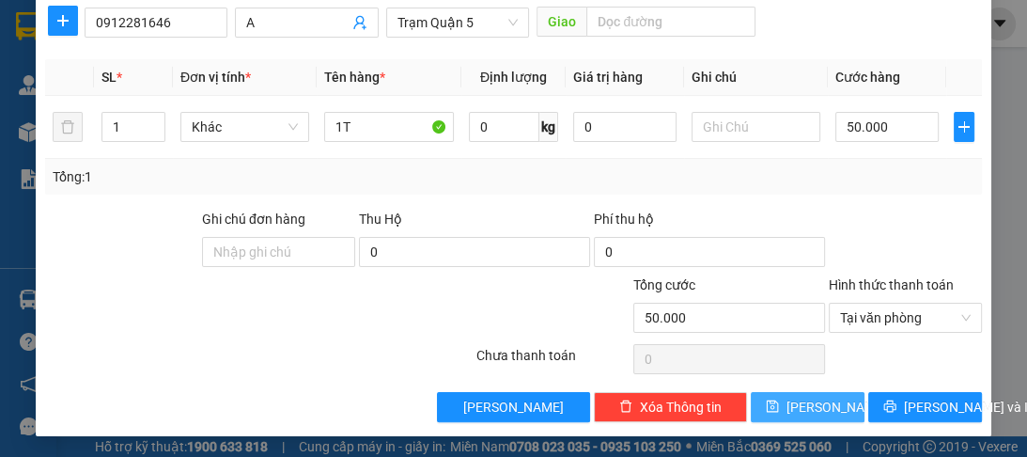
drag, startPoint x: 804, startPoint y: 404, endPoint x: 783, endPoint y: 377, distance: 34.8
click at [804, 401] on span "[PERSON_NAME]" at bounding box center [836, 406] width 101 height 21
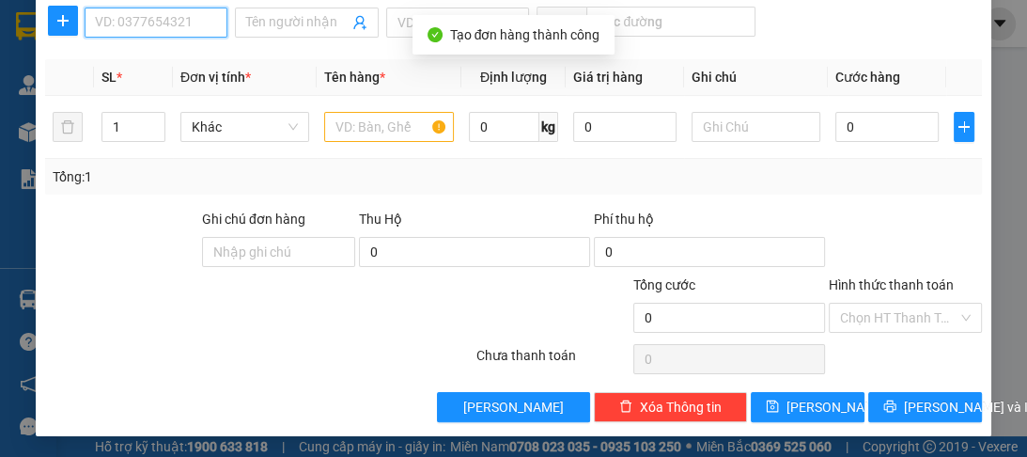
click at [158, 22] on input "SĐT Người Nhận *" at bounding box center [156, 23] width 143 height 30
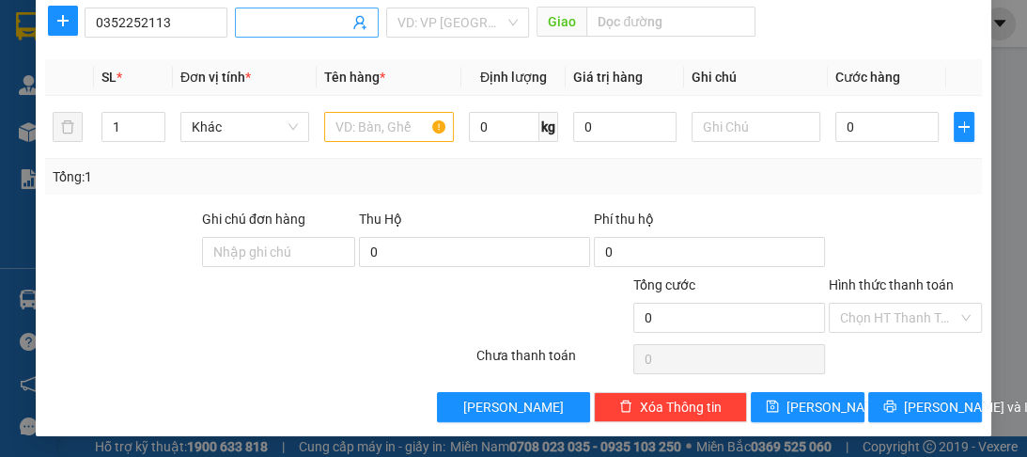
click at [289, 22] on input "Người nhận *" at bounding box center [296, 22] width 101 height 21
click at [414, 34] on input "search" at bounding box center [450, 22] width 107 height 28
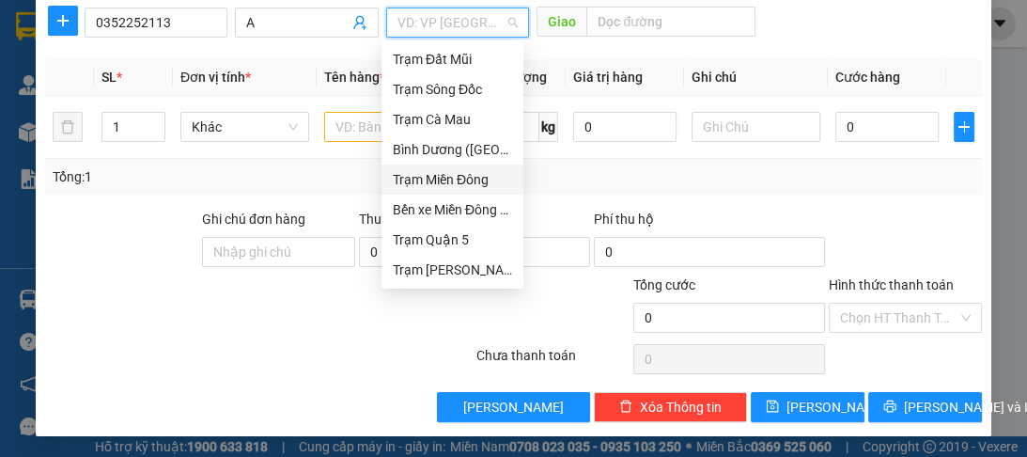
click at [445, 184] on div "Trạm Miền Đông" at bounding box center [452, 179] width 119 height 21
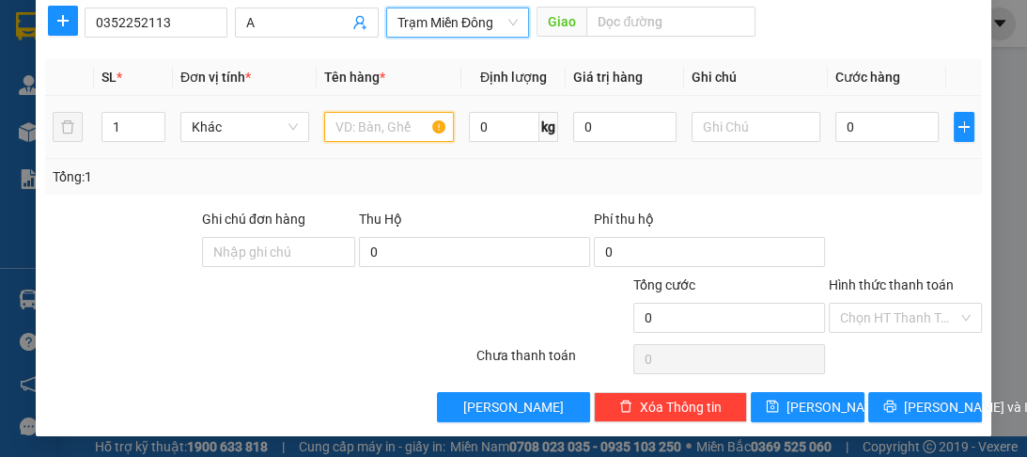
click at [397, 128] on input "text" at bounding box center [388, 127] width 129 height 30
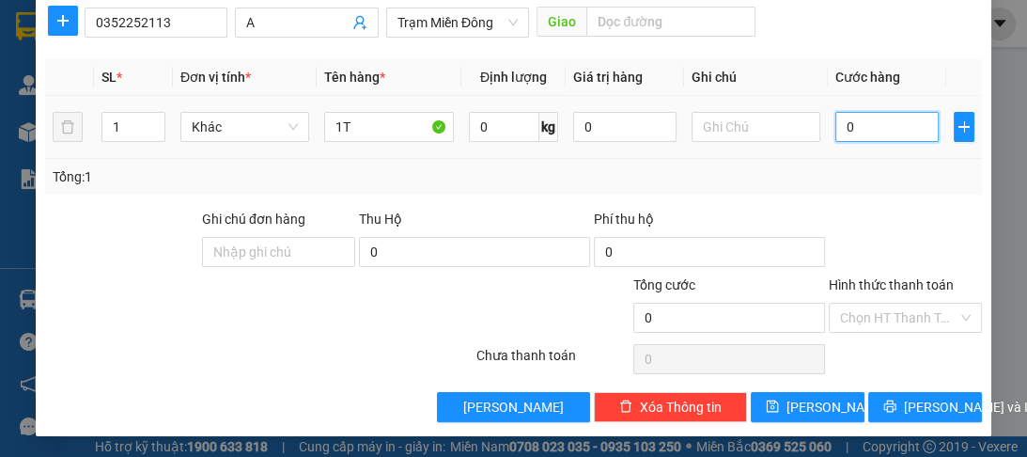
click at [846, 119] on input "0" at bounding box center [886, 127] width 103 height 30
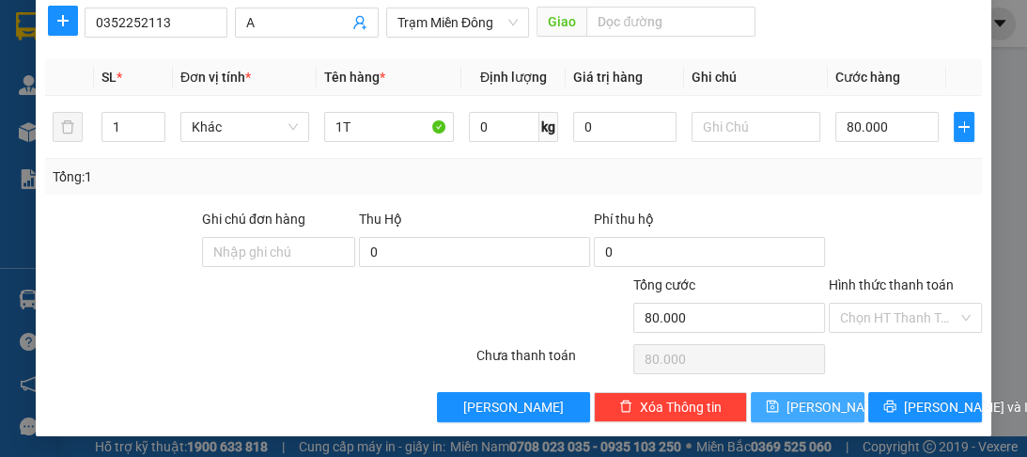
click at [800, 408] on span "[PERSON_NAME]" at bounding box center [836, 406] width 101 height 21
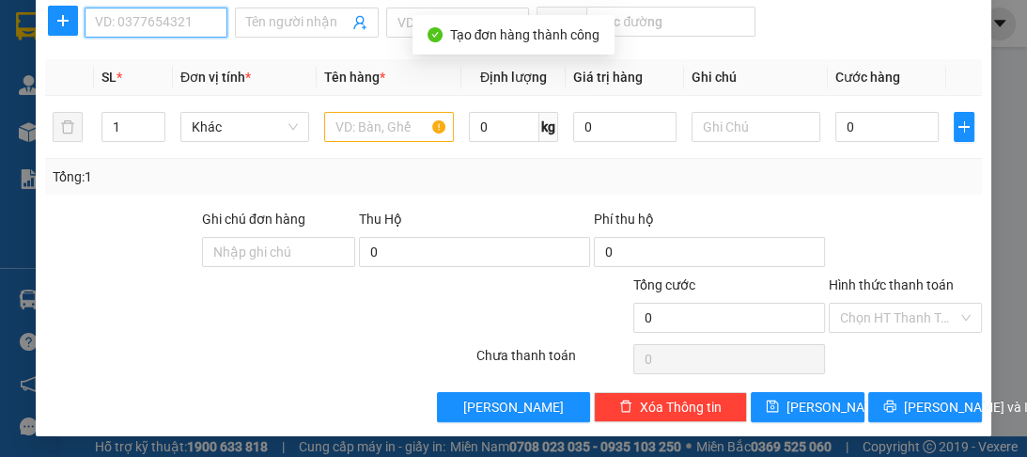
click at [183, 23] on input "SĐT Người Nhận *" at bounding box center [156, 23] width 143 height 30
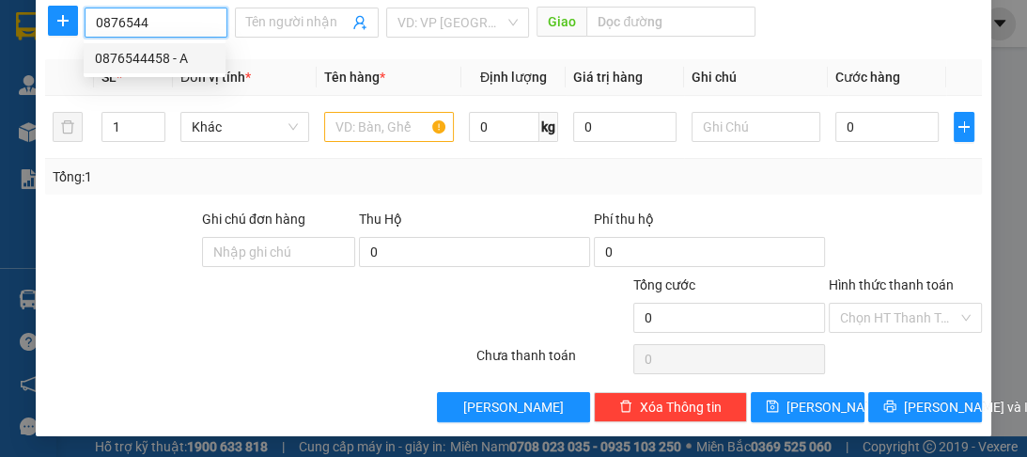
click at [162, 64] on div "0876544458 - A" at bounding box center [154, 58] width 119 height 21
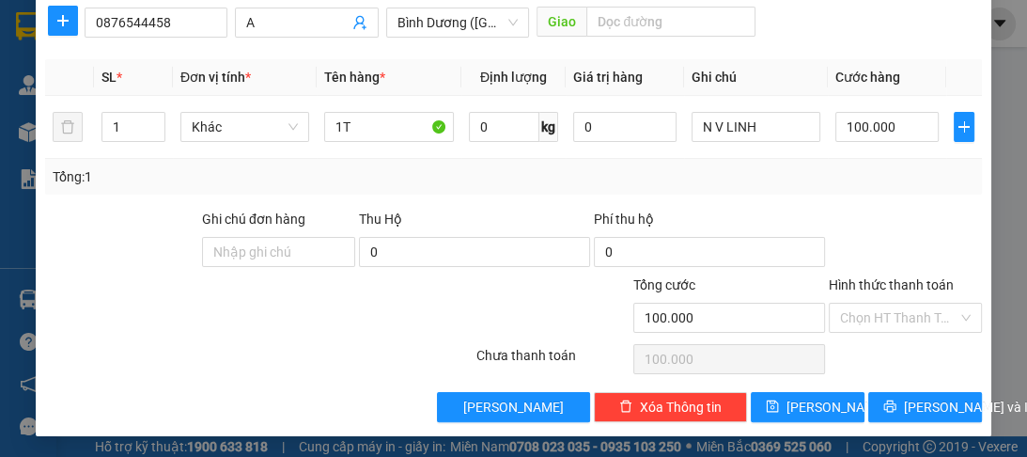
click at [888, 278] on label "Hình thức thanh toán" at bounding box center [891, 284] width 125 height 15
click at [888, 303] on input "Hình thức thanh toán" at bounding box center [898, 317] width 117 height 28
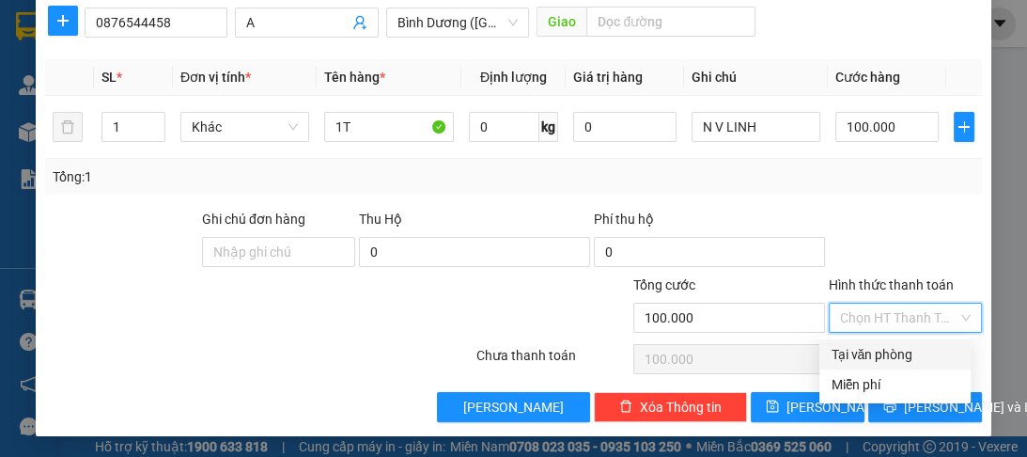
click at [868, 355] on div "Tại văn phòng" at bounding box center [895, 354] width 129 height 21
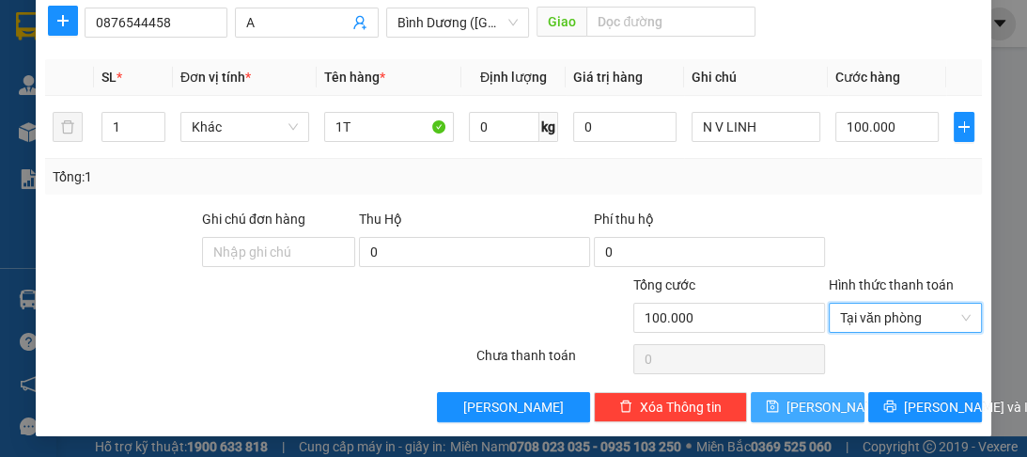
click at [828, 406] on button "[PERSON_NAME]" at bounding box center [808, 407] width 114 height 30
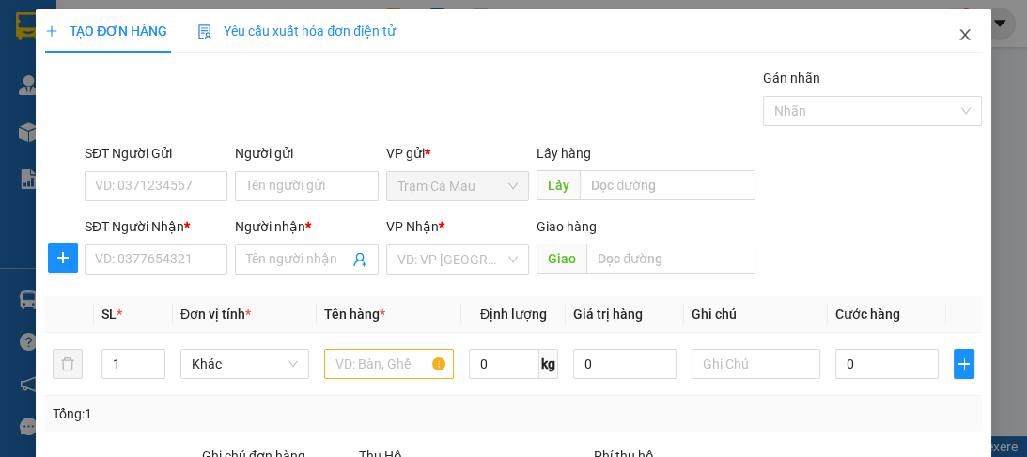
click at [959, 37] on icon "close" at bounding box center [964, 34] width 10 height 11
